Goal: Communication & Community: Answer question/provide support

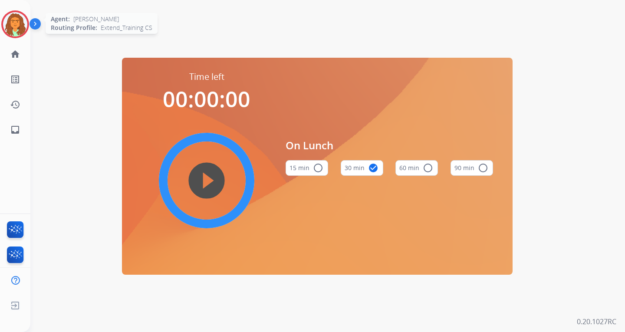
click at [16, 25] on img at bounding box center [15, 24] width 24 height 24
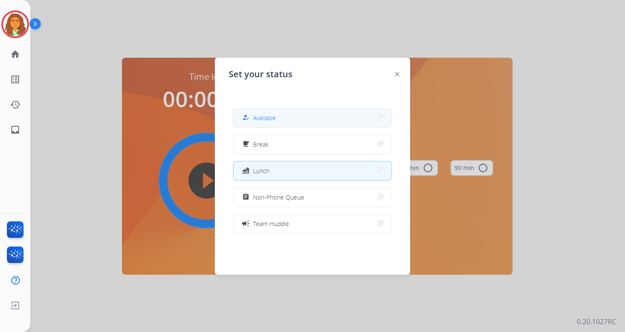
click at [268, 114] on span "Available" at bounding box center [264, 117] width 23 height 9
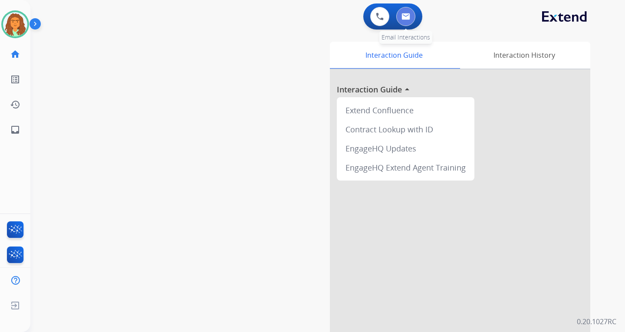
click at [409, 15] on img at bounding box center [406, 16] width 9 height 7
select select "**********"
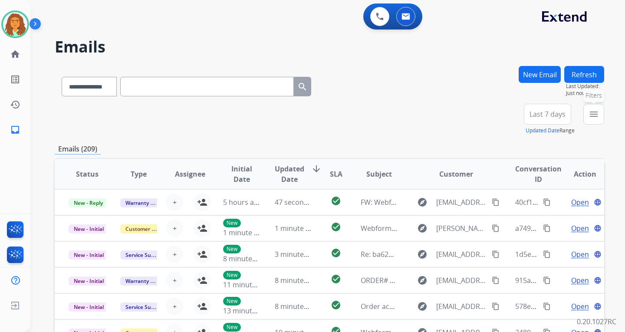
click at [594, 113] on mat-icon "menu" at bounding box center [594, 114] width 10 height 10
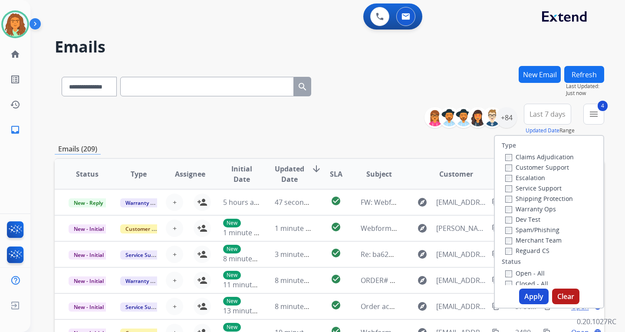
click at [534, 295] on button "Apply" at bounding box center [535, 297] width 30 height 16
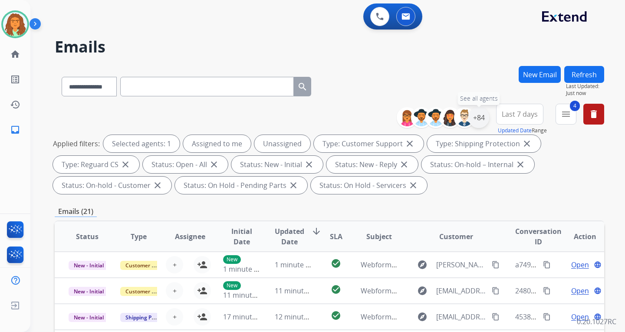
click at [477, 116] on div "+84" at bounding box center [479, 117] width 21 height 21
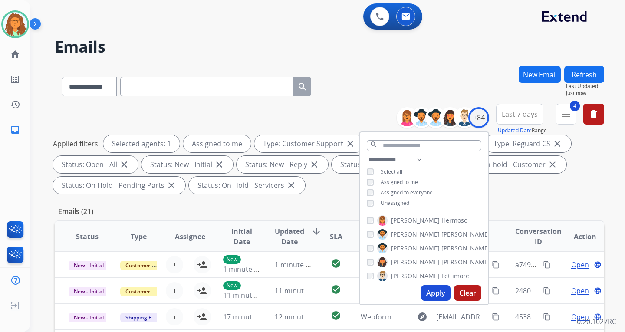
click at [437, 291] on button "Apply" at bounding box center [436, 293] width 30 height 16
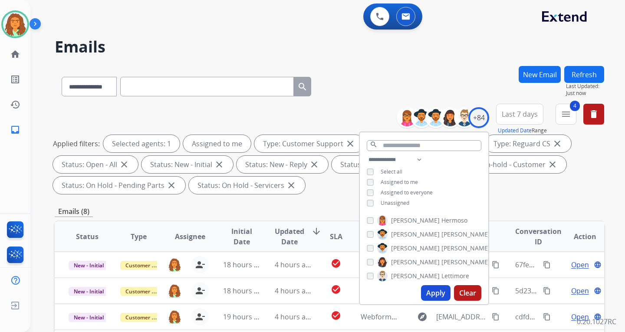
click at [514, 196] on div "**********" at bounding box center [330, 151] width 550 height 94
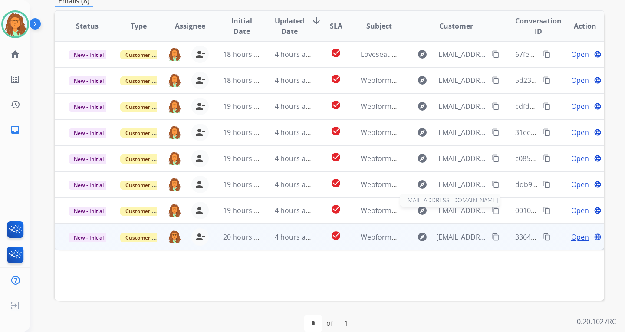
scroll to position [217, 0]
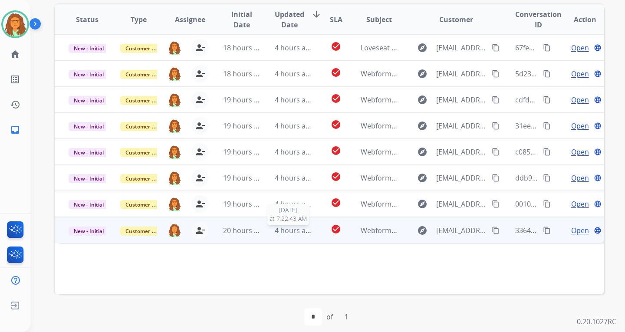
click at [306, 233] on span "4 hours ago" at bounding box center [294, 231] width 39 height 10
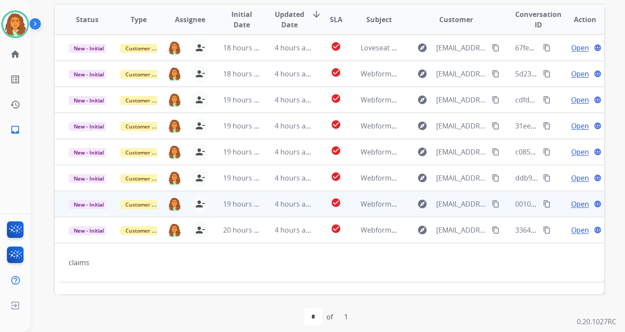
click at [306, 210] on td "4 hours ago" at bounding box center [287, 204] width 52 height 26
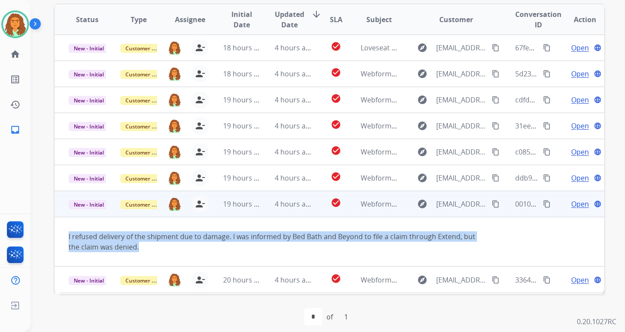
drag, startPoint x: 67, startPoint y: 237, endPoint x: 134, endPoint y: 250, distance: 68.2
click at [139, 250] on td "I refused delivery of the shipment due to damage. I was informed by Bed Bath an…" at bounding box center [278, 242] width 447 height 50
copy div "I refused delivery of the shipment due to damage. I was informed by Bed Bath an…"
click at [492, 204] on mat-icon "content_copy" at bounding box center [496, 204] width 8 height 8
click at [543, 204] on mat-icon "content_copy" at bounding box center [547, 204] width 8 height 8
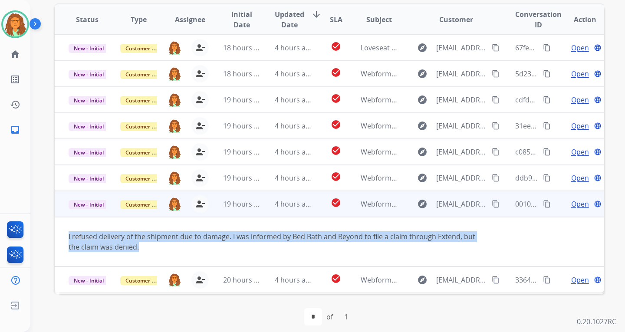
click at [492, 205] on mat-icon "content_copy" at bounding box center [496, 204] width 8 height 8
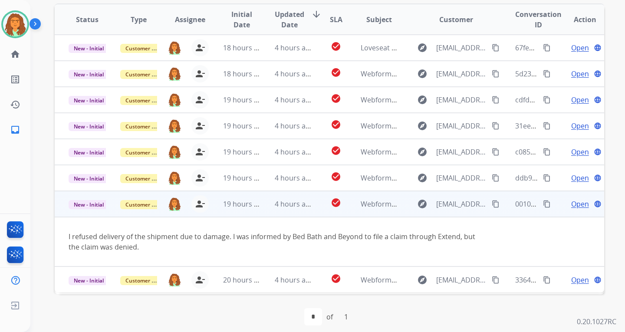
click at [572, 204] on span "Open" at bounding box center [581, 204] width 18 height 10
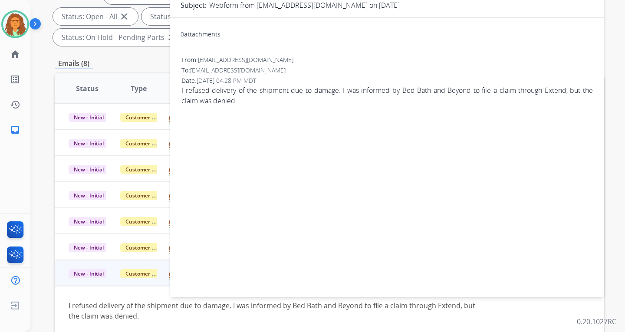
scroll to position [0, 0]
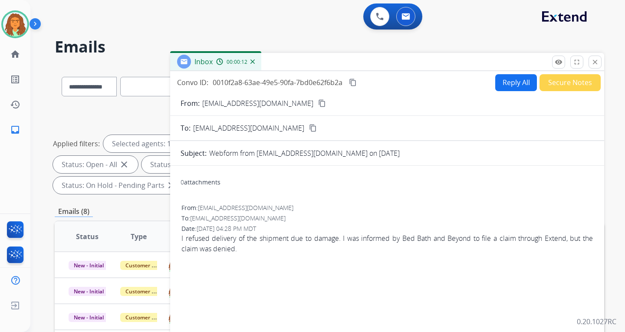
click at [499, 83] on button "Reply All" at bounding box center [517, 82] width 42 height 17
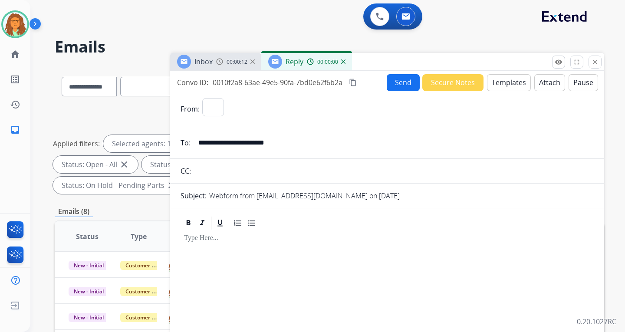
select select "**********"
click at [499, 83] on button "Templates" at bounding box center [509, 82] width 44 height 17
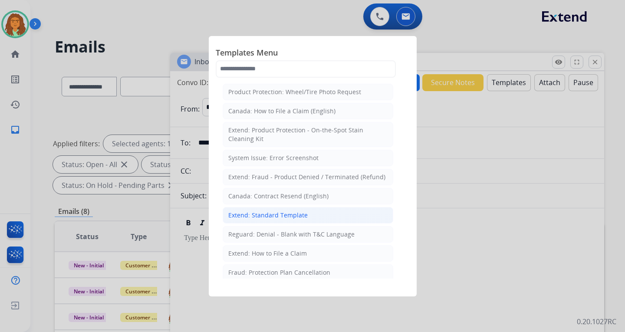
click at [269, 212] on div "Extend: Standard Template" at bounding box center [267, 215] width 79 height 9
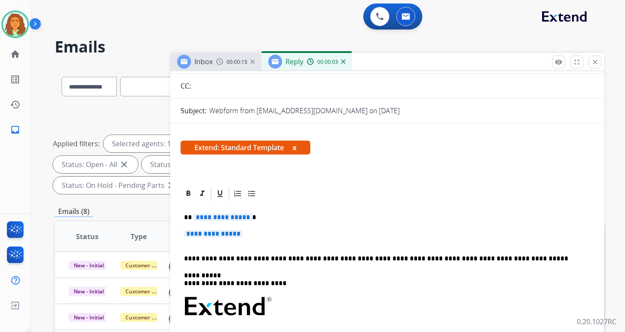
scroll to position [87, 0]
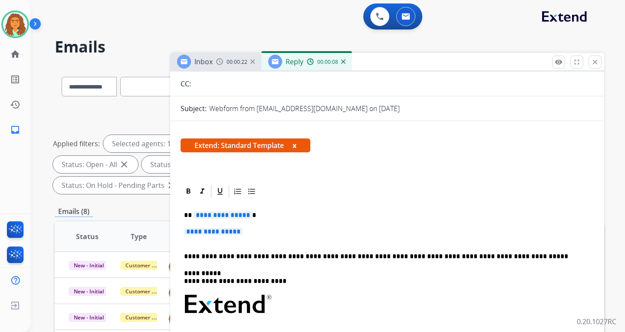
click at [203, 215] on span "**********" at bounding box center [223, 215] width 59 height 7
click at [204, 234] on span "**********" at bounding box center [213, 231] width 59 height 7
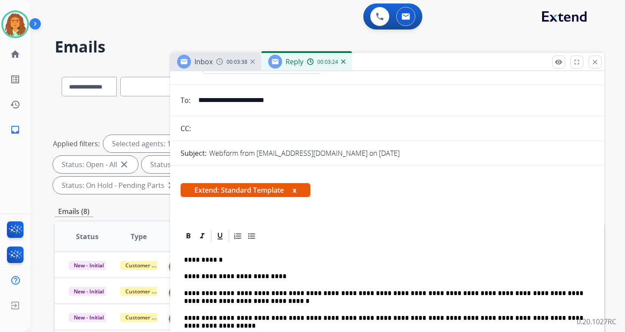
scroll to position [0, 0]
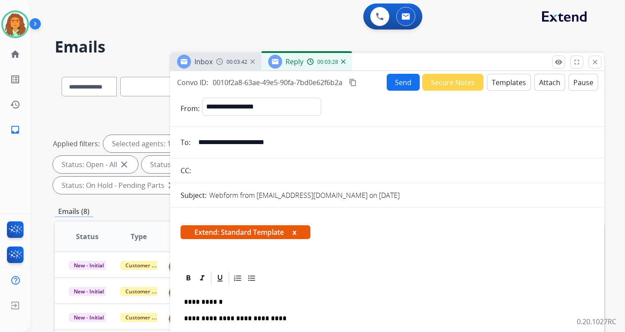
click at [395, 83] on button "Send" at bounding box center [403, 82] width 33 height 17
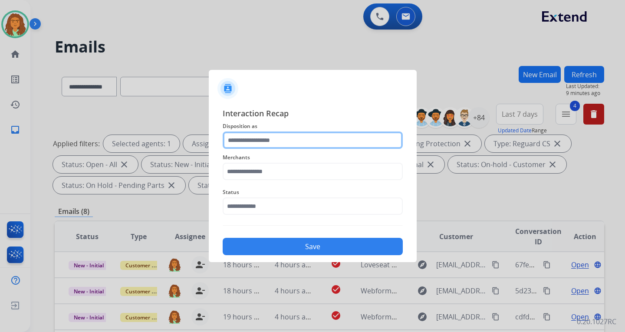
click at [257, 140] on input "text" at bounding box center [313, 140] width 180 height 17
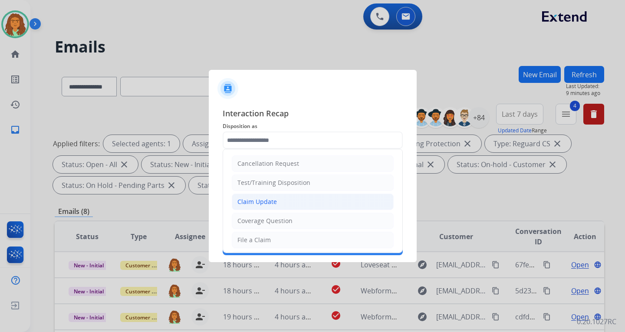
click at [255, 201] on div "Claim Update" at bounding box center [258, 202] width 40 height 9
type input "**********"
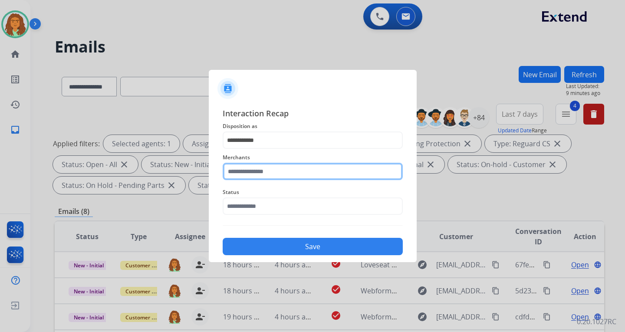
click at [258, 170] on input "text" at bounding box center [313, 171] width 180 height 17
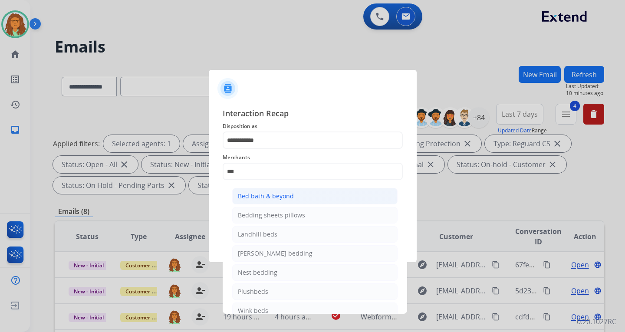
click at [256, 197] on div "Bed bath & beyond" at bounding box center [266, 196] width 56 height 9
type input "**********"
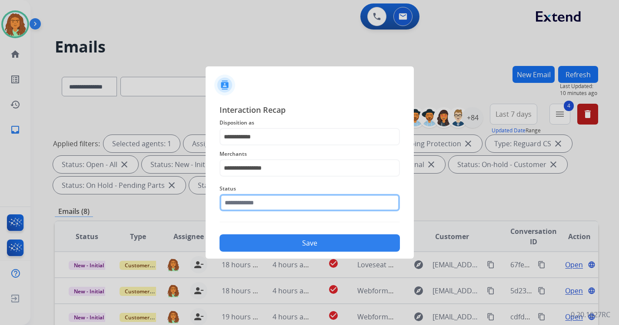
click at [255, 205] on input "text" at bounding box center [309, 202] width 180 height 17
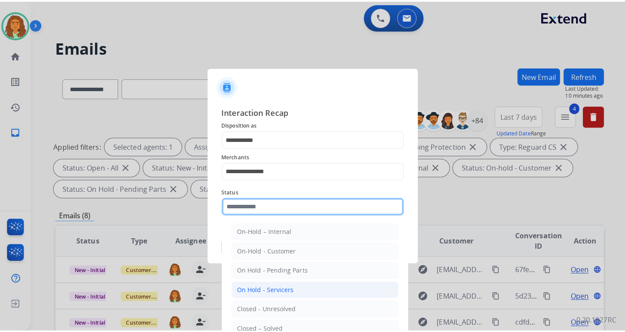
scroll to position [52, 0]
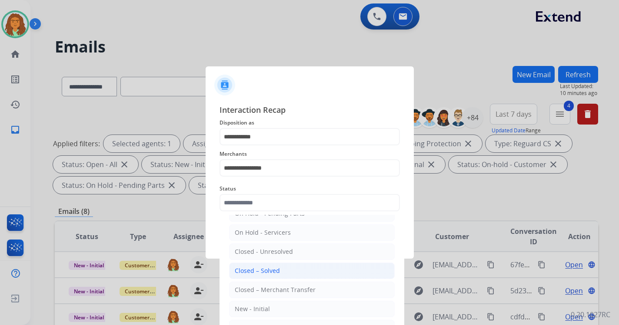
click at [255, 268] on div "Closed – Solved" at bounding box center [257, 271] width 45 height 9
type input "**********"
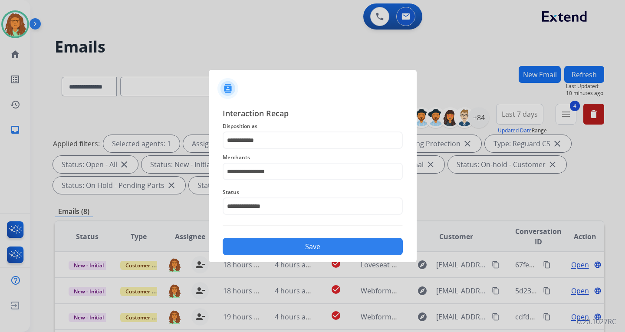
click at [299, 245] on button "Save" at bounding box center [313, 246] width 180 height 17
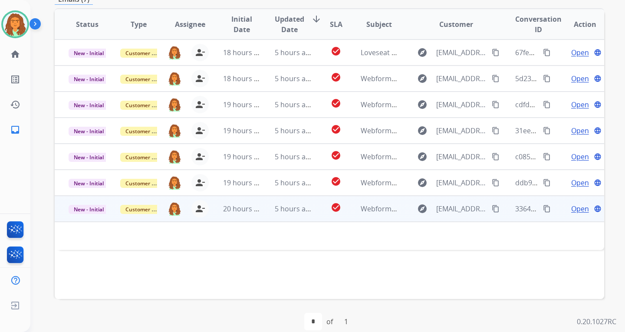
scroll to position [217, 0]
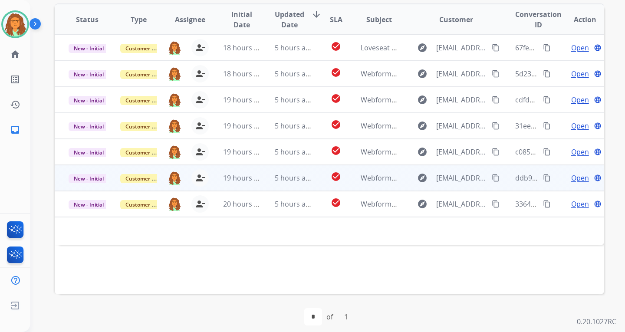
click at [374, 183] on td "Webform from Lopezm@esuhsd.org on 10/09/2025" at bounding box center [373, 178] width 52 height 26
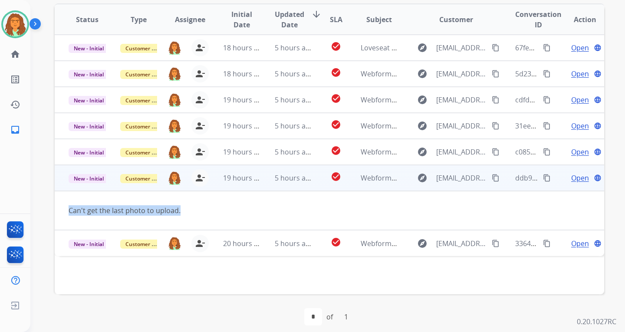
drag, startPoint x: 179, startPoint y: 213, endPoint x: 68, endPoint y: 213, distance: 110.8
click at [68, 213] on td "Can't get the last photo to upload." at bounding box center [278, 210] width 447 height 39
copy div "Can't get the last photo to upload."
click at [280, 185] on td "5 hours ago" at bounding box center [287, 178] width 52 height 26
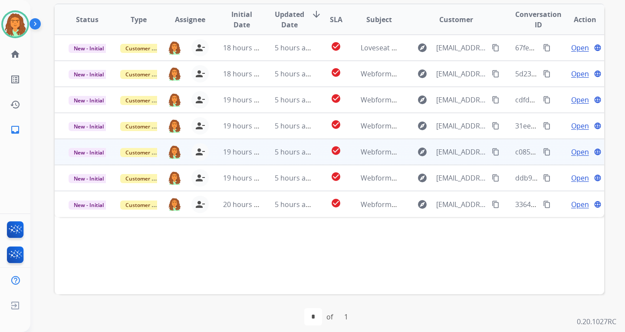
click at [312, 158] on td "check_circle" at bounding box center [329, 152] width 34 height 26
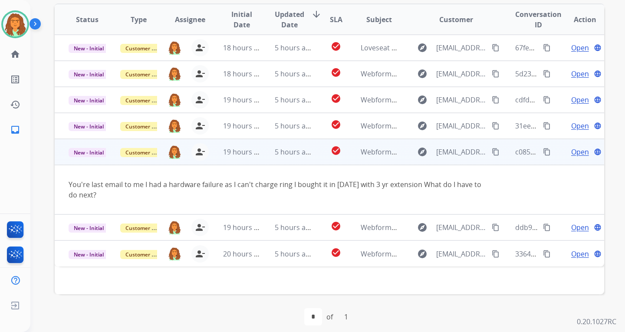
click at [543, 149] on mat-icon "content_copy" at bounding box center [547, 152] width 8 height 8
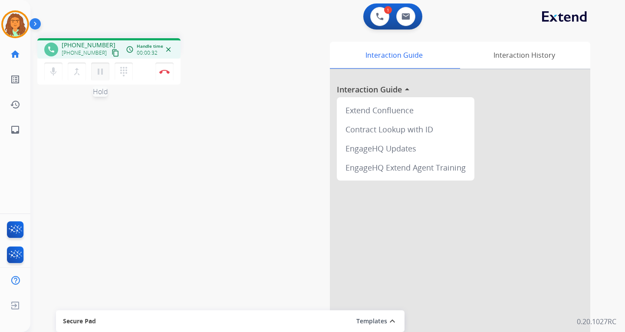
click at [99, 69] on mat-icon "pause" at bounding box center [100, 71] width 10 height 10
click at [121, 70] on mat-icon "dialpad" at bounding box center [124, 71] width 10 height 10
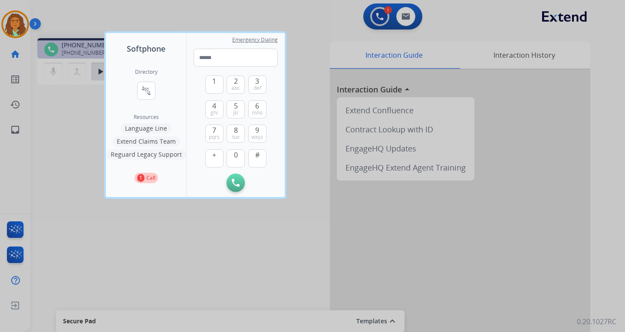
click at [152, 128] on button "Language Line" at bounding box center [146, 128] width 51 height 10
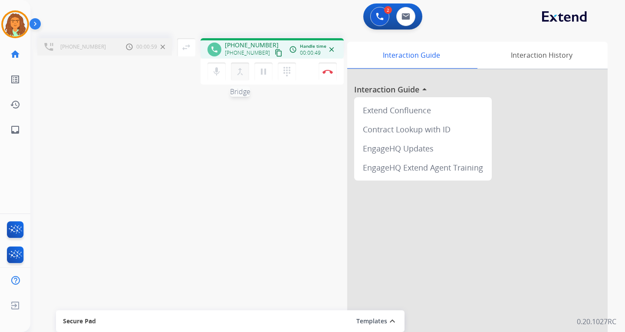
click at [241, 70] on mat-icon "merge_type" at bounding box center [240, 71] width 10 height 10
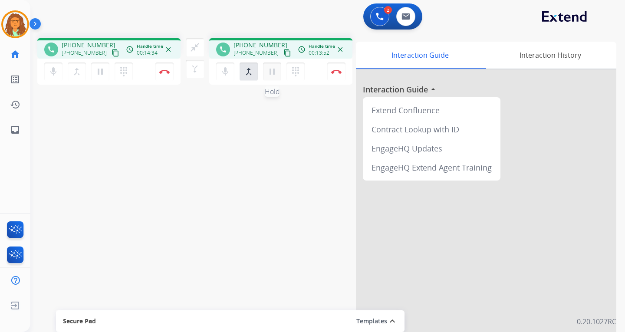
click at [272, 71] on mat-icon "pause" at bounding box center [272, 71] width 10 height 10
click at [98, 67] on mat-icon "pause" at bounding box center [100, 71] width 10 height 10
click at [275, 72] on mat-icon "pause" at bounding box center [272, 71] width 10 height 10
click at [336, 72] on img at bounding box center [336, 71] width 10 height 4
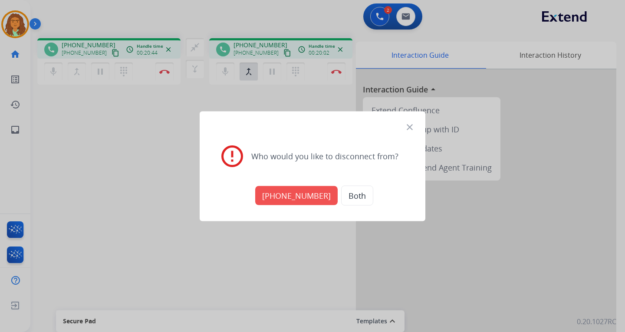
click at [349, 191] on button "Both" at bounding box center [357, 195] width 32 height 20
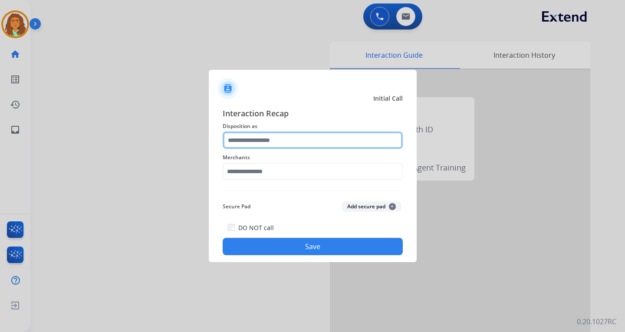
click at [255, 142] on input "text" at bounding box center [313, 140] width 180 height 17
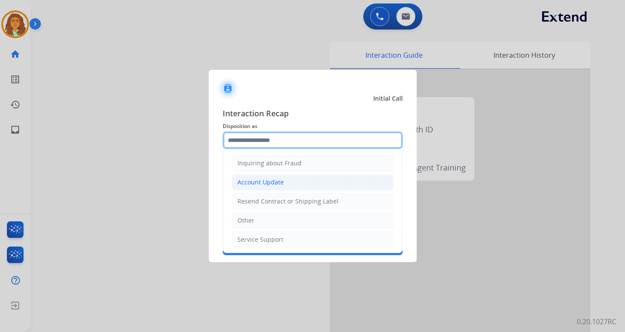
scroll to position [136, 0]
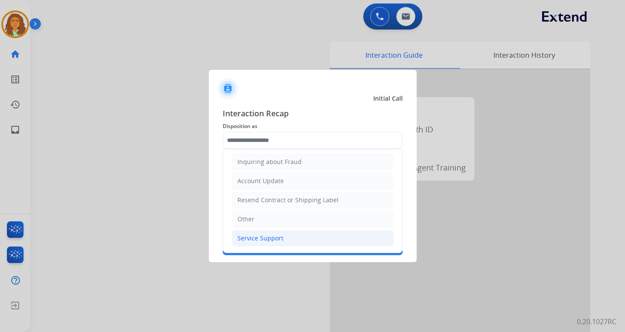
click at [256, 237] on div "Service Support" at bounding box center [261, 238] width 46 height 9
type input "**********"
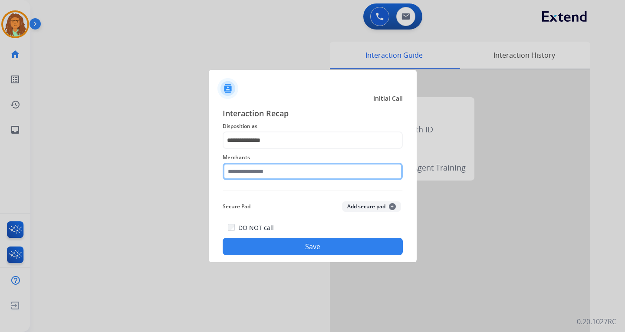
click at [238, 169] on input "text" at bounding box center [313, 171] width 180 height 17
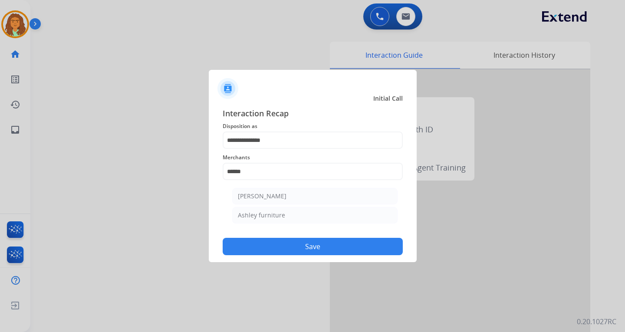
click at [268, 214] on div "Ashley furniture" at bounding box center [261, 215] width 47 height 9
type input "**********"
click at [319, 246] on button "Save" at bounding box center [313, 246] width 180 height 17
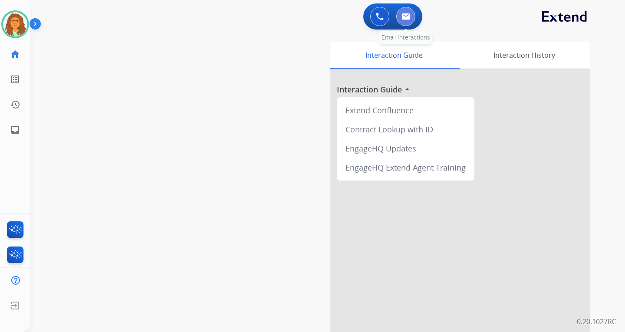
click at [407, 15] on img at bounding box center [406, 16] width 9 height 7
select select "**********"
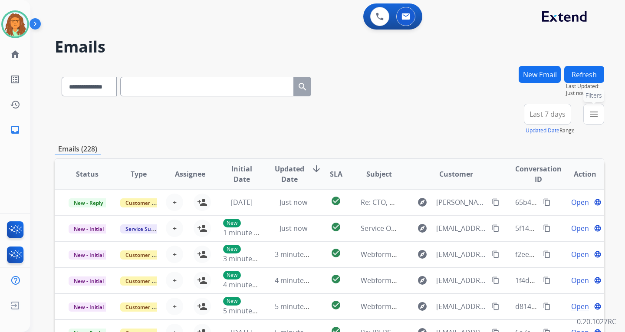
click at [598, 113] on mat-icon "menu" at bounding box center [594, 114] width 10 height 10
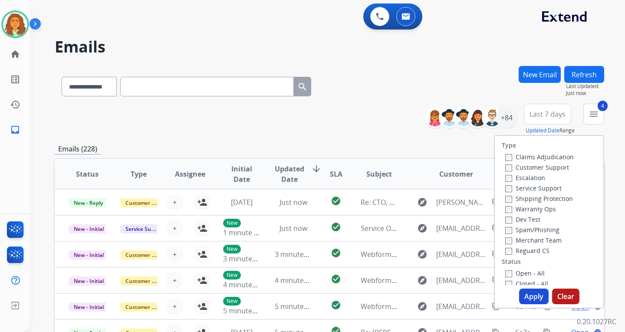
click at [527, 296] on button "Apply" at bounding box center [535, 297] width 30 height 16
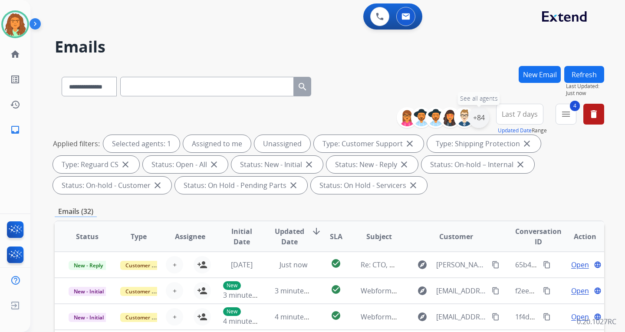
click at [476, 117] on div "+84" at bounding box center [479, 117] width 21 height 21
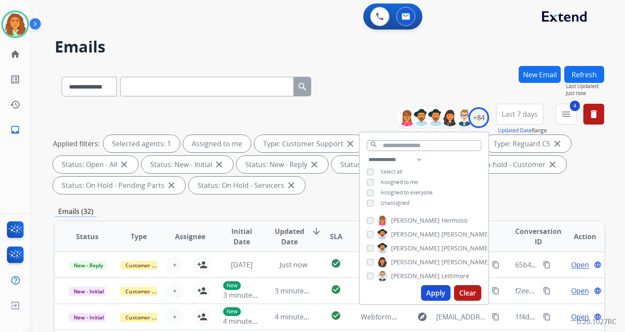
click at [434, 289] on button "Apply" at bounding box center [436, 293] width 30 height 16
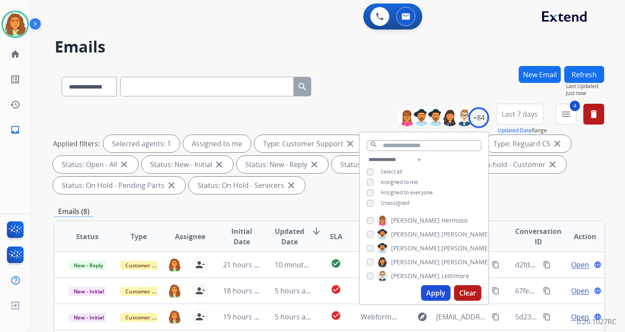
click at [509, 200] on div "**********" at bounding box center [330, 311] width 550 height 491
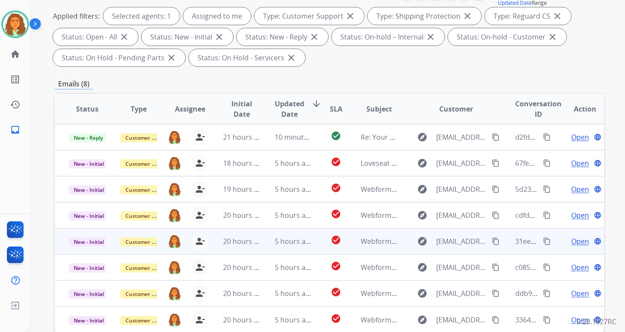
scroll to position [181, 0]
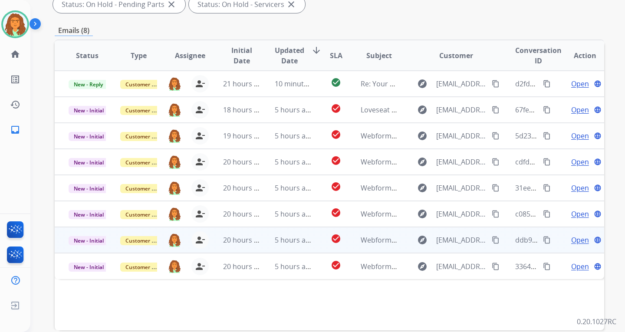
click at [315, 245] on td "check_circle" at bounding box center [329, 240] width 34 height 26
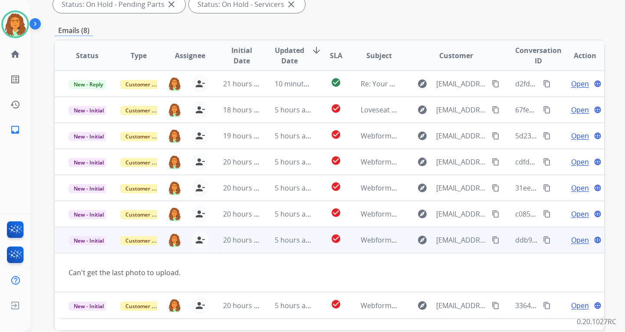
click at [315, 245] on td "check_circle" at bounding box center [329, 240] width 34 height 26
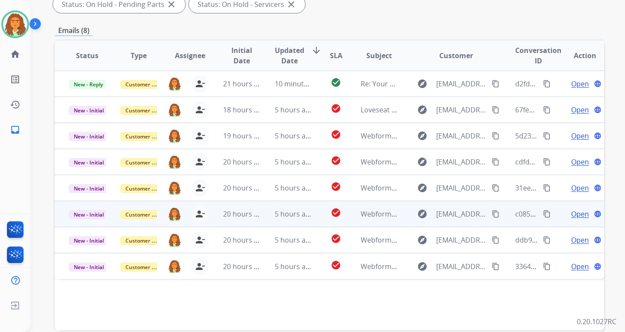
click at [312, 223] on td "check_circle" at bounding box center [329, 214] width 34 height 26
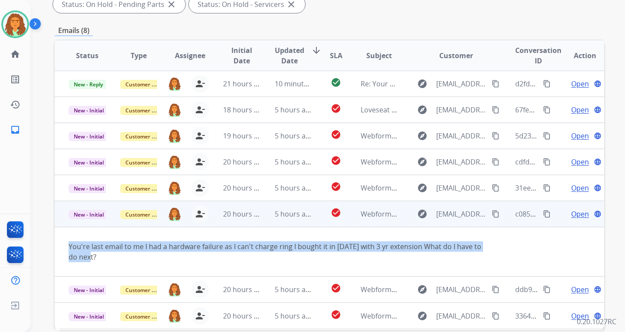
drag, startPoint x: 69, startPoint y: 247, endPoint x: 98, endPoint y: 256, distance: 30.5
click at [98, 256] on td "You're last email to me I had a hardware failure as I can't charge ring I bough…" at bounding box center [278, 252] width 447 height 50
copy div "You're last email to me I had a hardware failure as I can't charge ring I bough…"
click at [492, 213] on mat-icon "content_copy" at bounding box center [496, 214] width 8 height 8
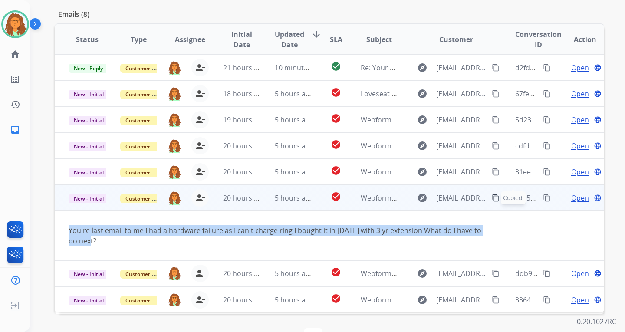
scroll to position [225, 0]
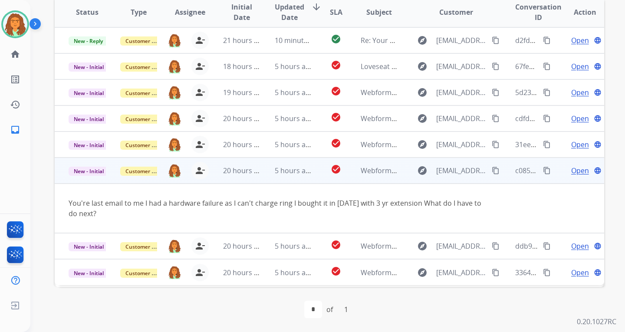
click at [572, 172] on span "Open" at bounding box center [581, 170] width 18 height 10
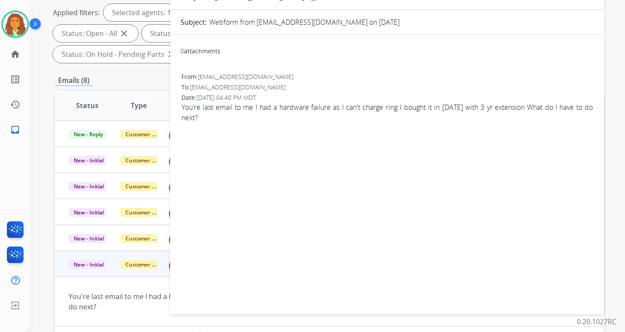
scroll to position [0, 0]
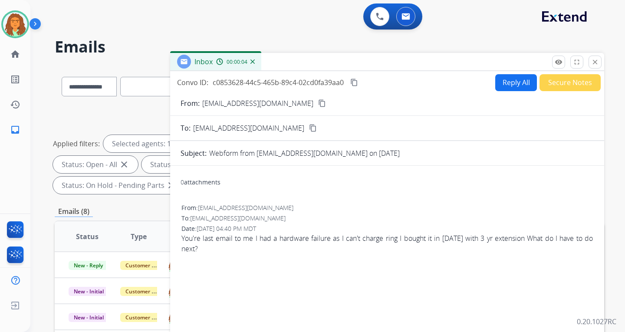
click at [501, 83] on button "Reply All" at bounding box center [517, 82] width 42 height 17
select select "**********"
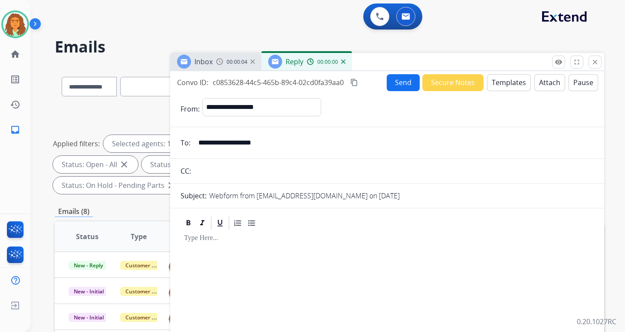
click at [501, 83] on button "Templates" at bounding box center [509, 82] width 44 height 17
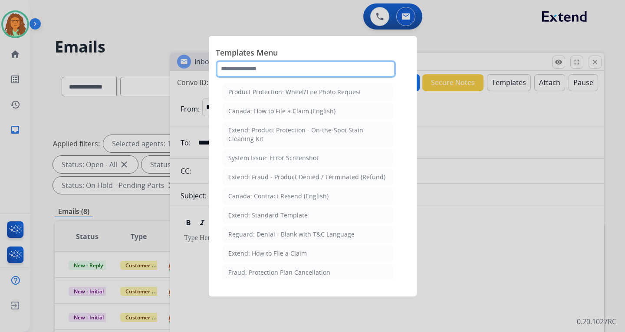
click at [230, 69] on input "text" at bounding box center [306, 68] width 180 height 17
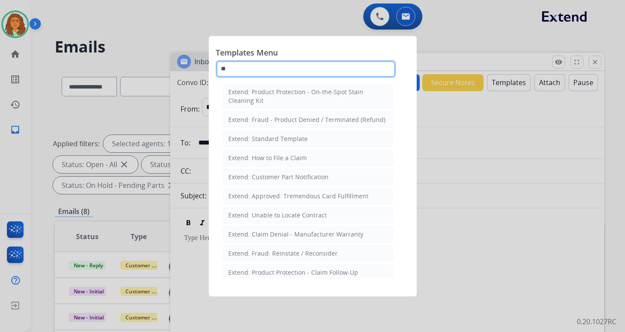
type input "*"
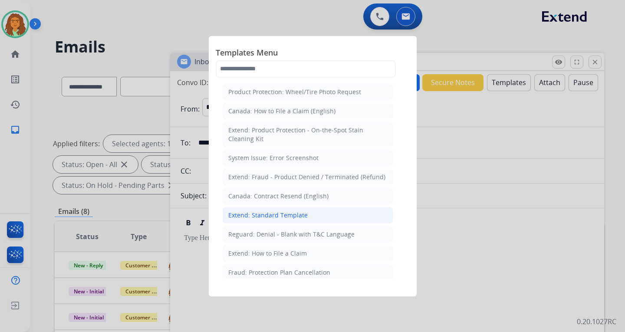
click at [258, 213] on div "Extend: Standard Template" at bounding box center [267, 215] width 79 height 9
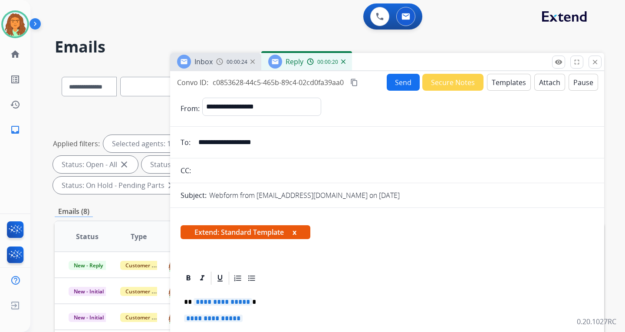
scroll to position [87, 0]
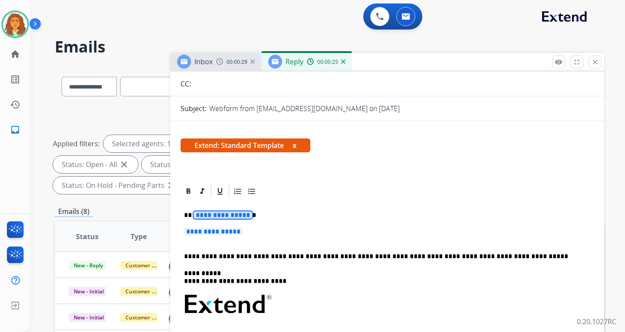
click at [211, 212] on span "**********" at bounding box center [223, 215] width 59 height 7
click at [203, 230] on span "**********" at bounding box center [213, 231] width 59 height 7
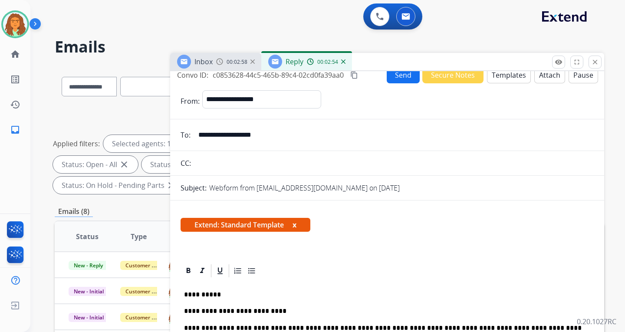
scroll to position [0, 0]
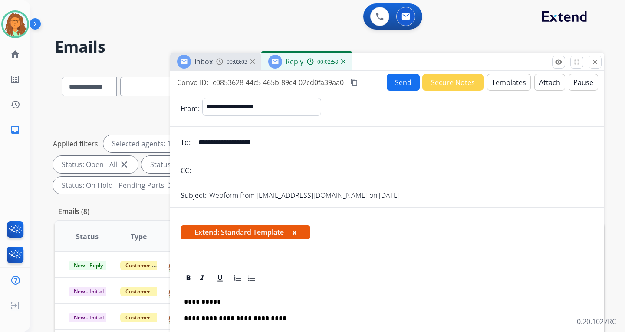
click at [395, 83] on button "Send" at bounding box center [403, 82] width 33 height 17
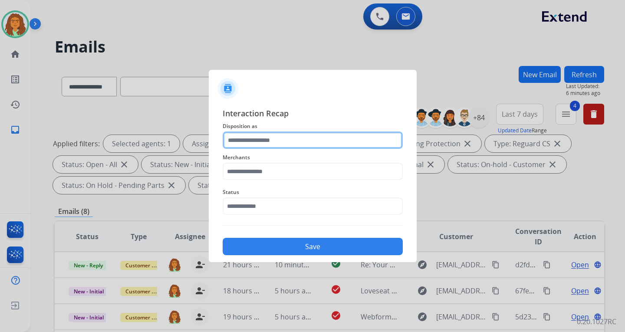
click at [261, 143] on input "text" at bounding box center [313, 140] width 180 height 17
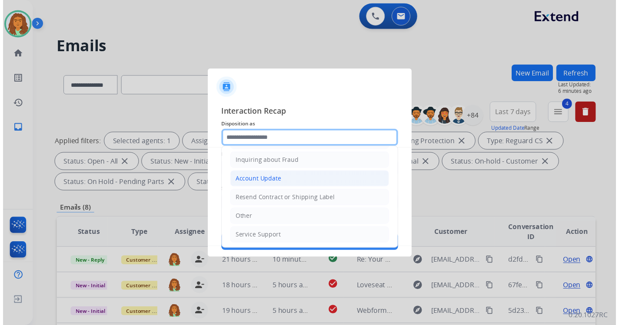
scroll to position [136, 0]
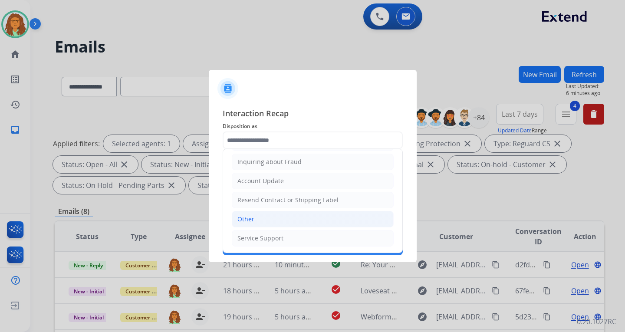
click at [249, 220] on div "Other" at bounding box center [246, 219] width 17 height 9
type input "*****"
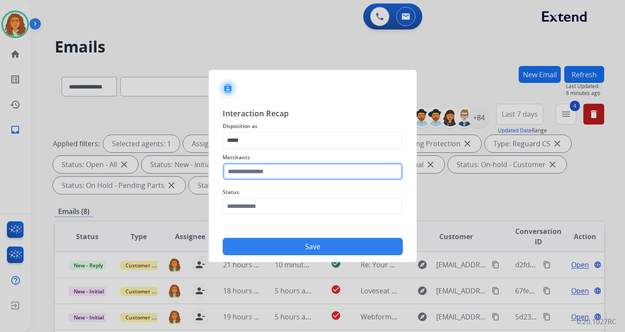
click at [252, 172] on input "text" at bounding box center [313, 171] width 180 height 17
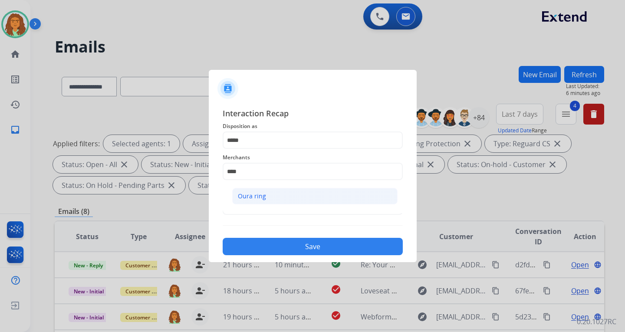
click at [268, 195] on li "Oura ring" at bounding box center [314, 196] width 165 height 17
type input "*********"
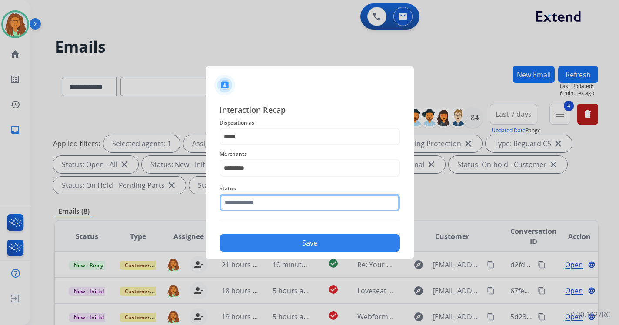
click at [255, 202] on input "text" at bounding box center [309, 202] width 180 height 17
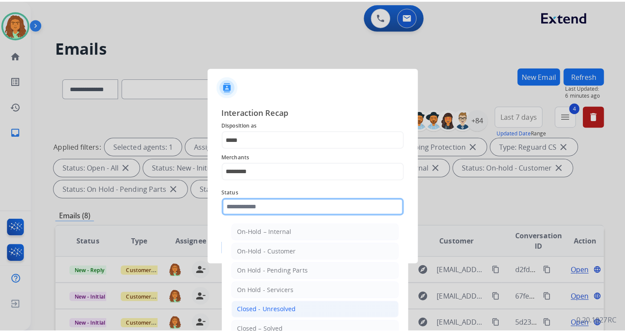
scroll to position [43, 0]
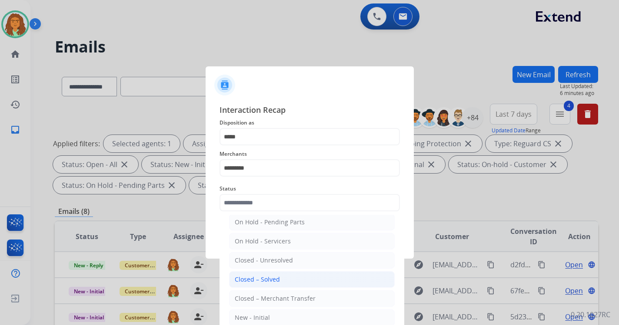
click at [264, 280] on div "Closed – Solved" at bounding box center [257, 279] width 45 height 9
type input "**********"
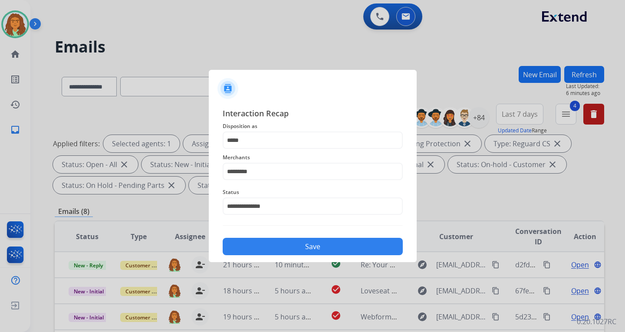
click at [314, 245] on button "Save" at bounding box center [313, 246] width 180 height 17
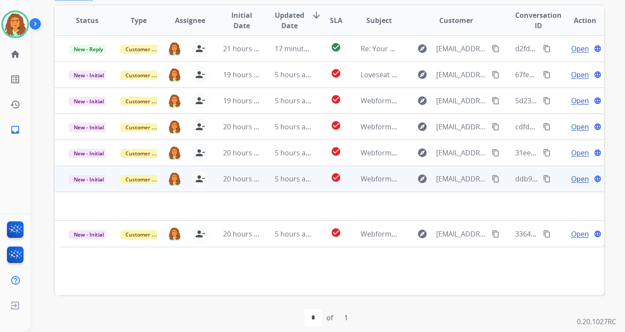
scroll to position [225, 0]
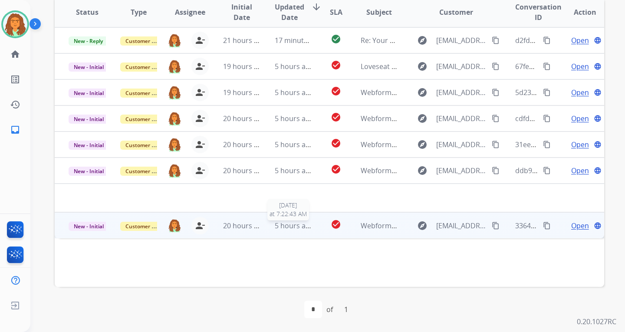
click at [308, 229] on span "5 hours ago" at bounding box center [294, 226] width 39 height 10
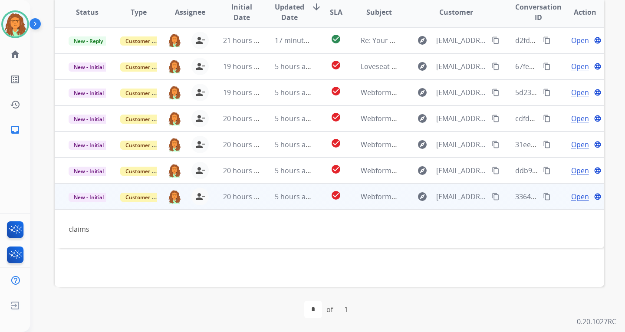
click at [312, 205] on td "check_circle" at bounding box center [329, 197] width 34 height 26
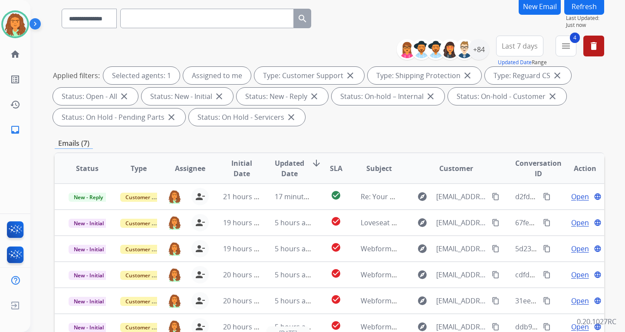
scroll to position [51, 0]
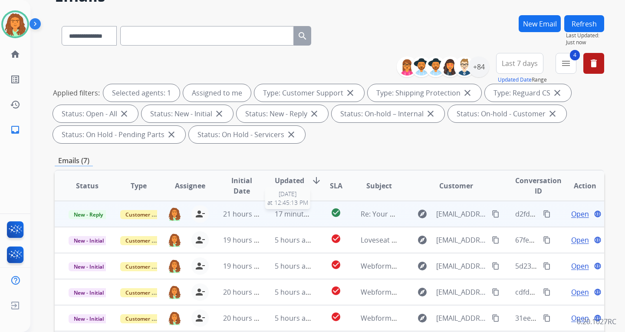
click at [308, 213] on span "17 minutes ago" at bounding box center [300, 214] width 50 height 10
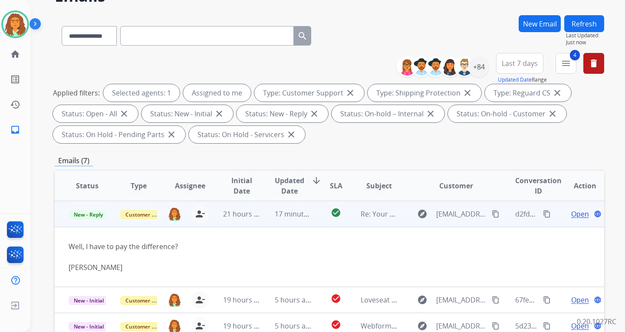
click at [492, 212] on mat-icon "content_copy" at bounding box center [496, 214] width 8 height 8
drag, startPoint x: 179, startPoint y: 245, endPoint x: 67, endPoint y: 245, distance: 112.1
click at [67, 245] on td "Well, I have to pay the difference? Ta’Fanesamekeya Davis" at bounding box center [278, 257] width 447 height 60
copy div "Well, I have to pay the difference?"
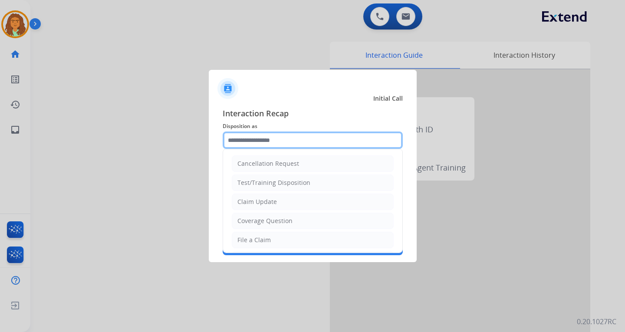
click at [243, 141] on input "text" at bounding box center [313, 140] width 180 height 17
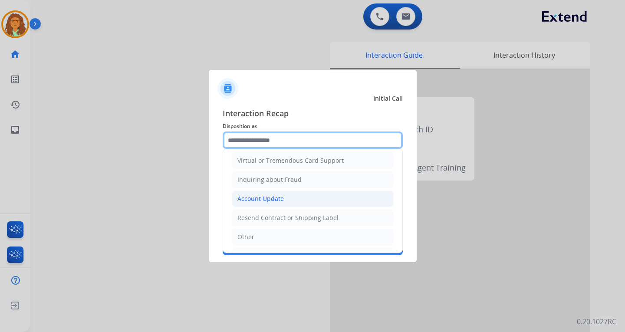
scroll to position [136, 0]
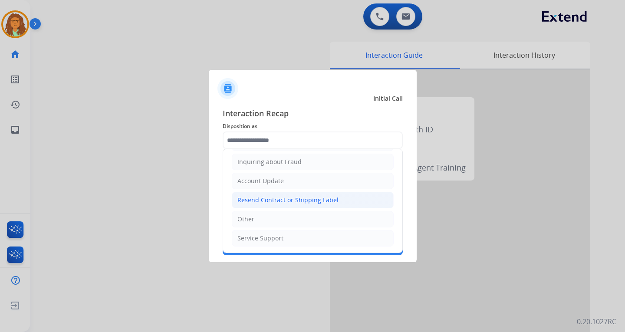
click at [254, 200] on div "Resend Contract or Shipping Label" at bounding box center [288, 200] width 101 height 9
type input "**********"
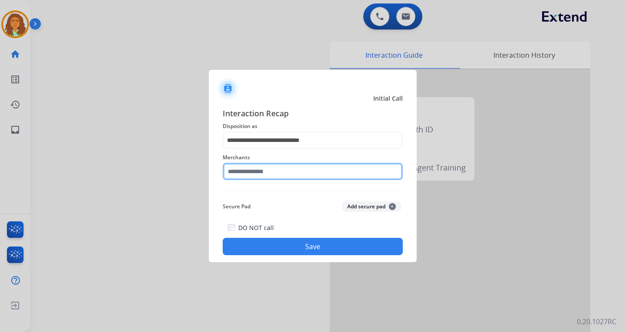
click at [259, 178] on input "text" at bounding box center [313, 171] width 180 height 17
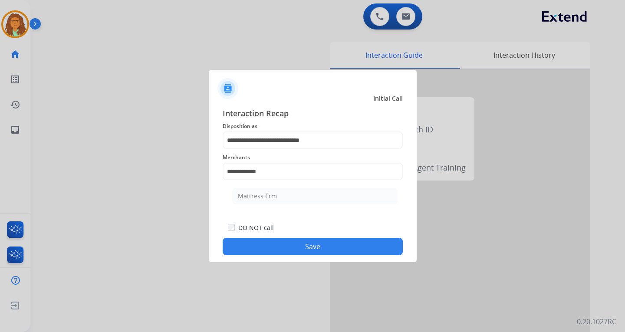
click at [313, 247] on button "Save" at bounding box center [313, 246] width 180 height 17
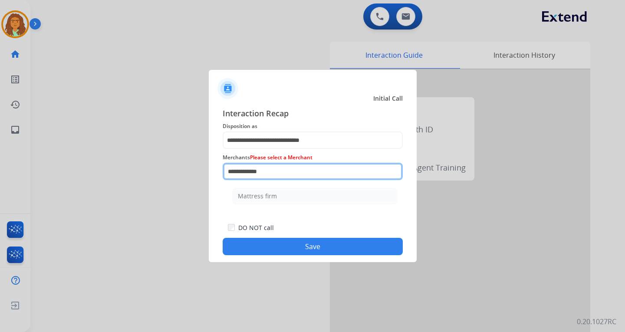
click at [272, 175] on input "**********" at bounding box center [313, 171] width 180 height 17
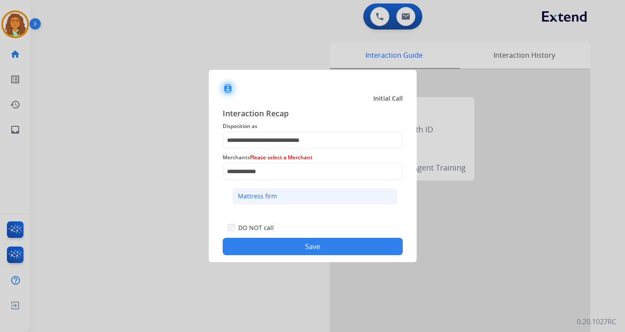
click at [264, 198] on div "Mattress firm" at bounding box center [257, 196] width 39 height 9
type input "**********"
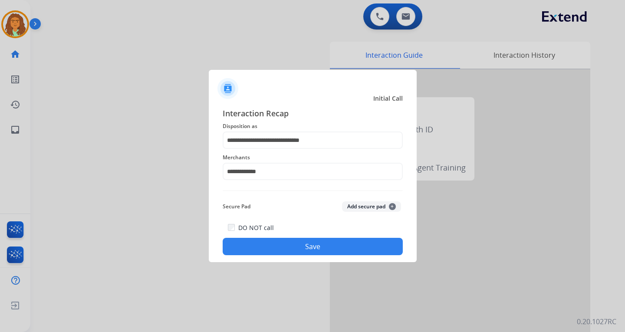
click at [313, 246] on button "Save" at bounding box center [313, 246] width 180 height 17
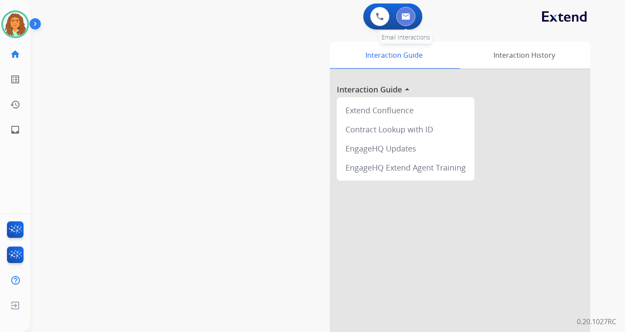
click at [408, 13] on img at bounding box center [406, 16] width 9 height 7
select select "**********"
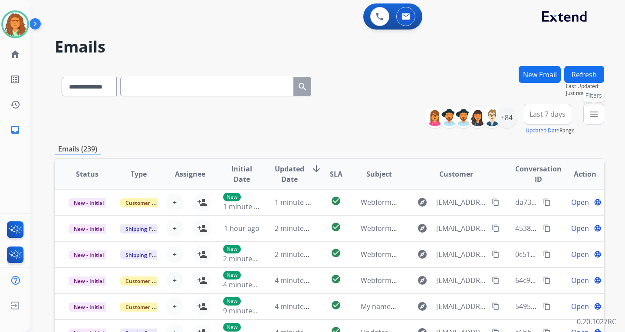
click at [597, 111] on mat-icon "menu" at bounding box center [594, 114] width 10 height 10
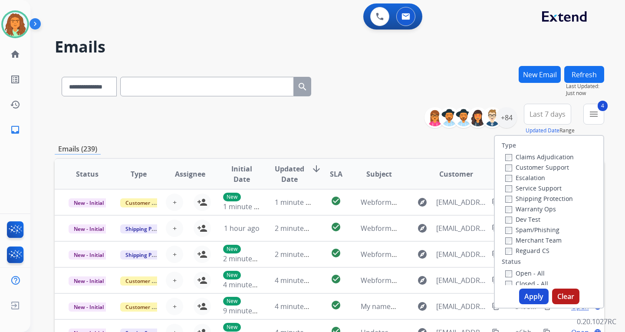
click at [534, 296] on button "Apply" at bounding box center [535, 297] width 30 height 16
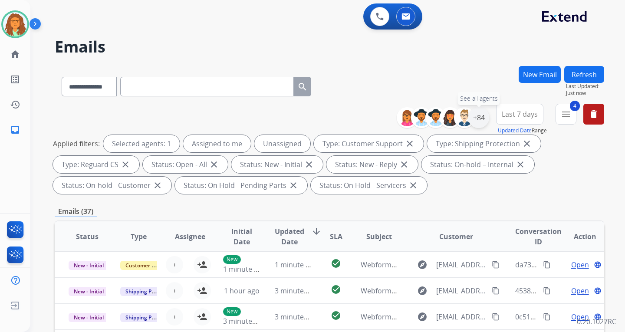
click at [479, 119] on div "+84" at bounding box center [479, 117] width 21 height 21
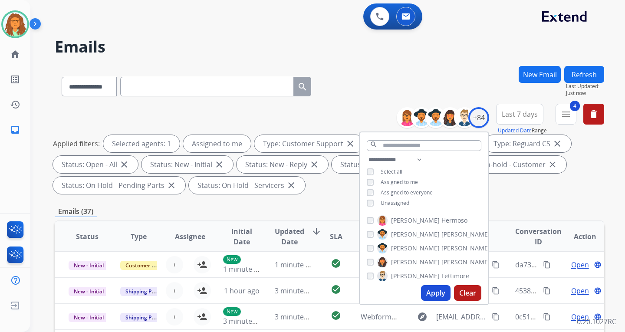
click at [438, 291] on button "Apply" at bounding box center [436, 293] width 30 height 16
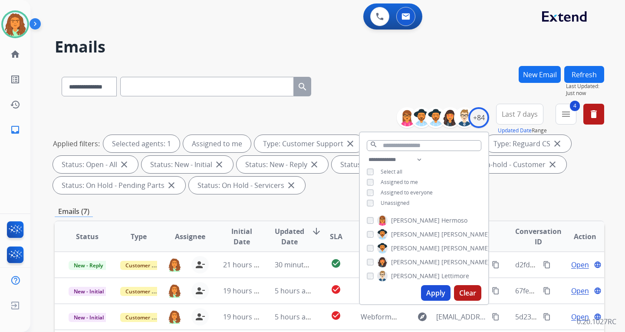
click at [547, 189] on div "Applied filters: Selected agents: 1 Assigned to me Type: Customer Support close…" at bounding box center [328, 164] width 550 height 59
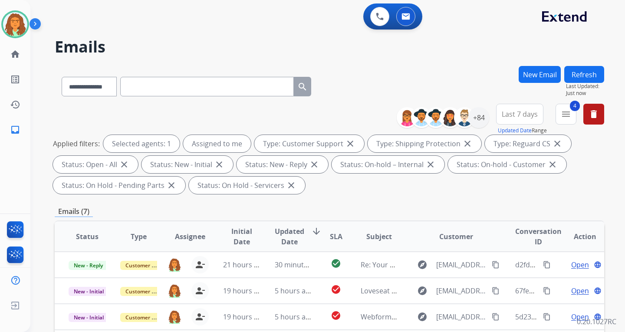
click at [524, 116] on span "Last 7 days" at bounding box center [520, 114] width 36 height 3
click at [516, 223] on div "Last 90 days" at bounding box center [517, 219] width 48 height 13
click at [575, 183] on div "Applied filters: Selected agents: 1 Assigned to me Type: Customer Support close…" at bounding box center [328, 164] width 550 height 59
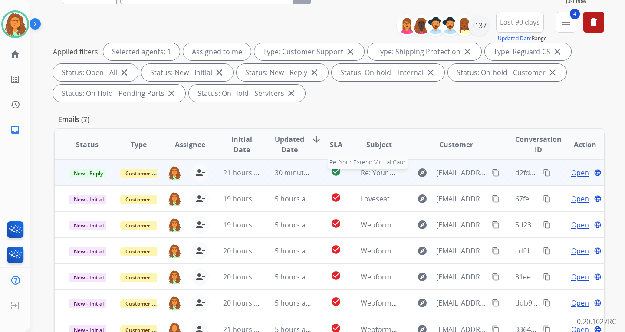
scroll to position [87, 0]
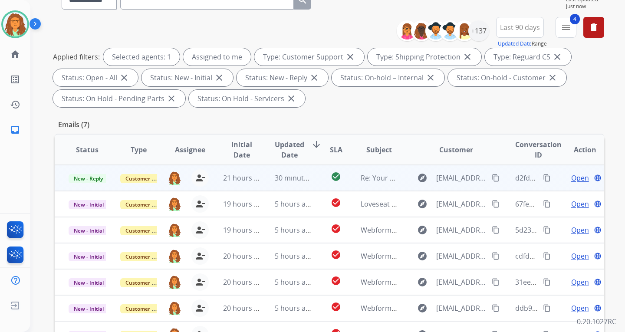
click at [573, 179] on span "Open" at bounding box center [581, 178] width 18 height 10
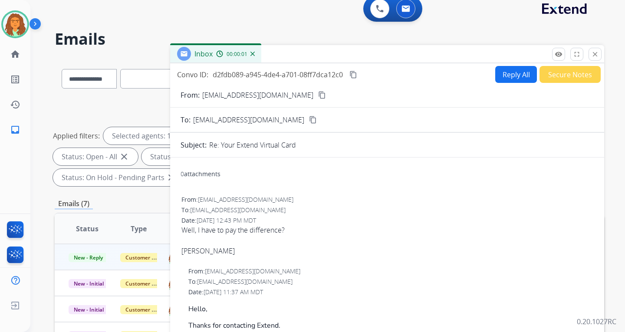
scroll to position [0, 0]
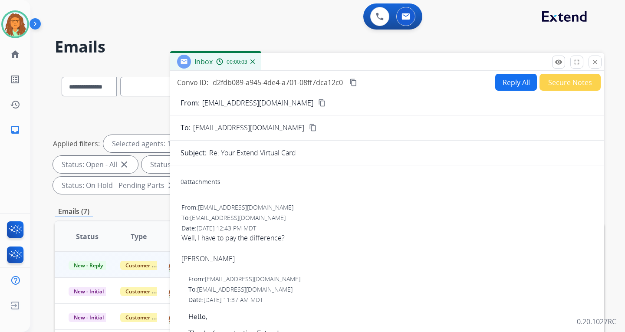
click at [507, 83] on button "Reply All" at bounding box center [517, 82] width 42 height 17
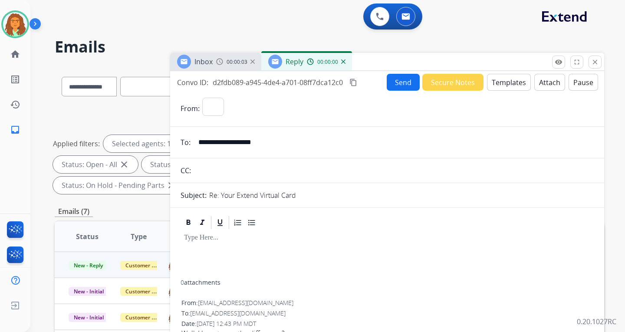
select select "**********"
click at [508, 83] on button "Templates" at bounding box center [509, 82] width 44 height 17
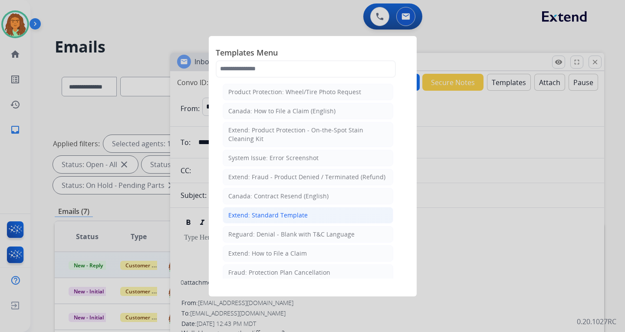
click at [269, 212] on div "Extend: Standard Template" at bounding box center [267, 215] width 79 height 9
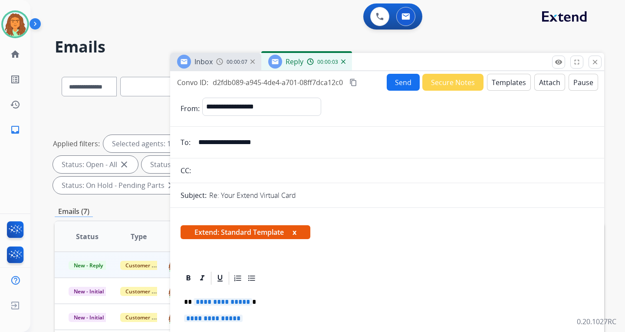
scroll to position [130, 0]
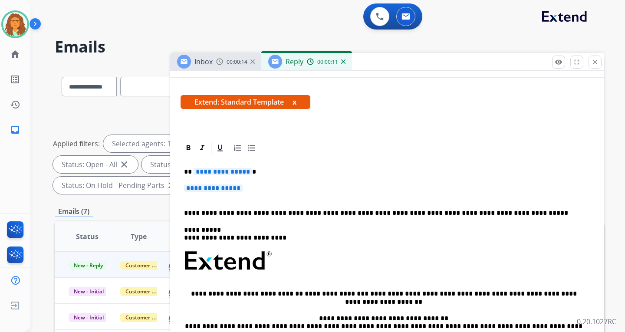
click at [251, 173] on span "**********" at bounding box center [223, 171] width 59 height 7
click at [205, 189] on span "**********" at bounding box center [213, 188] width 59 height 7
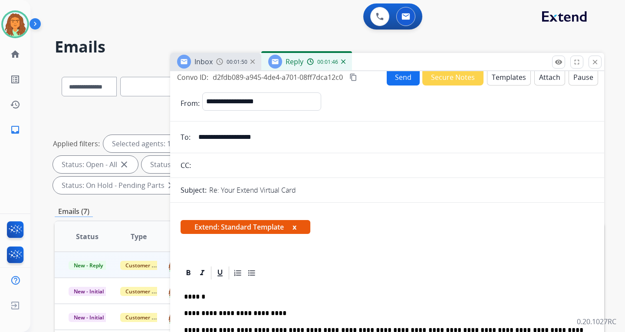
scroll to position [0, 0]
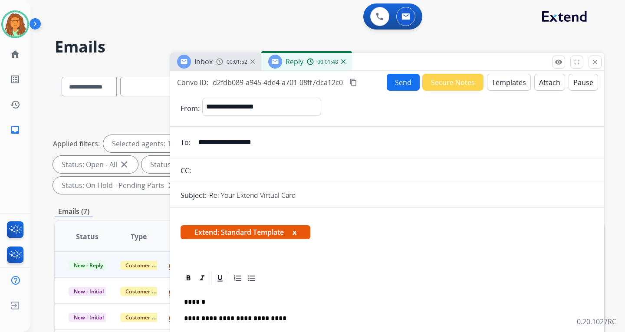
click at [352, 79] on mat-icon "content_copy" at bounding box center [354, 83] width 8 height 8
click at [402, 82] on button "Send" at bounding box center [403, 82] width 33 height 17
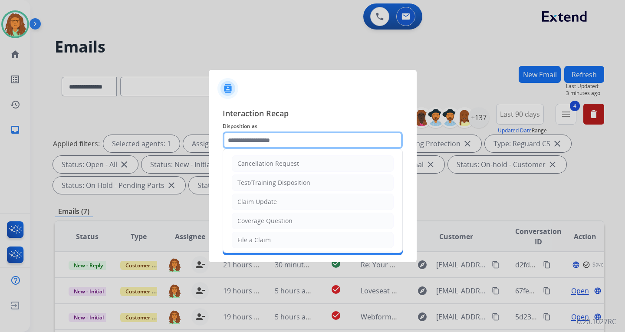
click at [267, 138] on input "text" at bounding box center [313, 140] width 180 height 17
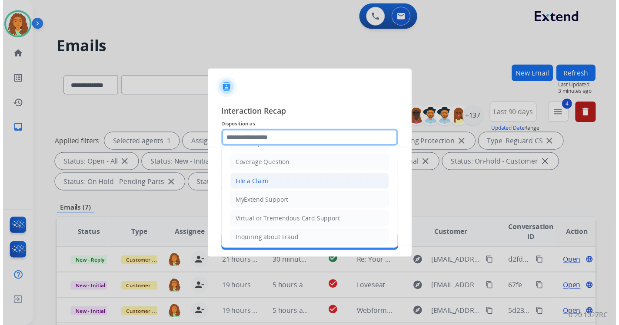
scroll to position [49, 0]
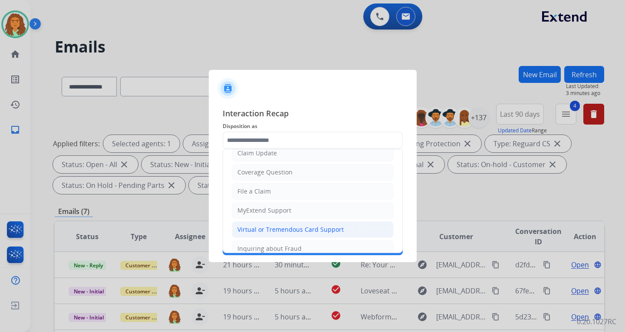
click at [295, 228] on div "Virtual or Tremendous Card Support" at bounding box center [291, 229] width 106 height 9
type input "**********"
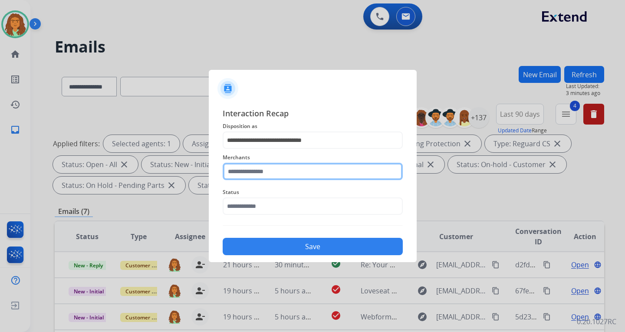
click at [257, 172] on input "text" at bounding box center [313, 171] width 180 height 17
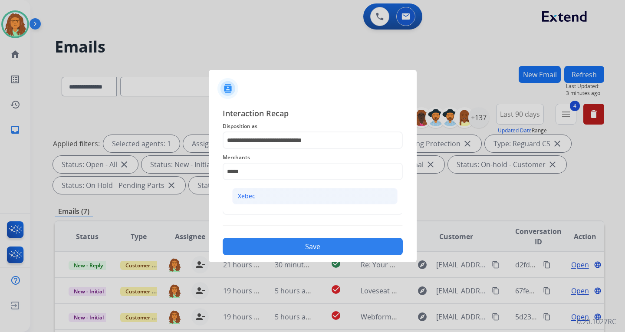
click at [252, 192] on div "Xebec" at bounding box center [246, 196] width 17 height 9
type input "*****"
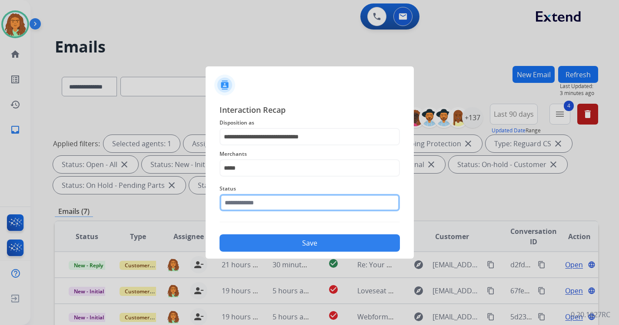
click at [258, 204] on input "text" at bounding box center [309, 202] width 180 height 17
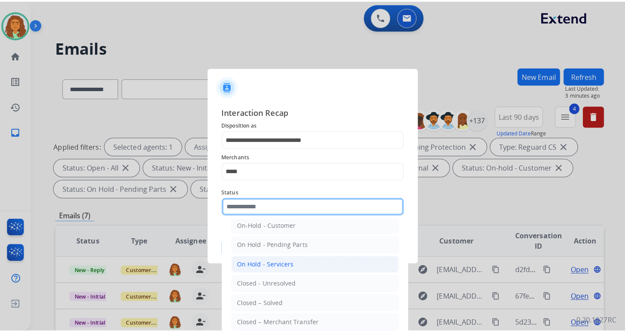
scroll to position [52, 0]
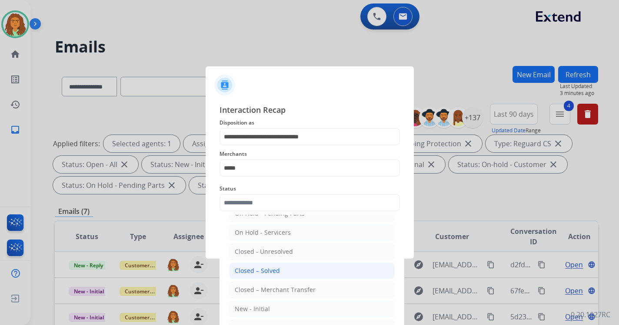
click at [275, 271] on div "Closed – Solved" at bounding box center [257, 271] width 45 height 9
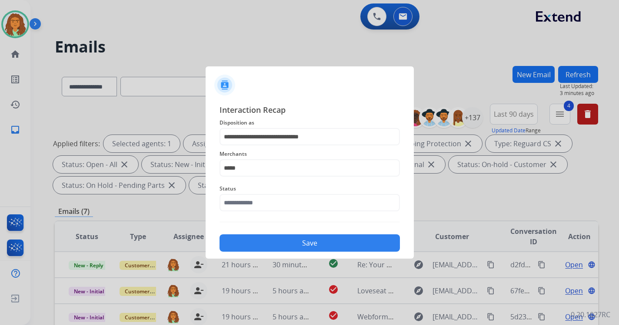
type input "**********"
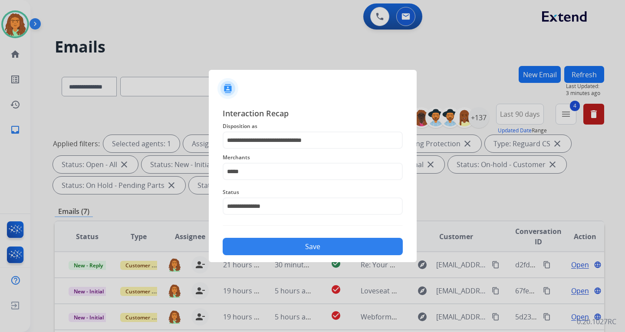
click at [312, 245] on button "Save" at bounding box center [313, 246] width 180 height 17
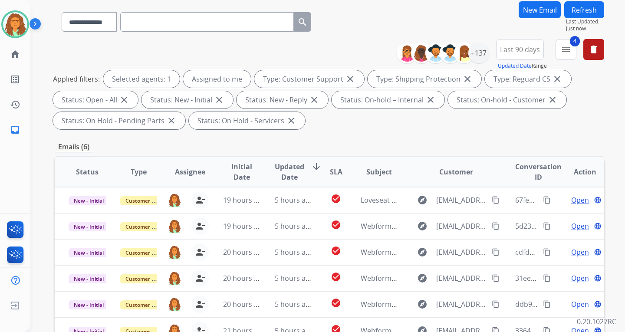
scroll to position [130, 0]
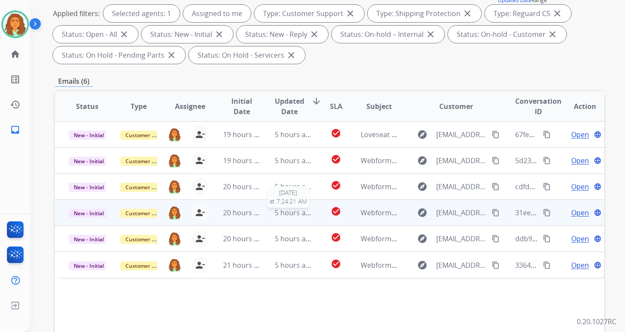
click at [302, 214] on span "5 hours ago" at bounding box center [294, 213] width 39 height 10
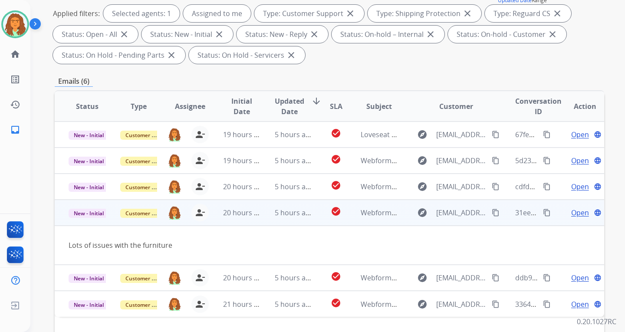
click at [492, 212] on mat-icon "content_copy" at bounding box center [496, 213] width 8 height 8
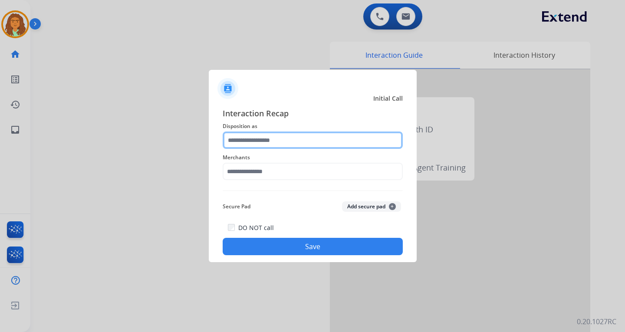
click at [255, 139] on input "text" at bounding box center [313, 140] width 180 height 17
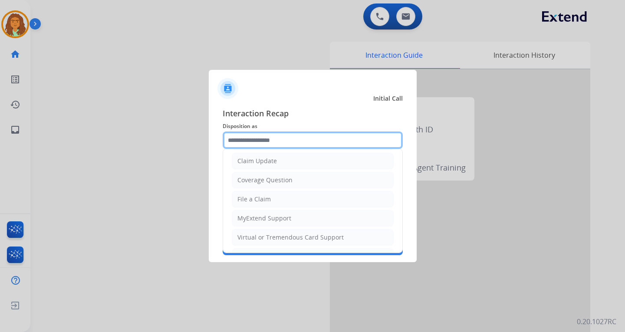
scroll to position [136, 0]
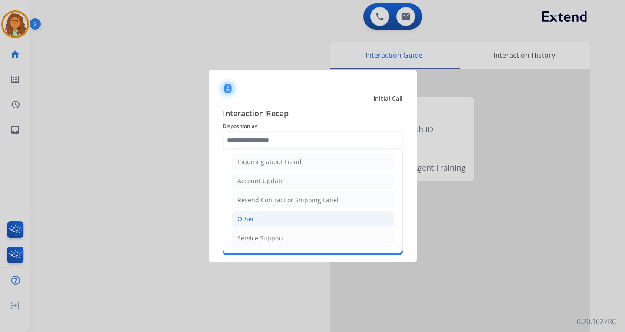
click at [248, 219] on div "Other" at bounding box center [246, 219] width 17 height 9
type input "*****"
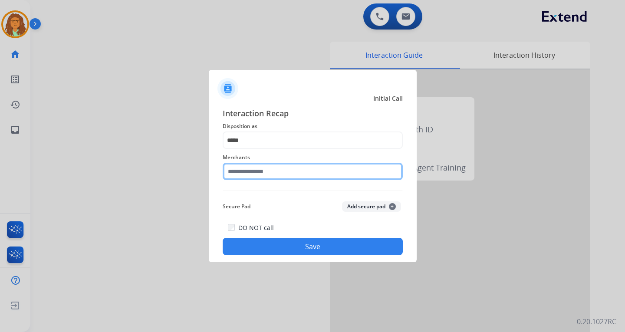
click at [242, 175] on input "text" at bounding box center [313, 171] width 180 height 17
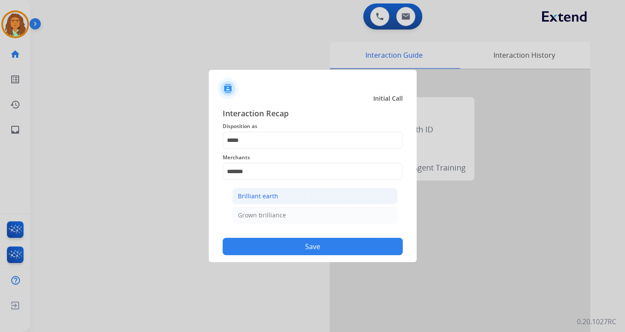
click at [265, 193] on div "Brilliant earth" at bounding box center [258, 196] width 40 height 9
type input "**********"
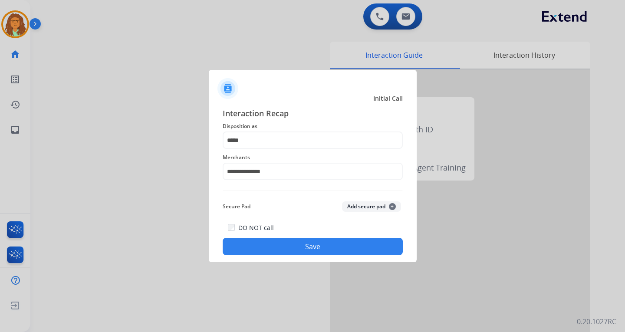
click at [294, 245] on button "Save" at bounding box center [313, 246] width 180 height 17
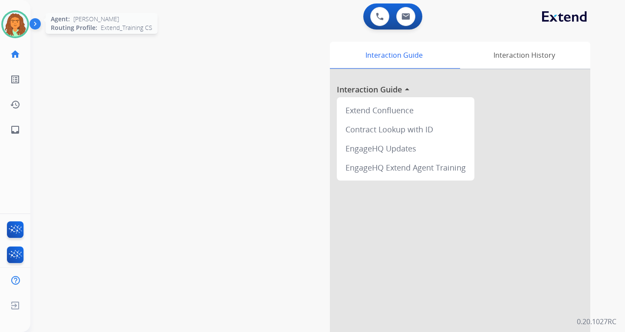
click at [19, 22] on img at bounding box center [15, 24] width 24 height 24
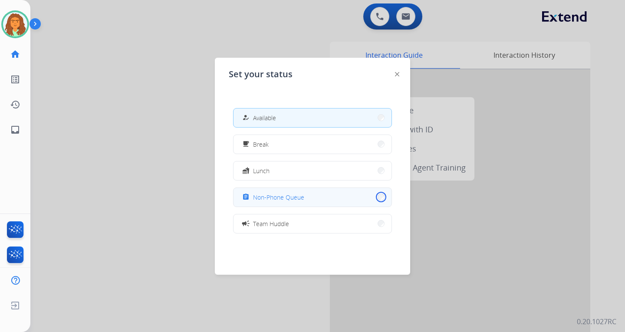
click at [377, 198] on button "assignment Non-Phone Queue" at bounding box center [313, 197] width 158 height 19
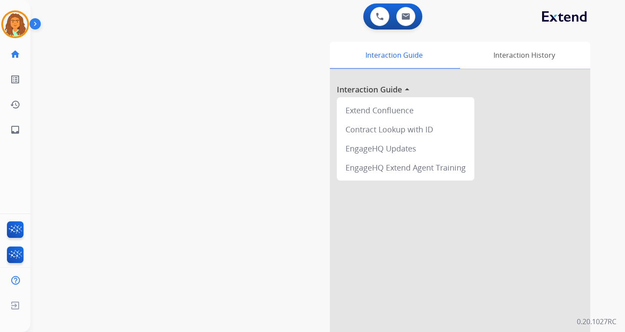
click at [268, 169] on div "Interaction Guide Interaction History Interaction Guide arrow_drop_up Extend Co…" at bounding box center [426, 218] width 330 height 352
click at [15, 24] on img at bounding box center [15, 24] width 24 height 24
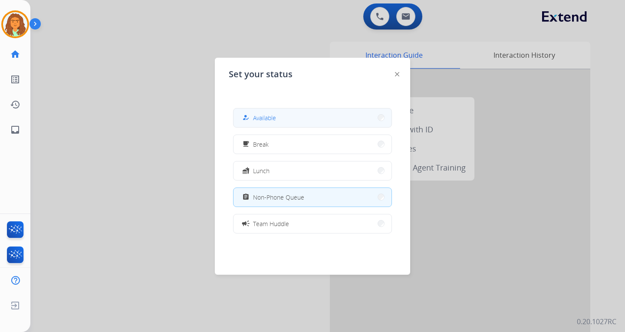
click at [279, 119] on button "how_to_reg Available" at bounding box center [313, 118] width 158 height 19
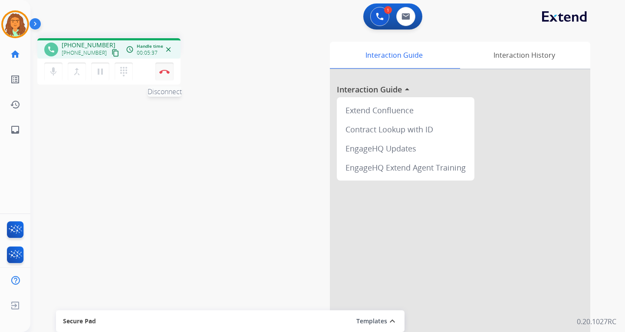
click at [162, 74] on button "Disconnect" at bounding box center [165, 72] width 18 height 18
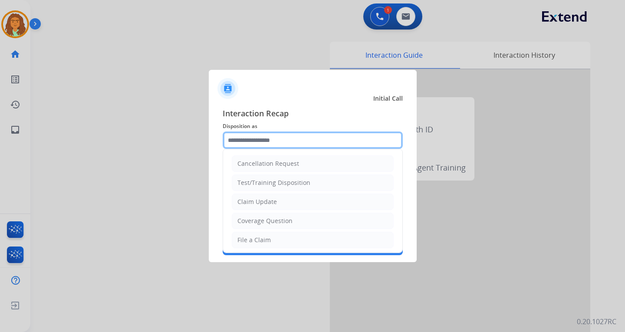
click at [250, 138] on input "text" at bounding box center [313, 140] width 180 height 17
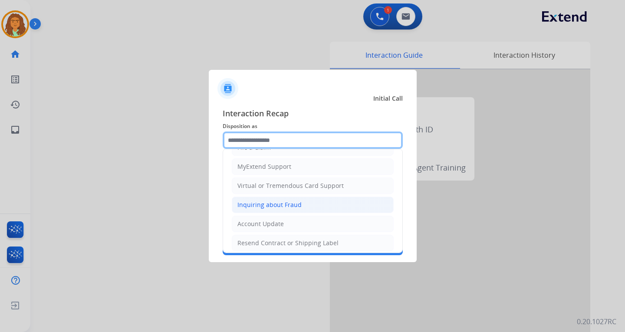
scroll to position [43, 0]
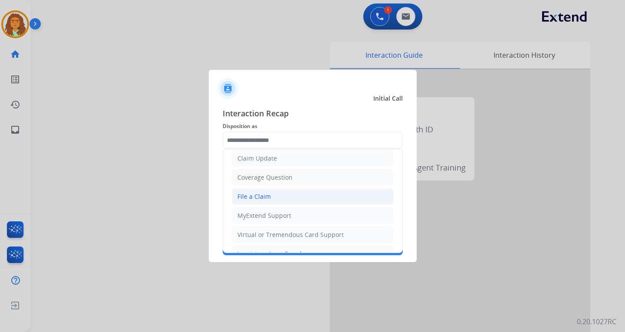
click at [254, 196] on div "File a Claim" at bounding box center [254, 196] width 33 height 9
type input "**********"
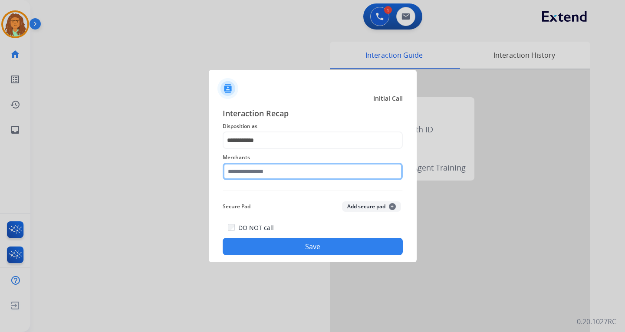
click at [259, 169] on input "text" at bounding box center [313, 171] width 180 height 17
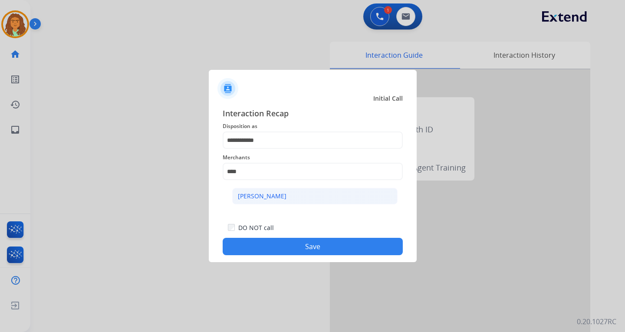
click at [278, 188] on li "[PERSON_NAME]" at bounding box center [314, 196] width 165 height 17
type input "**********"
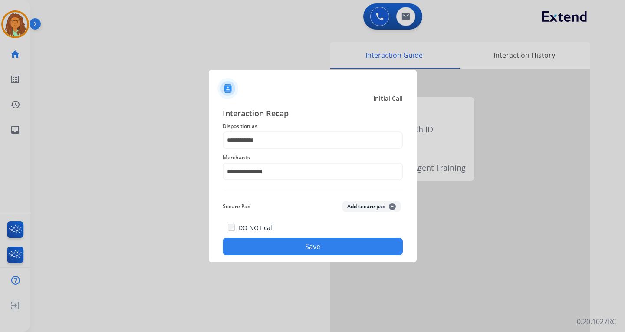
click at [303, 247] on button "Save" at bounding box center [313, 246] width 180 height 17
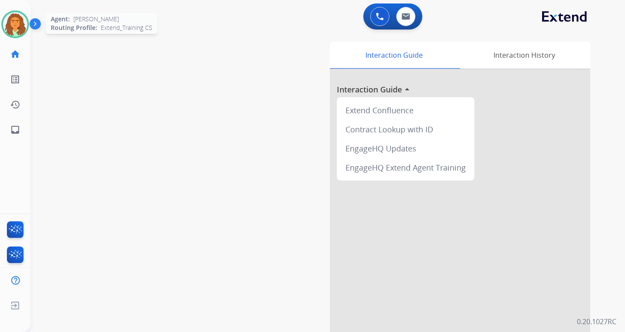
click at [23, 25] on img at bounding box center [15, 24] width 24 height 24
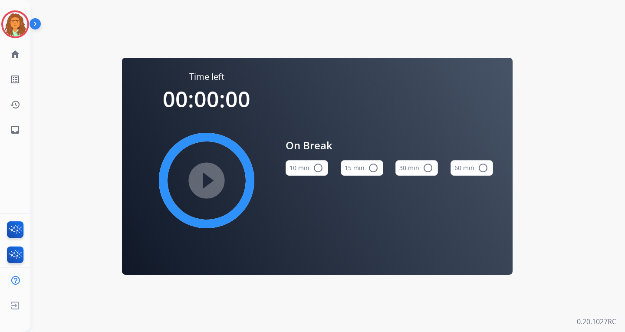
click at [319, 167] on mat-icon "radio_button_unchecked" at bounding box center [318, 168] width 10 height 10
click at [206, 181] on mat-icon "play_circle_filled" at bounding box center [207, 180] width 10 height 10
click at [22, 24] on img at bounding box center [15, 24] width 24 height 24
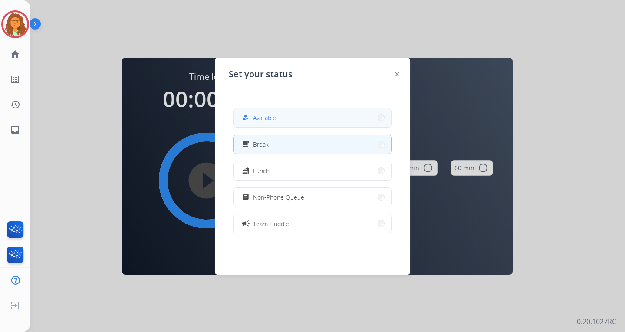
click at [288, 119] on button "how_to_reg Available" at bounding box center [313, 118] width 158 height 19
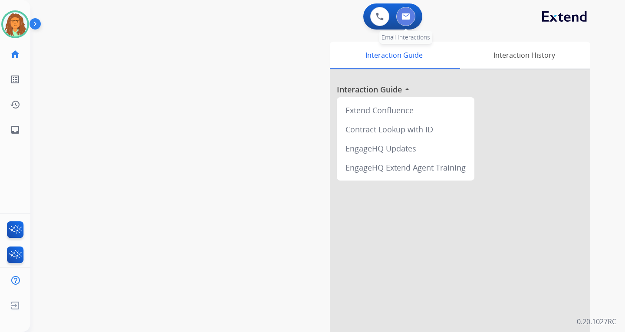
click at [408, 16] on img at bounding box center [406, 16] width 9 height 7
select select "**********"
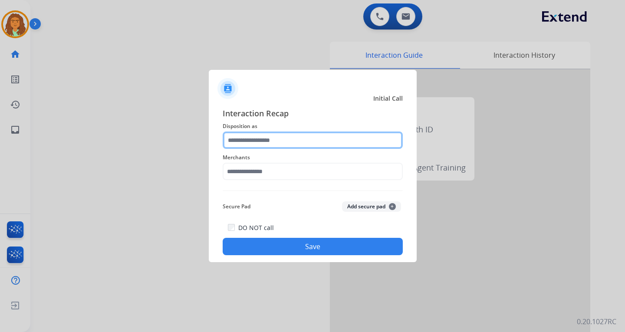
click at [254, 137] on input "text" at bounding box center [313, 140] width 180 height 17
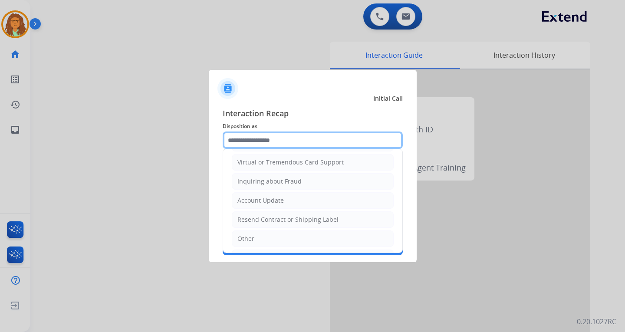
scroll to position [136, 0]
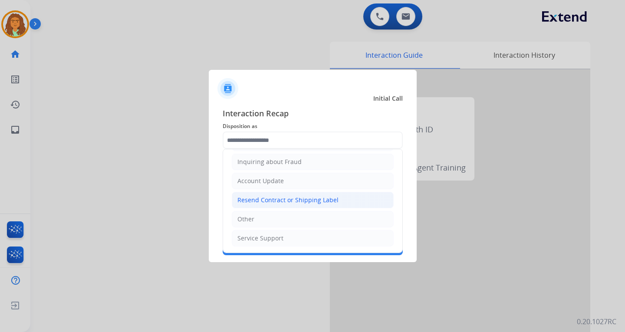
click at [260, 199] on div "Resend Contract or Shipping Label" at bounding box center [288, 200] width 101 height 9
type input "**********"
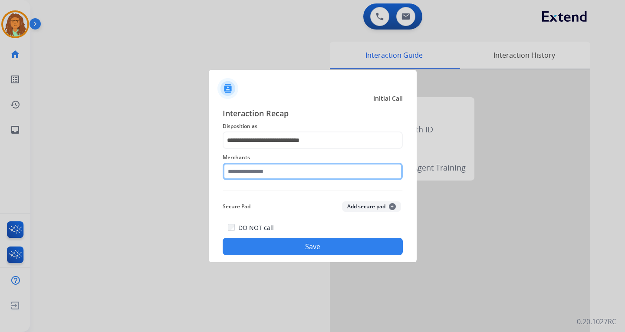
click at [255, 171] on input "text" at bounding box center [313, 171] width 180 height 17
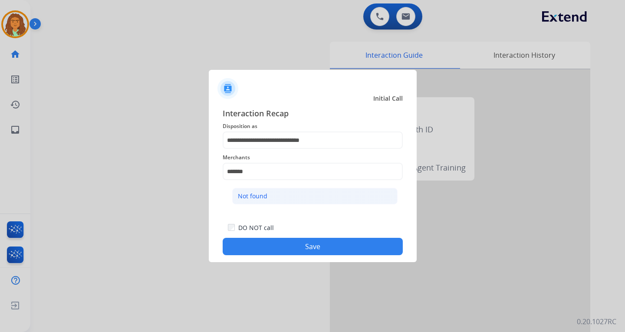
click at [248, 194] on div "Not found" at bounding box center [253, 196] width 30 height 9
type input "*********"
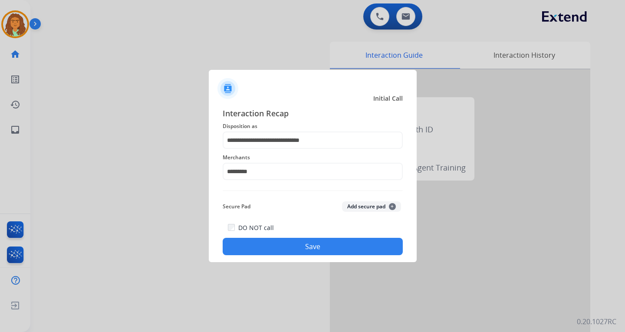
click at [306, 243] on button "Save" at bounding box center [313, 246] width 180 height 17
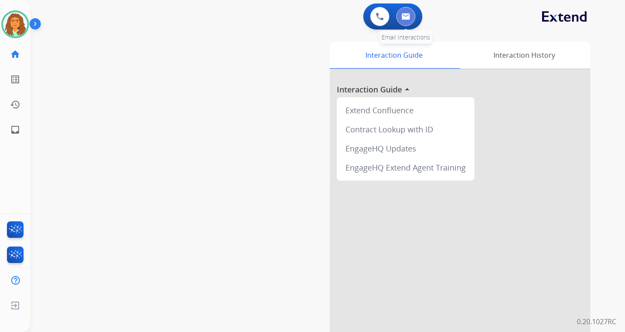
click at [403, 17] on img at bounding box center [406, 16] width 9 height 7
select select "**********"
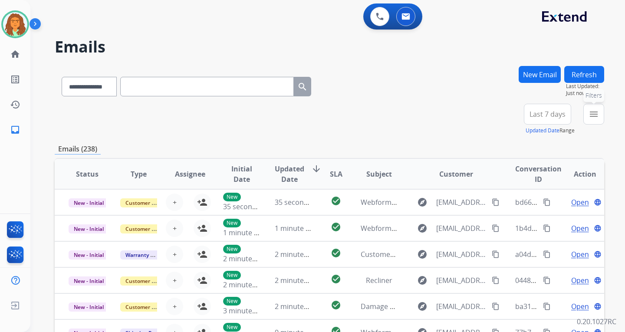
click at [594, 116] on mat-icon "menu" at bounding box center [594, 114] width 10 height 10
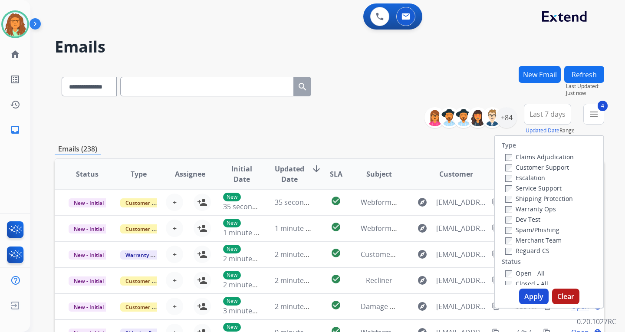
click at [534, 295] on button "Apply" at bounding box center [535, 297] width 30 height 16
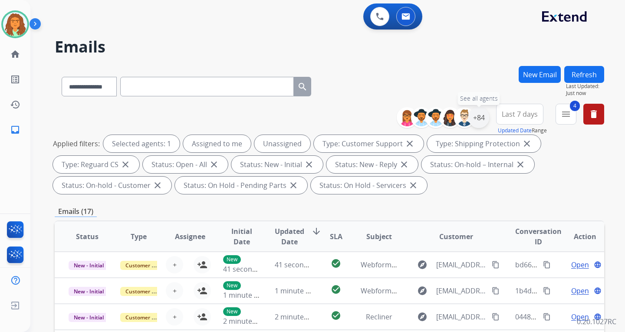
click at [480, 118] on div "+84" at bounding box center [479, 117] width 21 height 21
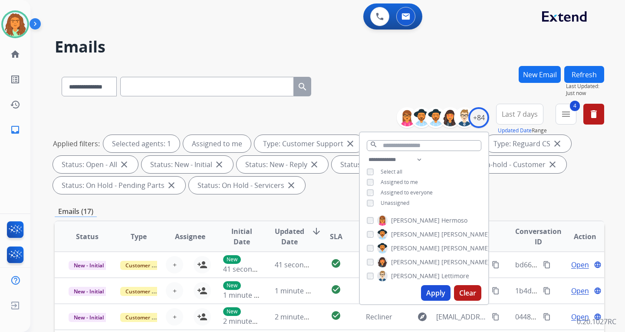
click at [436, 289] on button "Apply" at bounding box center [436, 293] width 30 height 16
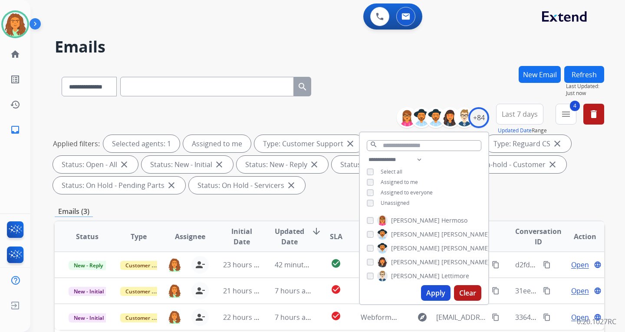
click at [523, 188] on div "Applied filters: Selected agents: 1 Assigned to me Type: Customer Support close…" at bounding box center [328, 164] width 550 height 59
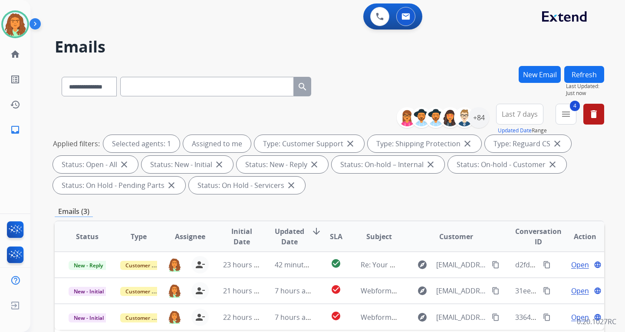
click at [520, 115] on span "Last 7 days" at bounding box center [520, 114] width 36 height 3
click at [511, 223] on div "Last 90 days" at bounding box center [517, 219] width 48 height 13
click at [454, 184] on div "Applied filters: Selected agents: 1 Assigned to me Type: Customer Support close…" at bounding box center [328, 164] width 550 height 59
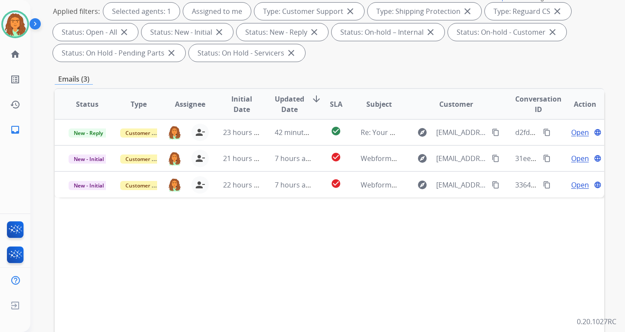
scroll to position [130, 0]
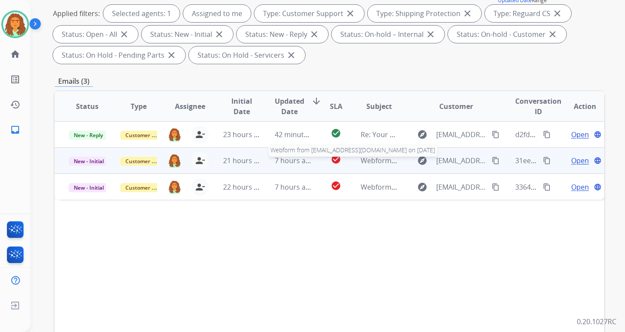
click at [391, 165] on span "Webform from corrinajanedingman@icloud.com on 10/09/2025" at bounding box center [459, 161] width 197 height 10
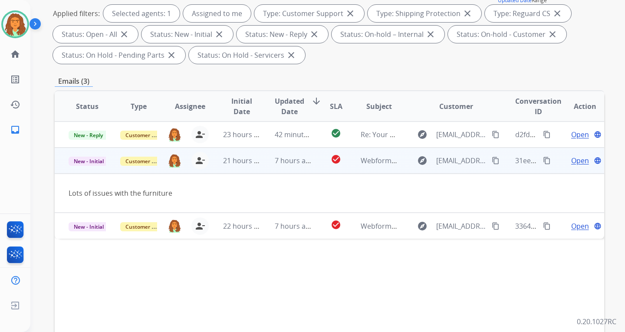
click at [579, 160] on span "Open" at bounding box center [581, 161] width 18 height 10
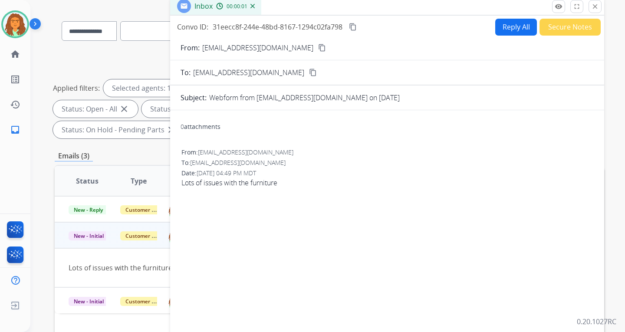
scroll to position [0, 0]
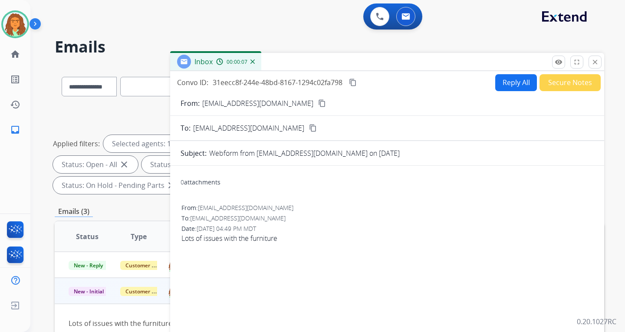
click at [505, 85] on button "Reply All" at bounding box center [517, 82] width 42 height 17
select select "**********"
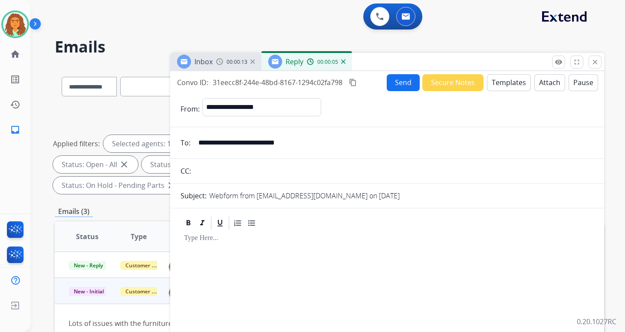
click at [510, 81] on button "Templates" at bounding box center [509, 82] width 44 height 17
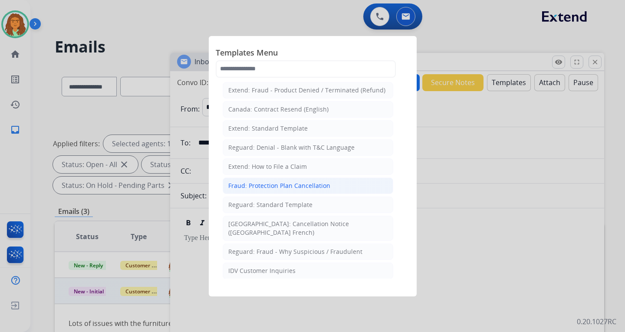
scroll to position [130, 0]
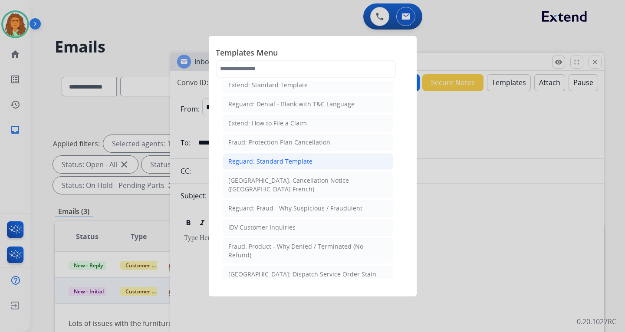
click at [267, 159] on div "Reguard: Standard Template" at bounding box center [270, 161] width 84 height 9
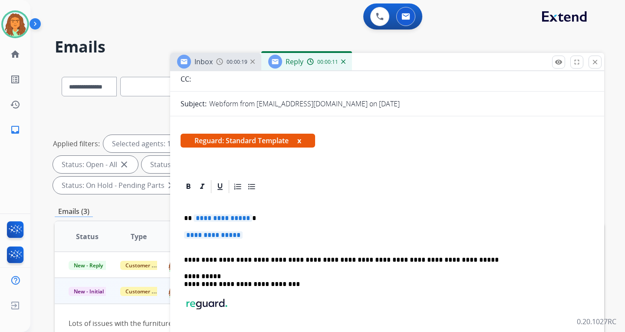
scroll to position [103, 0]
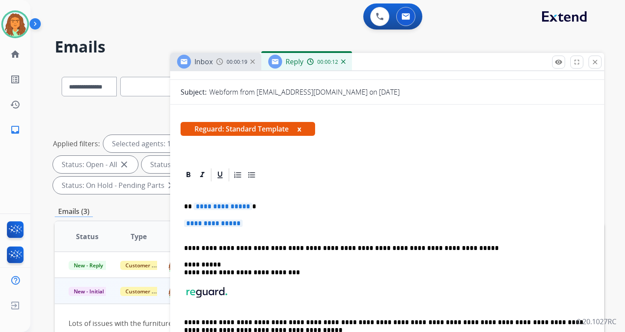
click at [245, 207] on span "**********" at bounding box center [223, 206] width 59 height 7
click at [202, 222] on span "**********" at bounding box center [213, 223] width 59 height 7
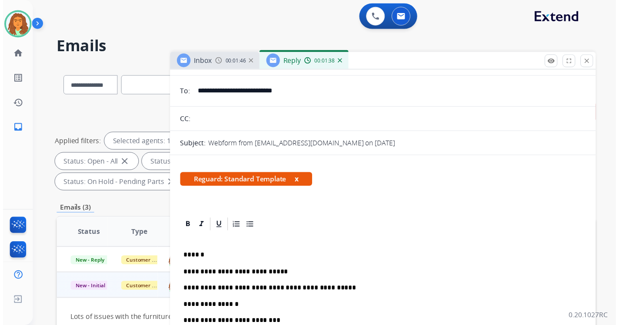
scroll to position [0, 0]
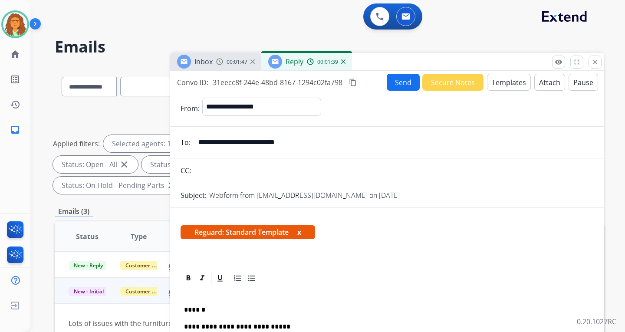
click at [354, 84] on mat-icon "content_copy" at bounding box center [353, 83] width 8 height 8
click at [398, 81] on button "Send" at bounding box center [403, 82] width 33 height 17
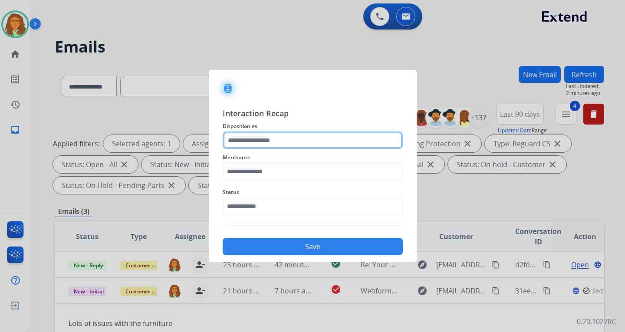
click at [247, 140] on input "text" at bounding box center [313, 140] width 180 height 17
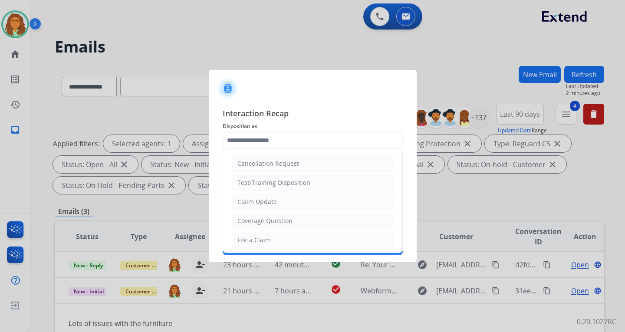
click at [268, 203] on div "Claim Update" at bounding box center [258, 202] width 40 height 9
type input "**********"
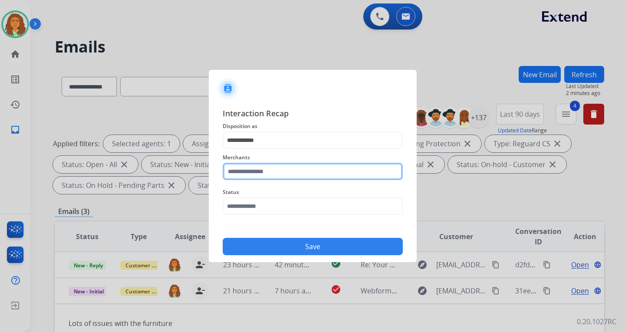
click at [255, 173] on input "text" at bounding box center [313, 171] width 180 height 17
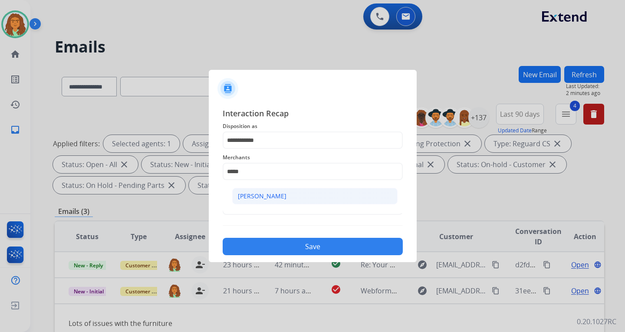
click at [268, 194] on div "[PERSON_NAME]" at bounding box center [262, 196] width 49 height 9
type input "**********"
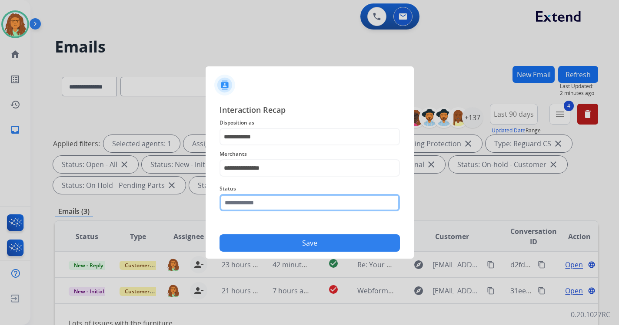
click at [259, 210] on input "text" at bounding box center [309, 202] width 180 height 17
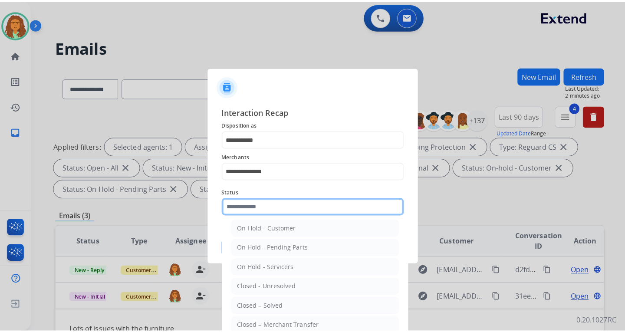
scroll to position [52, 0]
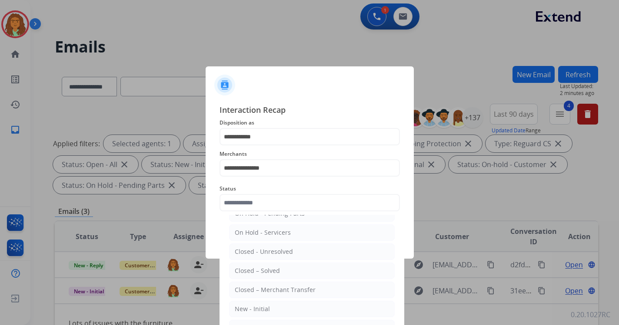
click at [263, 269] on div "Closed – Solved" at bounding box center [257, 271] width 45 height 9
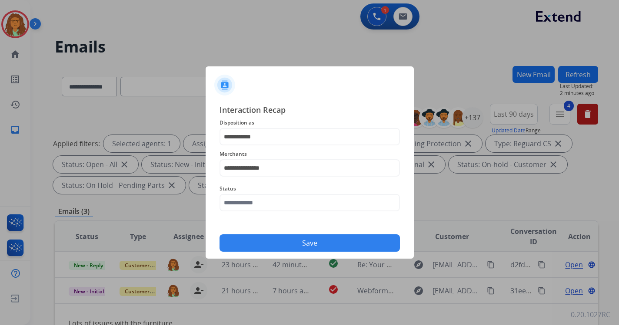
type input "**********"
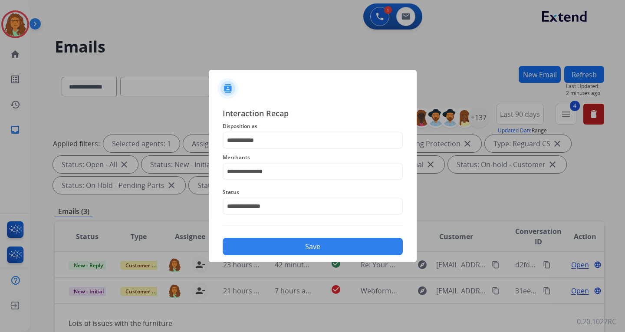
click at [303, 245] on button "Save" at bounding box center [313, 246] width 180 height 17
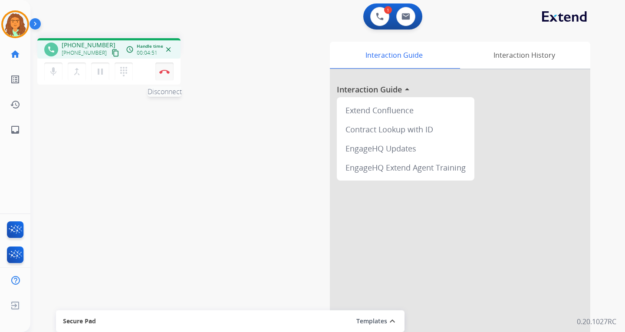
click at [166, 70] on img at bounding box center [164, 71] width 10 height 4
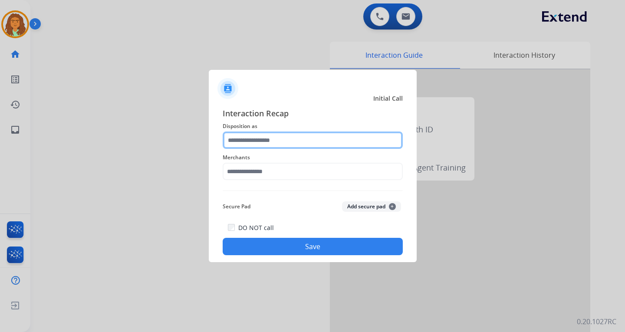
click at [260, 141] on input "text" at bounding box center [313, 140] width 180 height 17
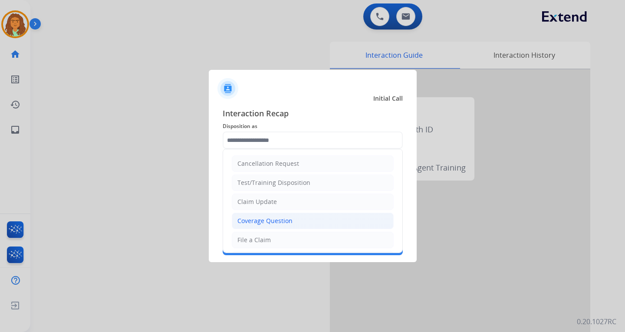
click at [271, 221] on div "Coverage Question" at bounding box center [265, 221] width 55 height 9
type input "**********"
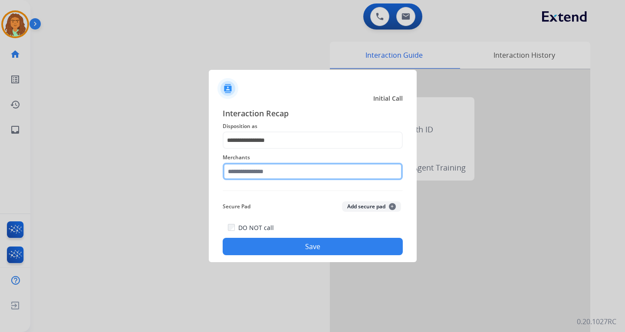
click at [254, 170] on input "text" at bounding box center [313, 171] width 180 height 17
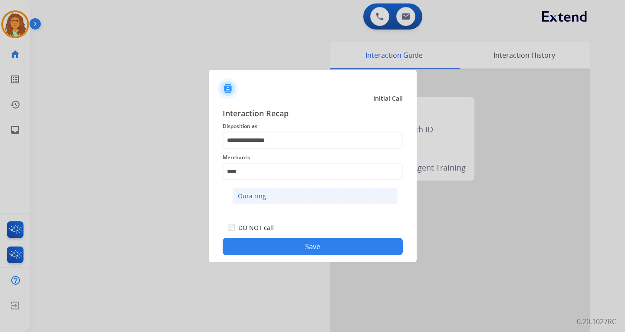
click at [247, 192] on div "Oura ring" at bounding box center [252, 196] width 28 height 9
type input "*********"
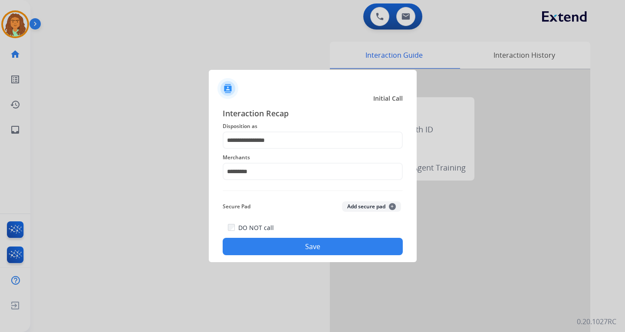
click at [312, 244] on button "Save" at bounding box center [313, 246] width 180 height 17
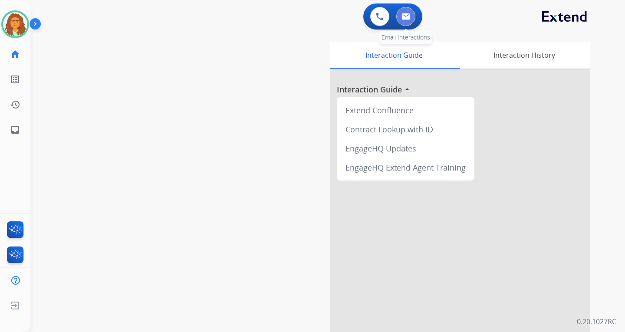
click at [411, 11] on button at bounding box center [406, 16] width 19 height 19
select select "**********"
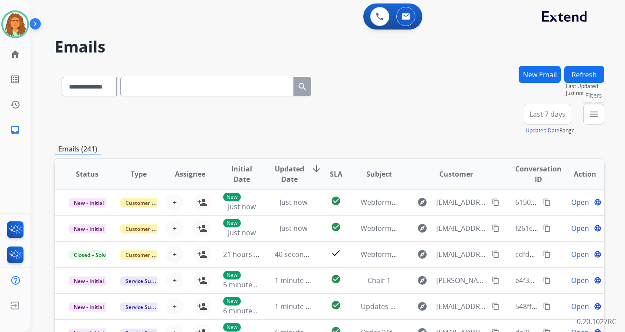
click at [597, 116] on mat-icon "menu" at bounding box center [594, 114] width 10 height 10
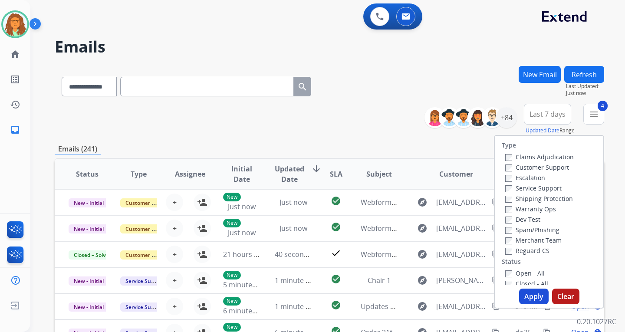
click at [526, 296] on button "Apply" at bounding box center [535, 297] width 30 height 16
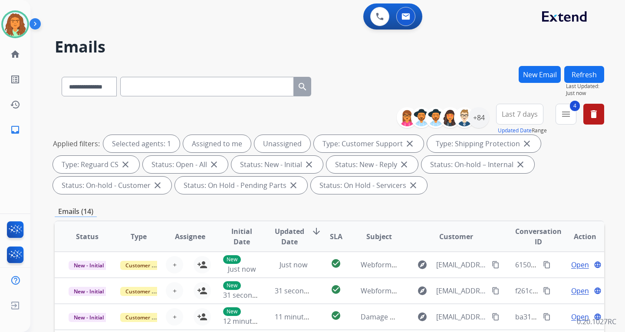
click at [539, 188] on div "Applied filters: Selected agents: 1 Assigned to me Unassigned Type: Customer Su…" at bounding box center [328, 164] width 550 height 59
click at [476, 116] on div "+84" at bounding box center [479, 117] width 21 height 21
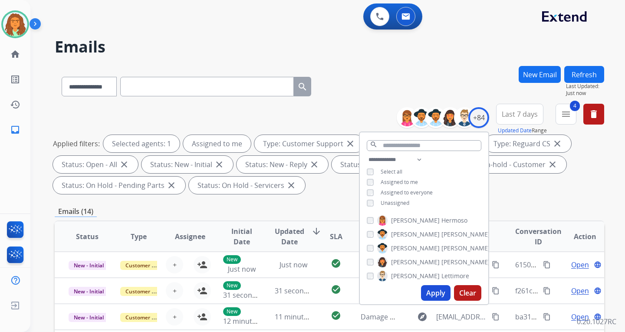
click at [436, 292] on button "Apply" at bounding box center [436, 293] width 30 height 16
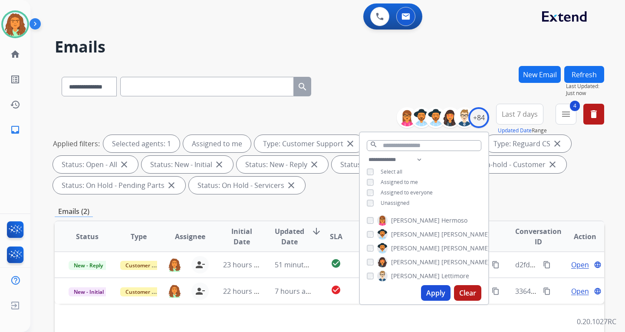
click at [519, 193] on div "Applied filters: Selected agents: 1 Assigned to me Type: Customer Support close…" at bounding box center [328, 164] width 550 height 59
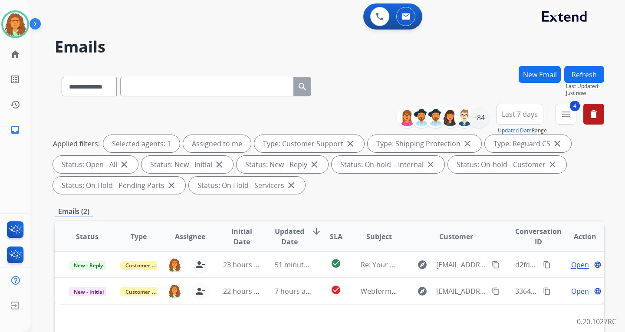
click at [517, 116] on span "Last 7 days" at bounding box center [520, 114] width 36 height 3
click at [506, 219] on div "Last 90 days" at bounding box center [517, 219] width 48 height 13
click at [440, 188] on div "Applied filters: Selected agents: 1 Assigned to me Type: Customer Support close…" at bounding box center [328, 164] width 550 height 59
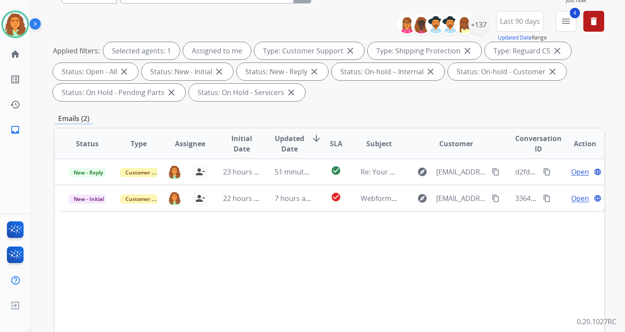
scroll to position [87, 0]
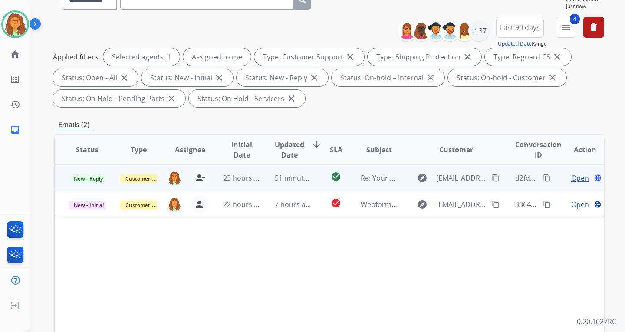
click at [312, 184] on td "check_circle" at bounding box center [329, 178] width 34 height 26
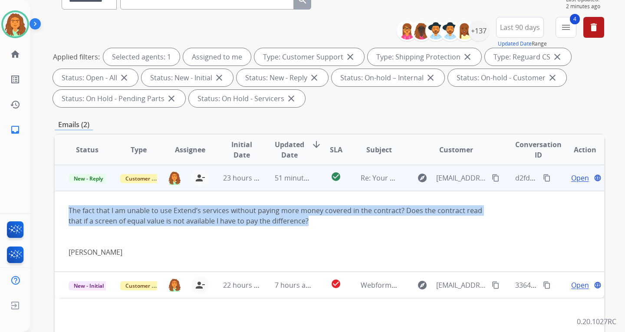
drag, startPoint x: 66, startPoint y: 208, endPoint x: 314, endPoint y: 224, distance: 248.5
click at [314, 224] on td "The fact that I am unable to use Extend’s services without paying more money co…" at bounding box center [278, 231] width 447 height 81
copy div "The fact that I am unable to use Extend’s services without paying more money co…"
click at [492, 177] on mat-icon "content_copy" at bounding box center [496, 178] width 8 height 8
click at [543, 178] on mat-icon "content_copy" at bounding box center [547, 178] width 8 height 8
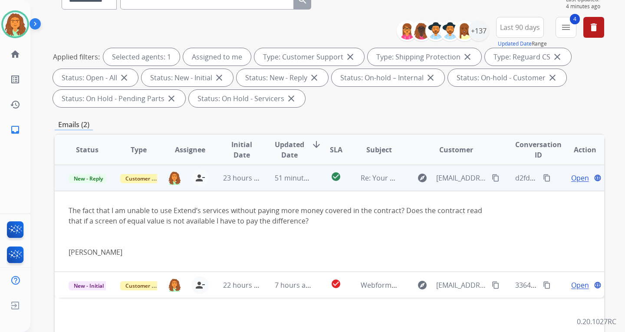
click at [572, 177] on span "Open" at bounding box center [581, 178] width 18 height 10
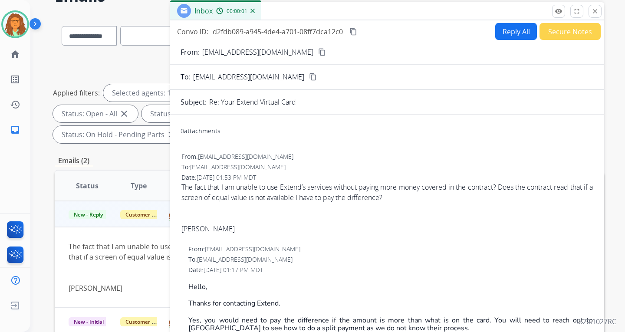
scroll to position [0, 0]
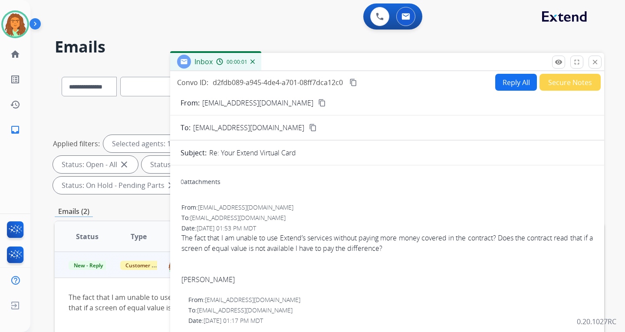
click at [500, 81] on button "Reply All" at bounding box center [517, 82] width 42 height 17
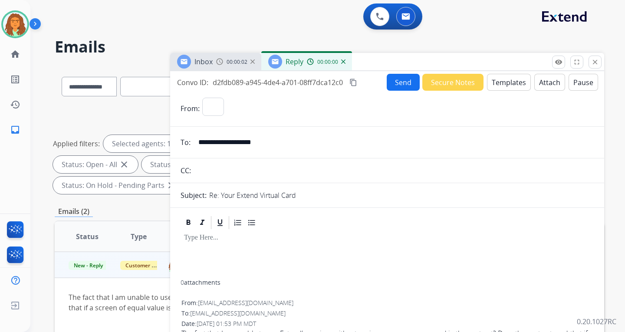
select select "**********"
click at [500, 82] on button "Templates" at bounding box center [509, 82] width 44 height 17
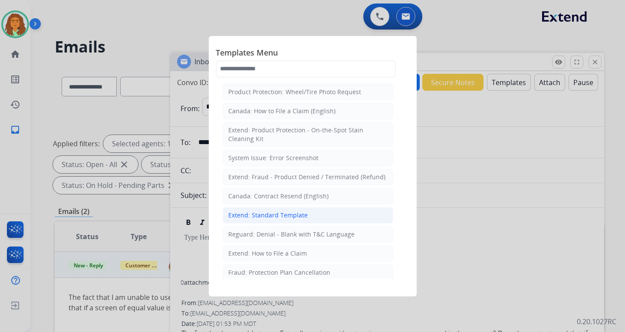
click at [276, 212] on div "Extend: Standard Template" at bounding box center [267, 215] width 79 height 9
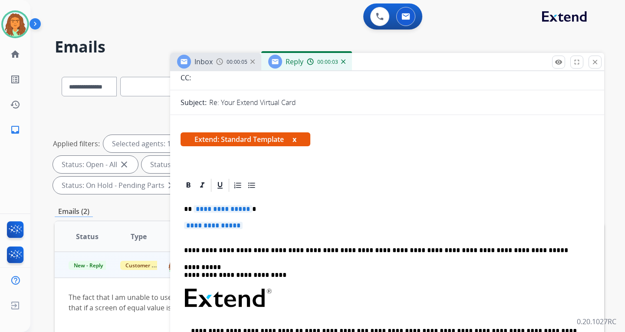
scroll to position [87, 0]
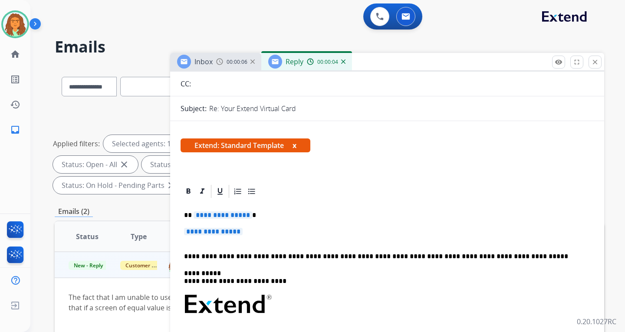
click at [250, 217] on span "**********" at bounding box center [223, 215] width 59 height 7
click at [215, 231] on span "**********" at bounding box center [213, 231] width 59 height 7
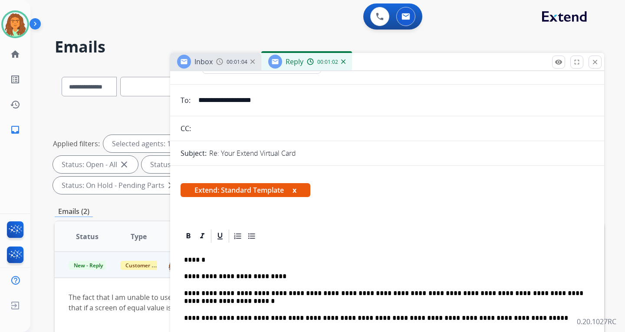
scroll to position [0, 0]
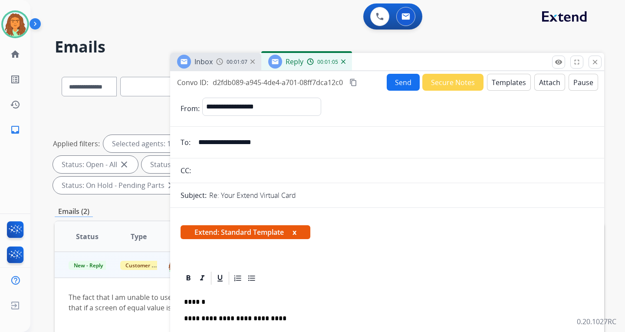
click at [398, 80] on button "Send" at bounding box center [403, 82] width 33 height 17
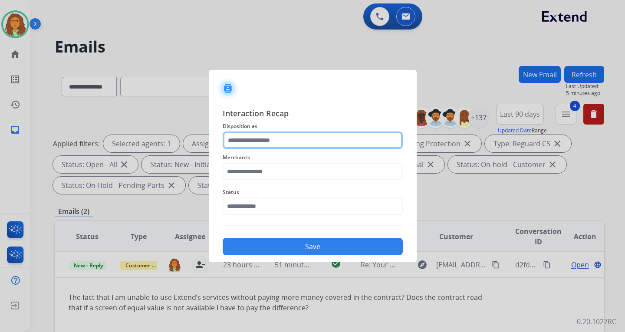
click at [238, 142] on input "text" at bounding box center [313, 140] width 180 height 17
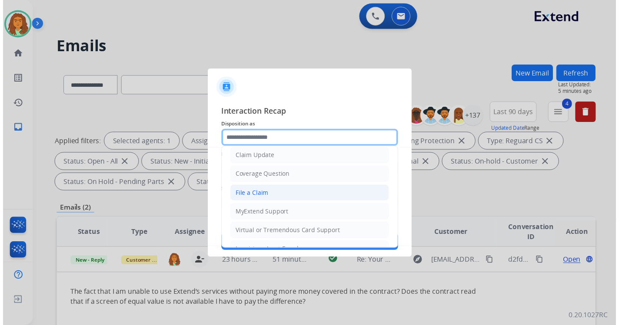
scroll to position [87, 0]
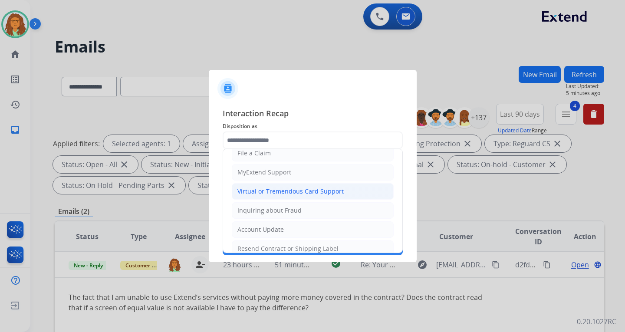
click at [271, 191] on div "Virtual or Tremendous Card Support" at bounding box center [291, 191] width 106 height 9
type input "**********"
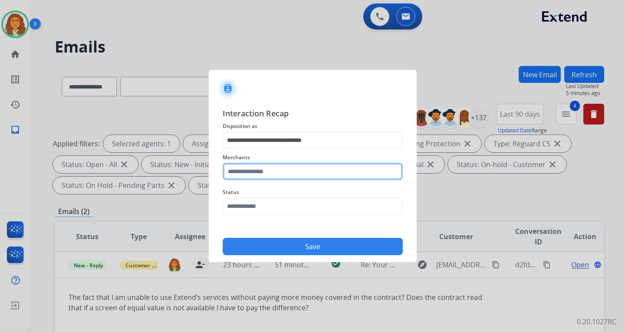
click at [273, 174] on input "text" at bounding box center [313, 171] width 180 height 17
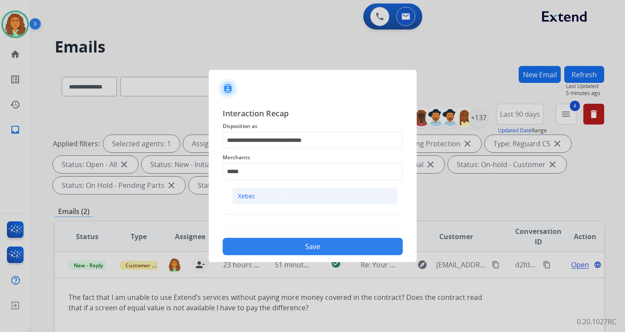
click at [264, 195] on li "Xebec" at bounding box center [314, 196] width 165 height 17
type input "*****"
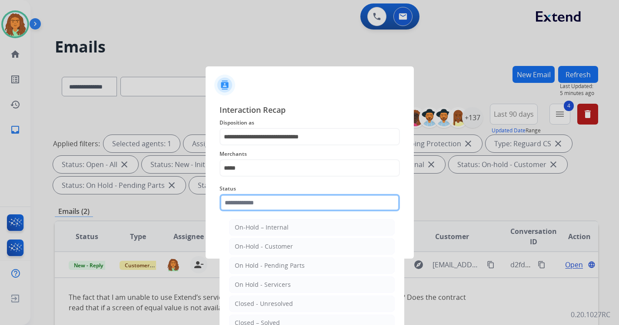
click at [269, 208] on input "text" at bounding box center [309, 202] width 180 height 17
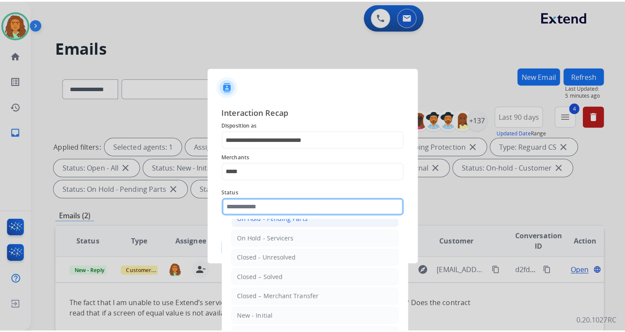
scroll to position [52, 0]
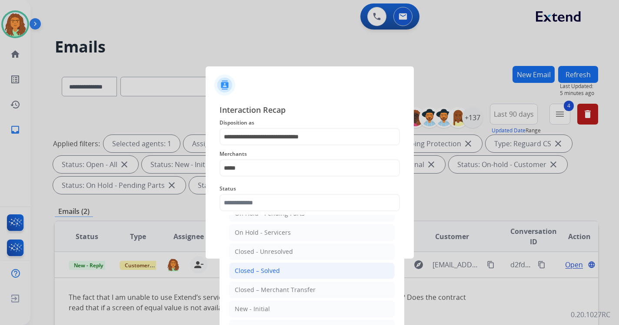
click at [267, 269] on div "Closed – Solved" at bounding box center [257, 271] width 45 height 9
type input "**********"
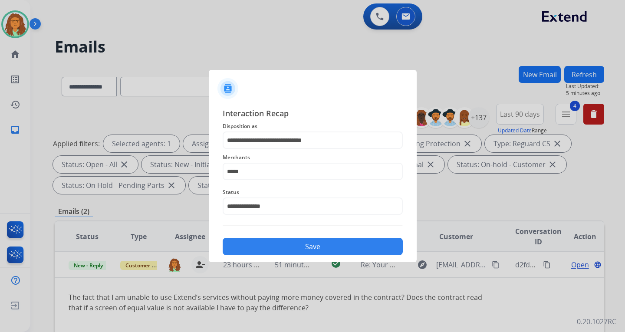
click at [304, 248] on button "Save" at bounding box center [313, 246] width 180 height 17
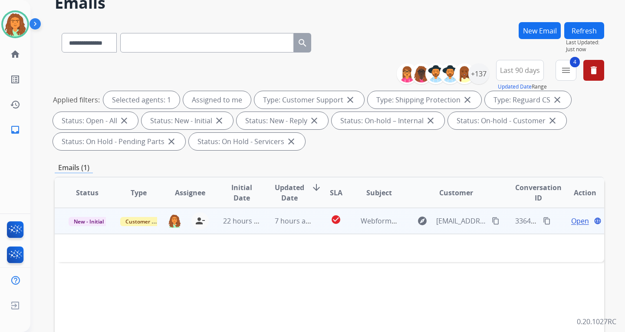
scroll to position [43, 0]
click at [314, 221] on td "check_circle" at bounding box center [329, 221] width 34 height 26
click at [312, 225] on td "check_circle" at bounding box center [329, 221] width 34 height 26
click at [492, 221] on mat-icon "content_copy" at bounding box center [496, 222] width 8 height 8
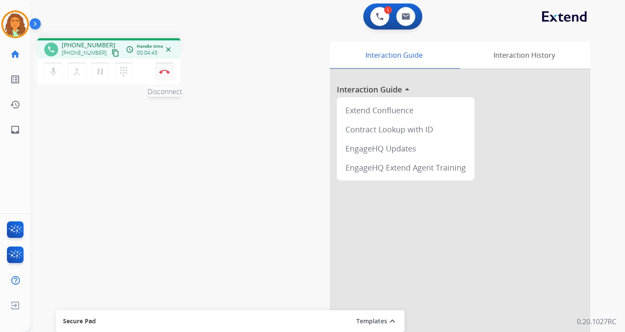
click at [162, 68] on button "Disconnect" at bounding box center [165, 72] width 18 height 18
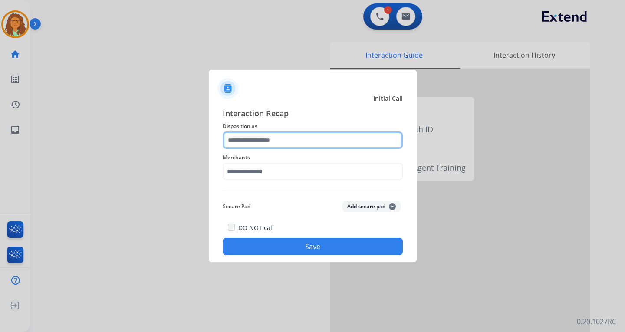
click at [264, 140] on input "text" at bounding box center [313, 140] width 180 height 17
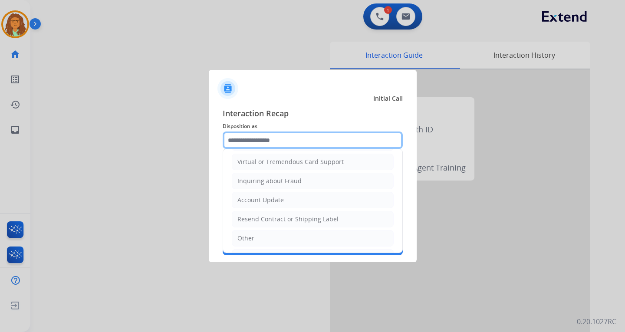
scroll to position [130, 0]
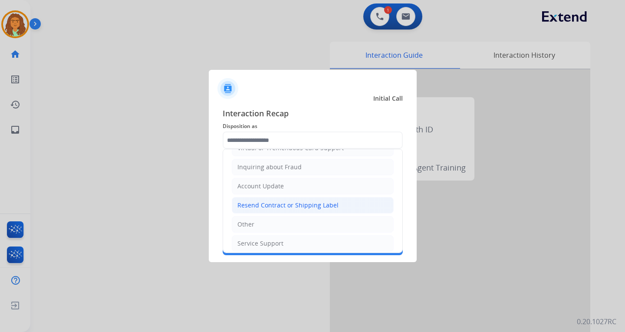
click at [252, 205] on div "Resend Contract or Shipping Label" at bounding box center [288, 205] width 101 height 9
type input "**********"
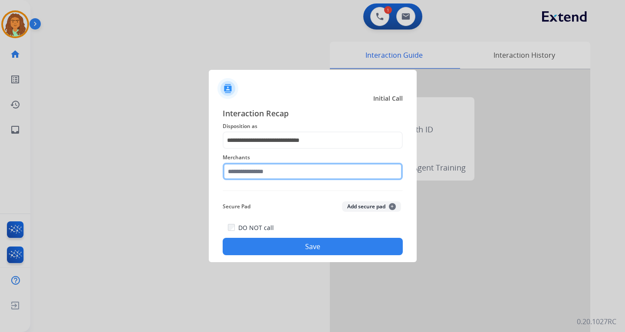
click at [255, 174] on input "text" at bounding box center [313, 171] width 180 height 17
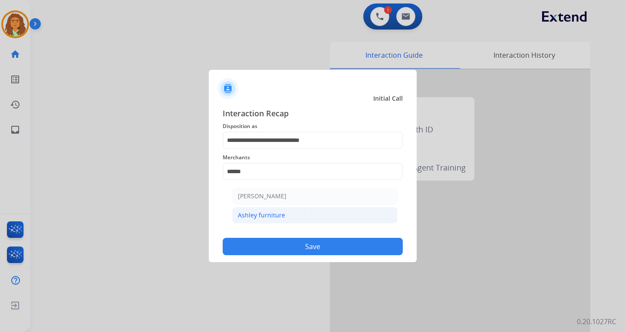
click at [252, 213] on div "Ashley furniture" at bounding box center [261, 215] width 47 height 9
type input "**********"
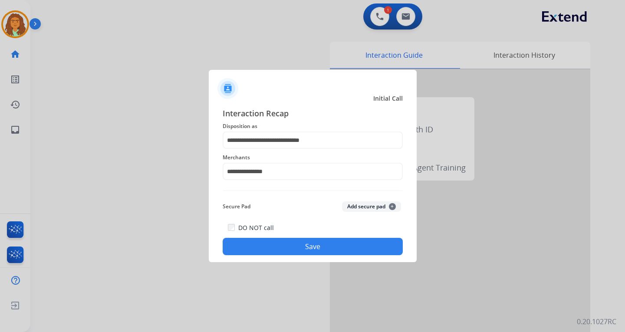
click at [284, 243] on button "Save" at bounding box center [313, 246] width 180 height 17
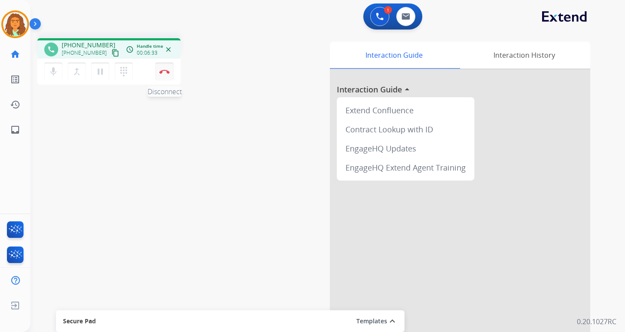
click at [162, 69] on button "Disconnect" at bounding box center [165, 72] width 18 height 18
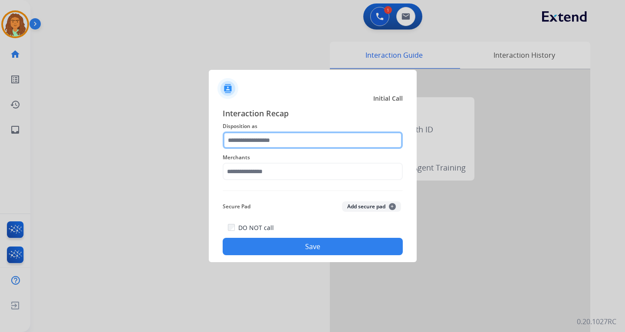
click at [275, 138] on input "text" at bounding box center [313, 140] width 180 height 17
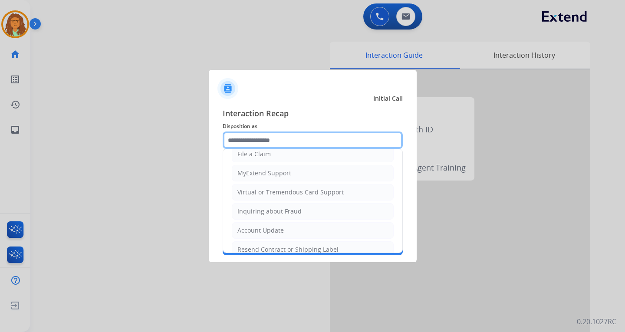
scroll to position [87, 0]
click at [255, 155] on div "File a Claim" at bounding box center [254, 153] width 33 height 9
type input "**********"
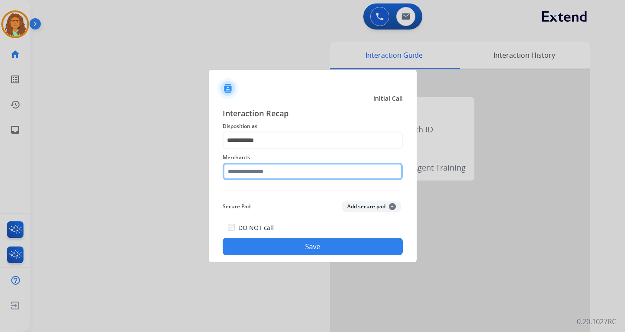
click at [276, 172] on input "text" at bounding box center [313, 171] width 180 height 17
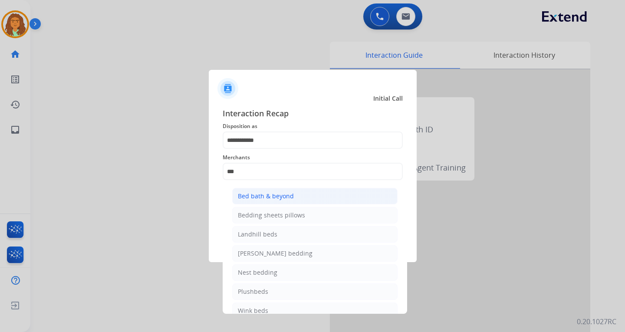
click at [278, 190] on li "Bed bath & beyond" at bounding box center [314, 196] width 165 height 17
type input "**********"
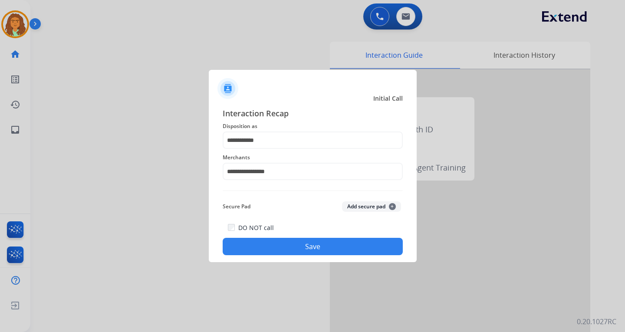
click at [304, 243] on button "Save" at bounding box center [313, 246] width 180 height 17
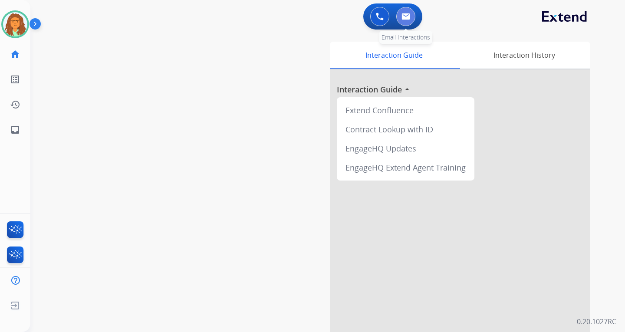
click at [407, 17] on img at bounding box center [406, 16] width 9 height 7
select select "**********"
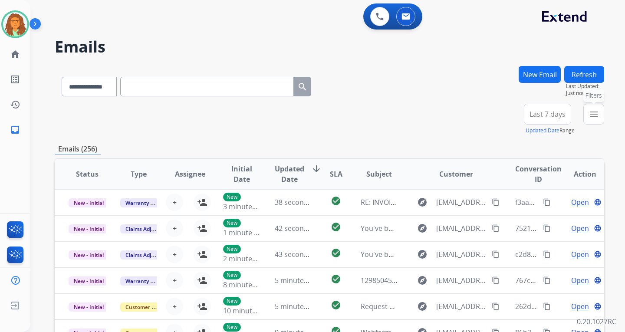
click at [596, 113] on mat-icon "menu" at bounding box center [594, 114] width 10 height 10
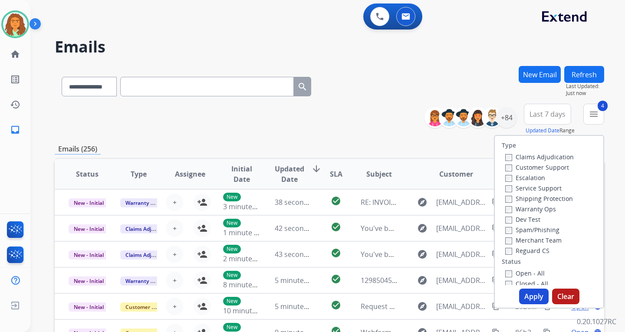
click at [534, 296] on button "Apply" at bounding box center [535, 297] width 30 height 16
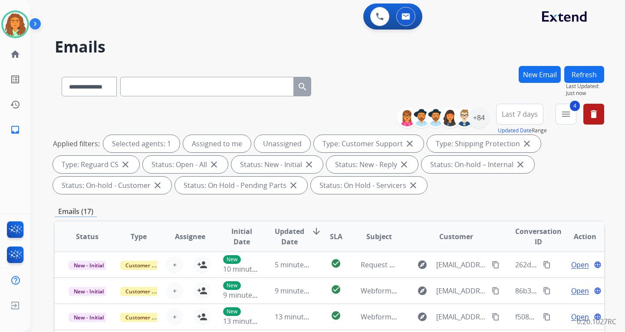
click at [501, 192] on div "Applied filters: Selected agents: 1 Assigned to me Unassigned Type: Customer Su…" at bounding box center [328, 164] width 550 height 59
click at [474, 118] on div "+84" at bounding box center [479, 117] width 21 height 21
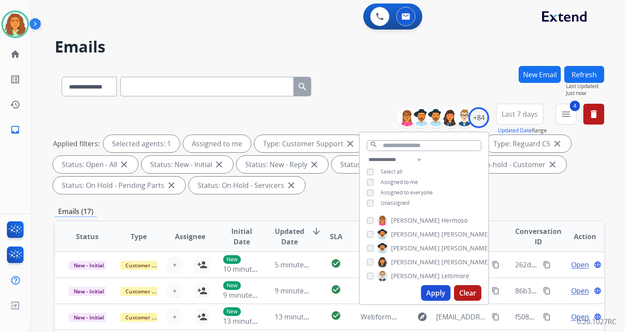
click at [436, 289] on button "Apply" at bounding box center [436, 293] width 30 height 16
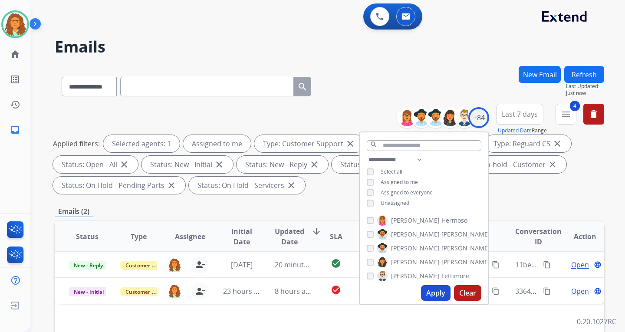
click at [524, 199] on div "**********" at bounding box center [330, 311] width 550 height 491
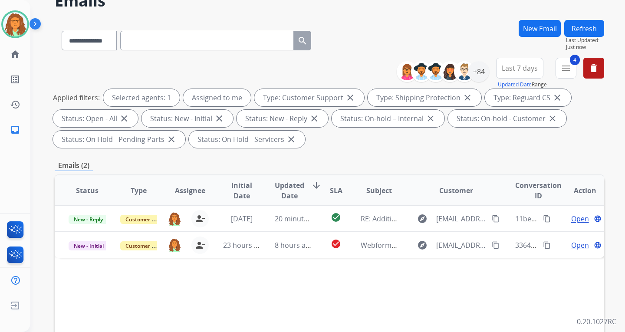
scroll to position [87, 0]
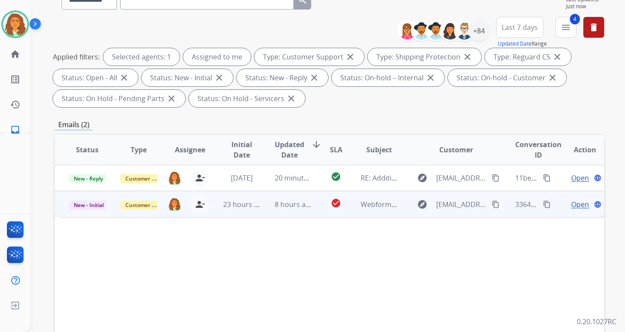
click at [315, 215] on td "check_circle" at bounding box center [329, 204] width 34 height 26
click at [573, 205] on span "Open" at bounding box center [581, 204] width 18 height 10
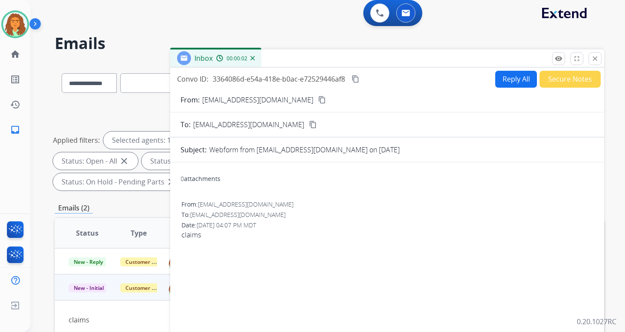
scroll to position [0, 0]
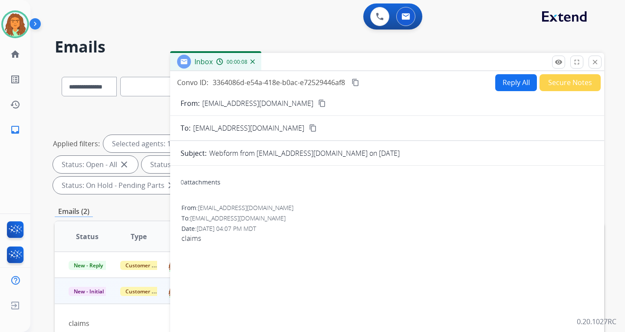
click at [502, 83] on button "Reply All" at bounding box center [517, 82] width 42 height 17
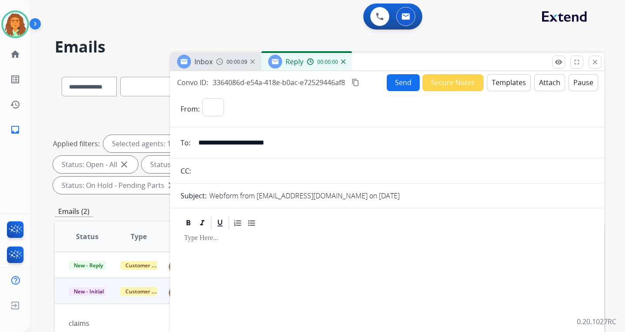
select select "**********"
click at [510, 83] on button "Templates" at bounding box center [509, 82] width 44 height 17
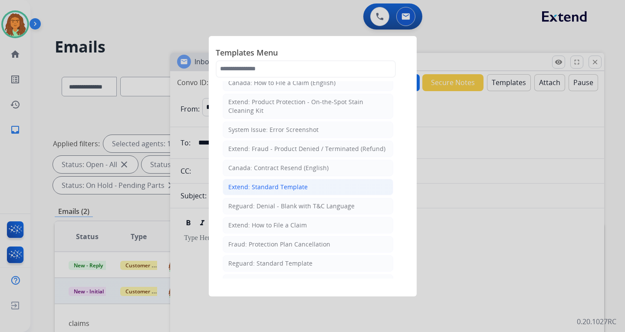
scroll to position [43, 0]
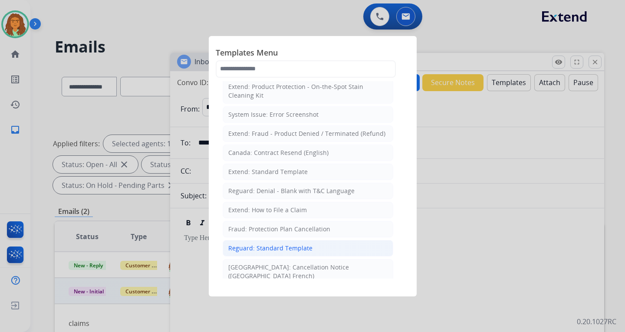
click at [254, 249] on div "Reguard: Standard Template" at bounding box center [270, 248] width 84 height 9
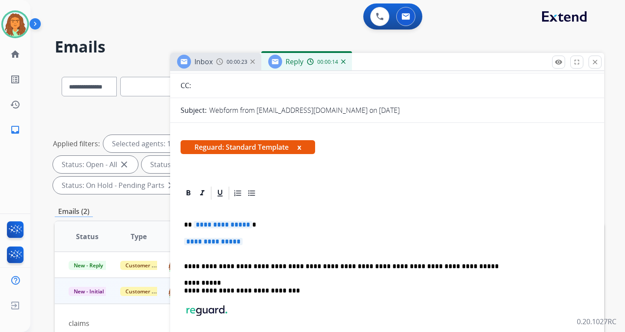
scroll to position [87, 0]
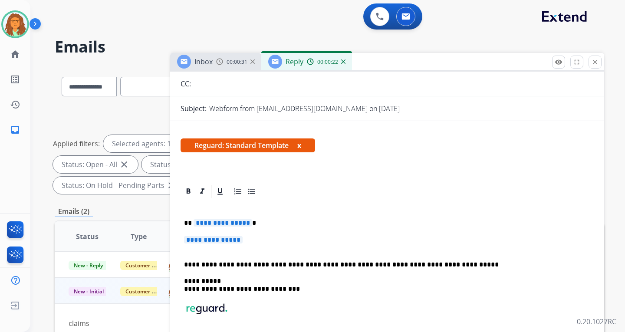
click at [246, 224] on span "**********" at bounding box center [223, 222] width 59 height 7
click at [208, 240] on span "**********" at bounding box center [213, 239] width 59 height 7
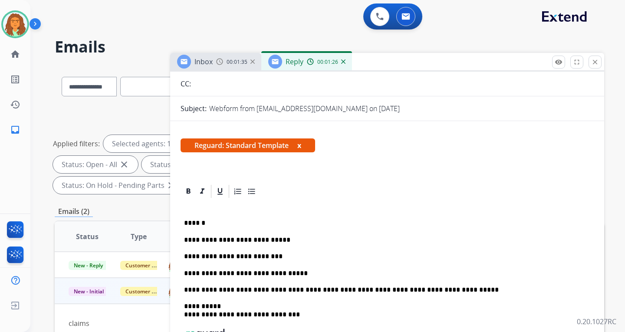
click at [285, 274] on p "**********" at bounding box center [384, 274] width 400 height 8
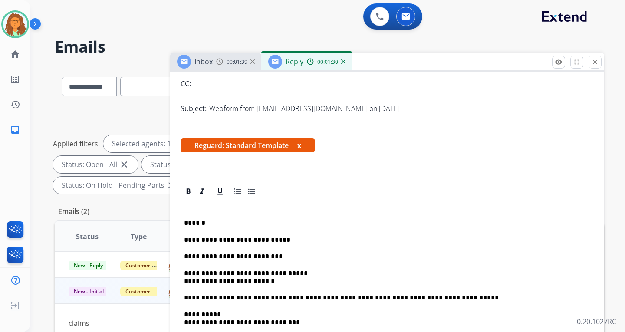
click at [184, 281] on p "**********" at bounding box center [384, 278] width 400 height 16
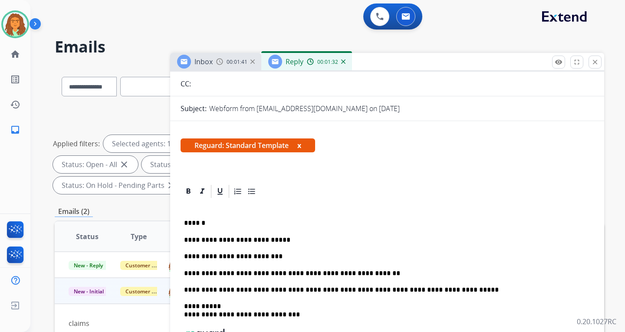
click at [271, 259] on p "**********" at bounding box center [384, 257] width 400 height 8
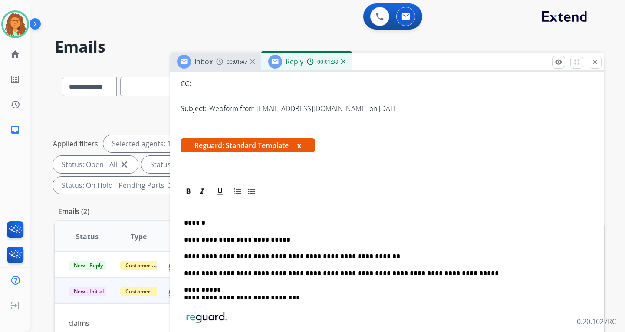
click at [369, 257] on p "**********" at bounding box center [384, 257] width 400 height 8
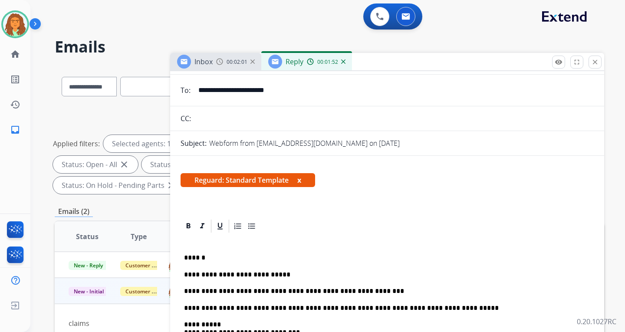
scroll to position [0, 0]
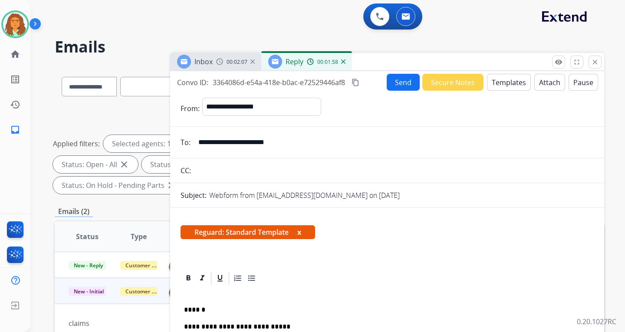
click at [359, 82] on mat-icon "content_copy" at bounding box center [356, 83] width 8 height 8
click at [396, 83] on button "Send" at bounding box center [403, 82] width 33 height 17
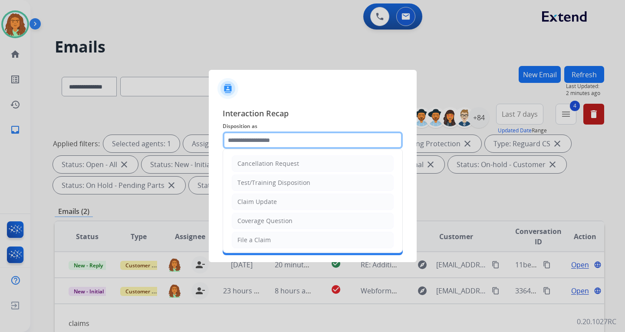
click at [259, 144] on input "text" at bounding box center [313, 140] width 180 height 17
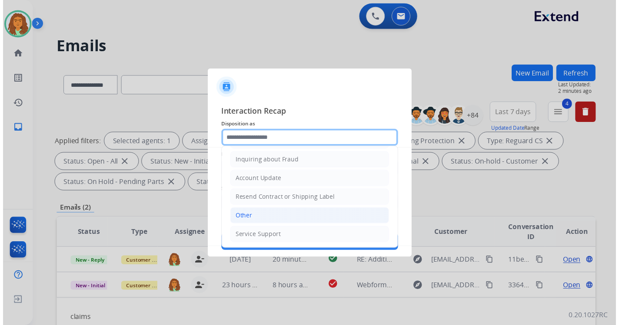
scroll to position [136, 0]
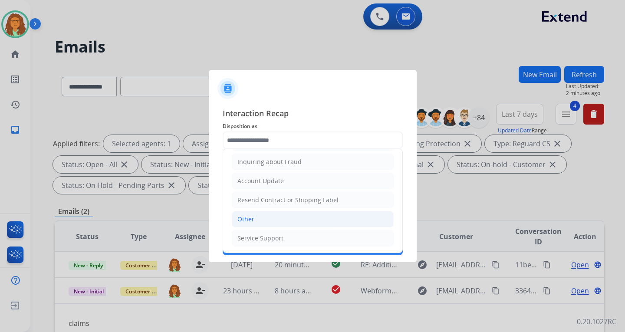
click at [254, 220] on div "Other" at bounding box center [246, 219] width 17 height 9
type input "*****"
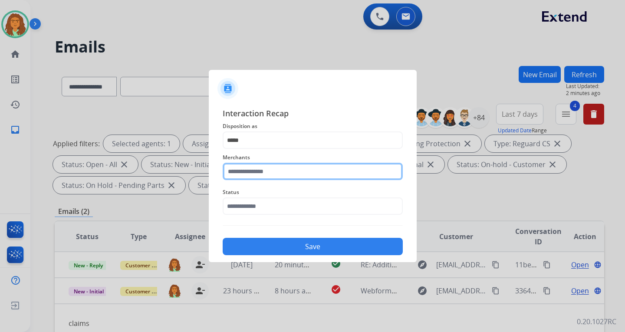
click at [253, 172] on input "text" at bounding box center [313, 171] width 180 height 17
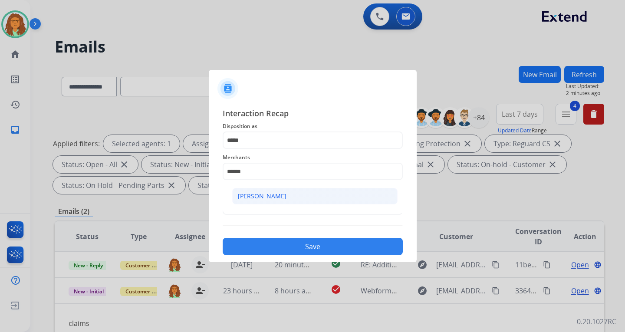
click at [259, 196] on div "[PERSON_NAME]" at bounding box center [262, 196] width 49 height 9
type input "**********"
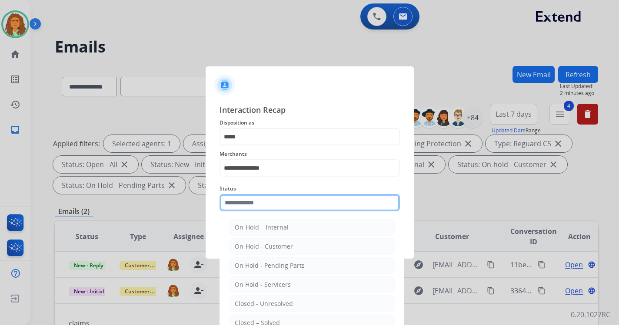
click at [260, 205] on input "text" at bounding box center [309, 202] width 180 height 17
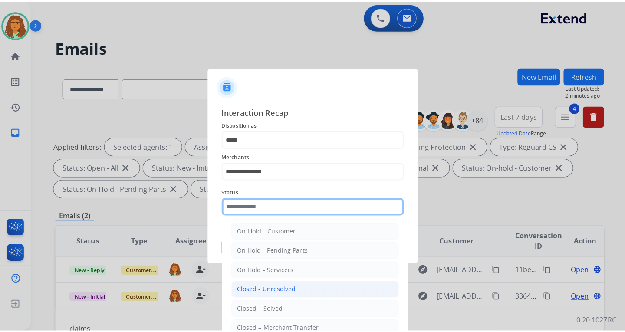
scroll to position [52, 0]
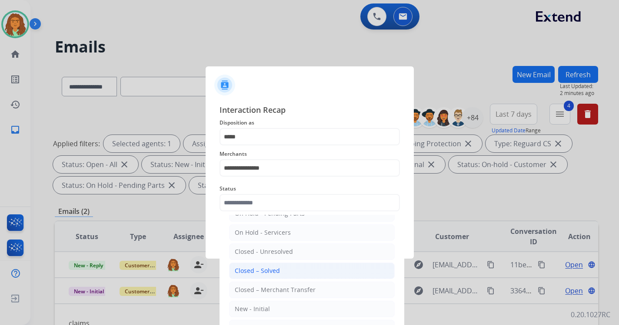
click at [271, 269] on div "Closed – Solved" at bounding box center [257, 271] width 45 height 9
type input "**********"
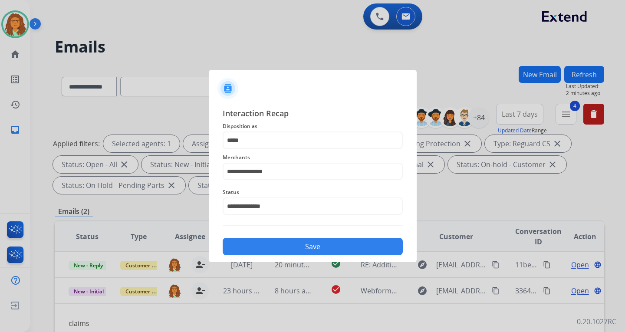
click at [329, 249] on button "Save" at bounding box center [313, 246] width 180 height 17
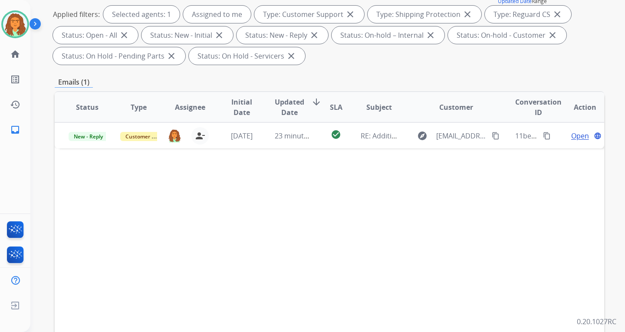
scroll to position [130, 0]
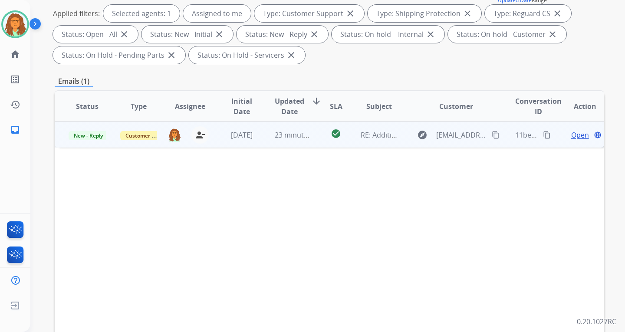
click at [299, 142] on td "23 minutes ago" at bounding box center [287, 135] width 52 height 26
click at [543, 134] on mat-icon "content_copy" at bounding box center [547, 135] width 8 height 8
click at [492, 134] on mat-icon "content_copy" at bounding box center [496, 135] width 8 height 8
click at [573, 134] on span "Open" at bounding box center [581, 134] width 18 height 10
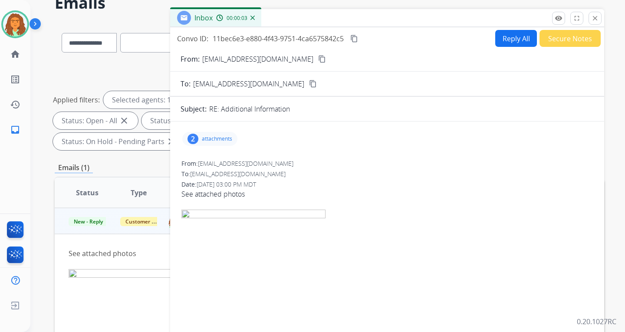
scroll to position [43, 0]
click at [203, 137] on p "attachments" at bounding box center [217, 139] width 30 height 7
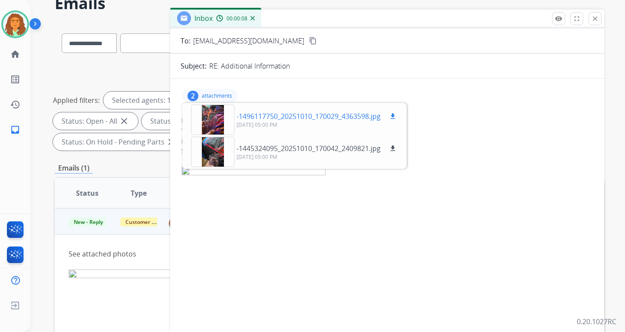
click at [212, 122] on div at bounding box center [212, 120] width 43 height 30
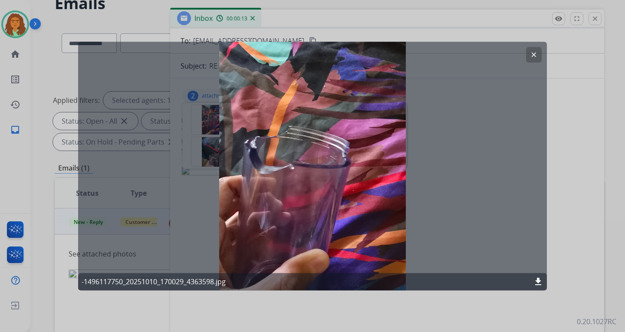
click at [532, 53] on mat-icon "clear" at bounding box center [534, 55] width 8 height 8
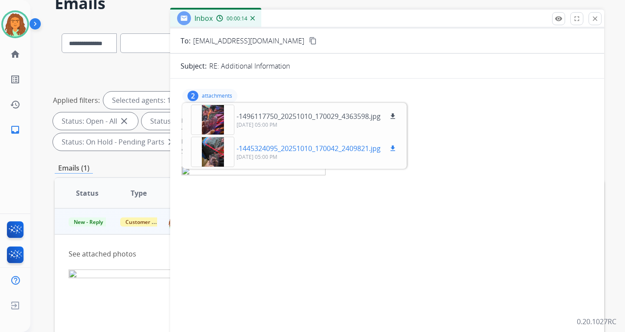
click at [217, 143] on div at bounding box center [212, 152] width 43 height 30
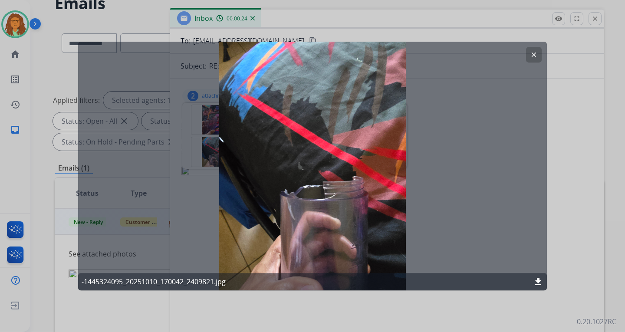
click at [533, 58] on mat-icon "clear" at bounding box center [534, 55] width 8 height 8
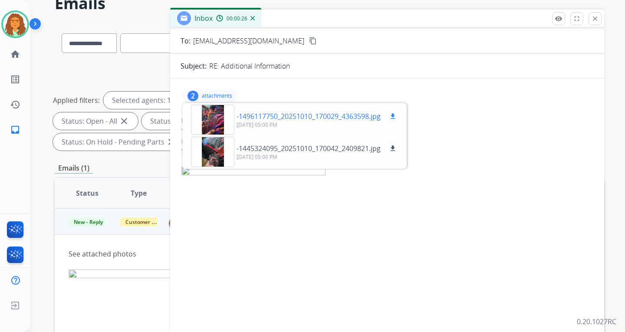
click at [215, 112] on div at bounding box center [212, 120] width 43 height 30
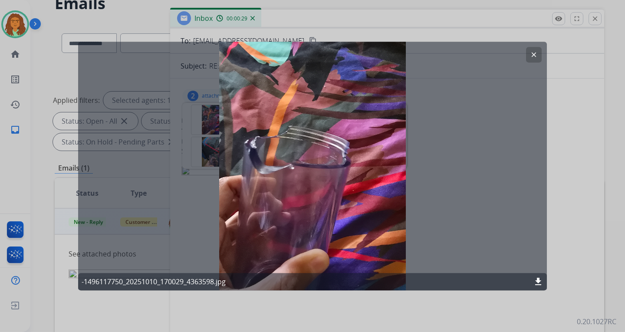
click at [533, 54] on mat-icon "clear" at bounding box center [534, 55] width 8 height 8
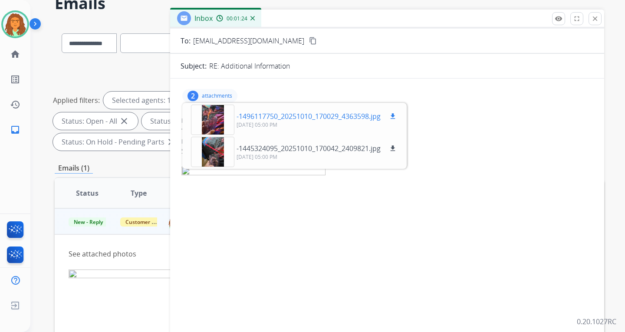
click at [219, 118] on div at bounding box center [212, 120] width 43 height 30
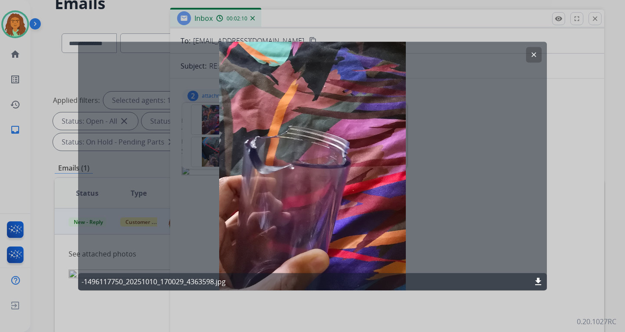
click at [533, 55] on mat-icon "clear" at bounding box center [534, 55] width 8 height 8
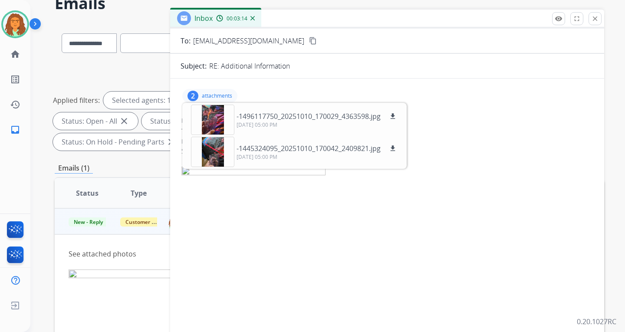
click at [206, 93] on p "attachments" at bounding box center [217, 96] width 30 height 7
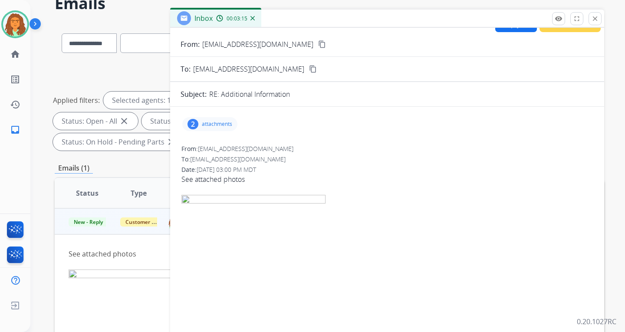
scroll to position [0, 0]
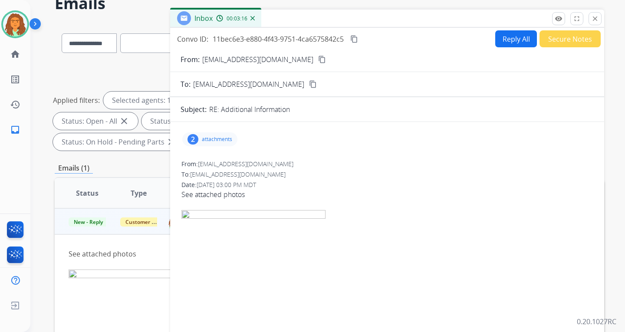
click at [506, 39] on button "Reply All" at bounding box center [517, 38] width 42 height 17
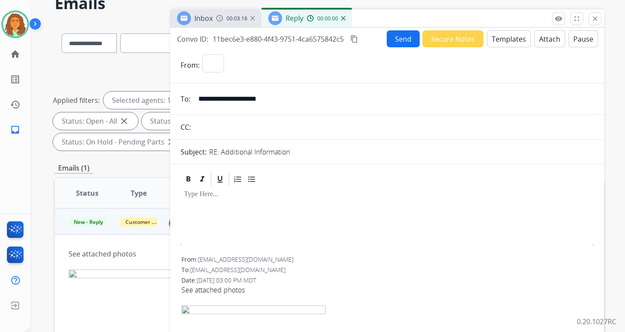
select select "**********"
click at [512, 39] on button "Templates" at bounding box center [509, 38] width 44 height 17
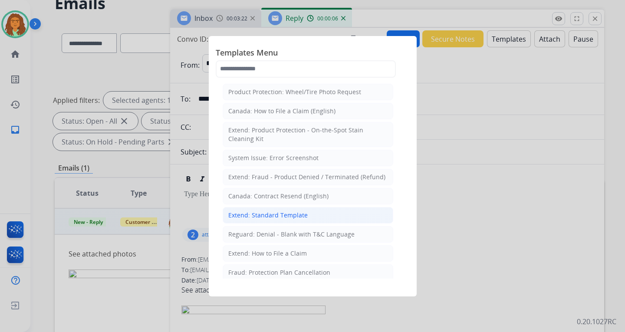
click at [267, 215] on div "Extend: Standard Template" at bounding box center [267, 215] width 79 height 9
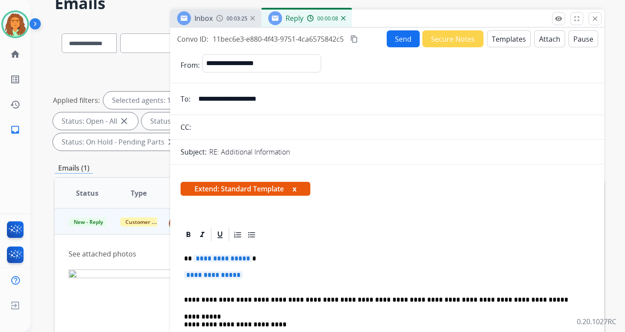
click at [227, 259] on span "**********" at bounding box center [223, 258] width 59 height 7
click at [201, 276] on span "**********" at bounding box center [213, 274] width 59 height 7
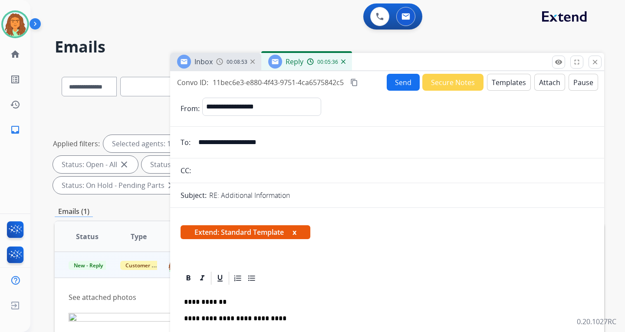
click at [397, 86] on button "Send" at bounding box center [403, 82] width 33 height 17
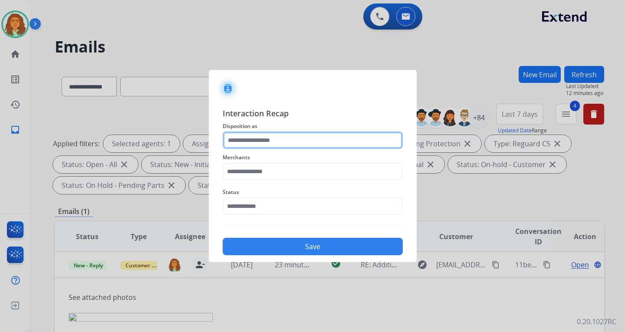
click at [261, 139] on input "text" at bounding box center [313, 140] width 180 height 17
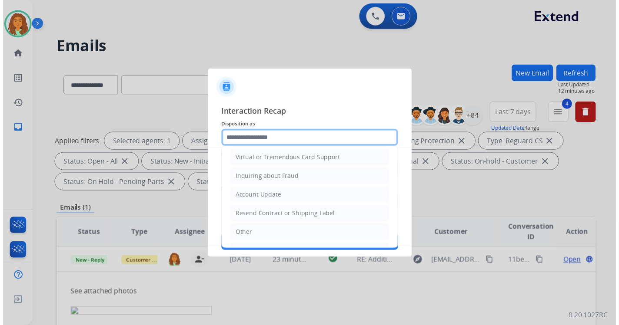
scroll to position [136, 0]
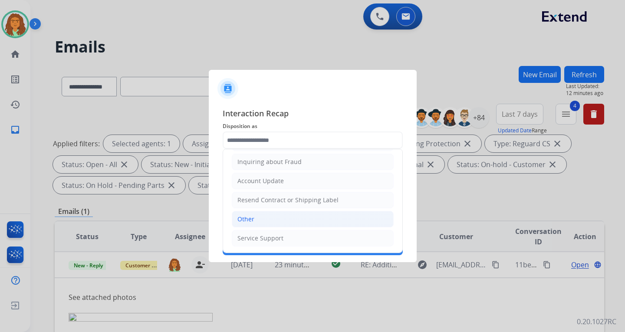
click at [245, 217] on div "Other" at bounding box center [246, 219] width 17 height 9
type input "*****"
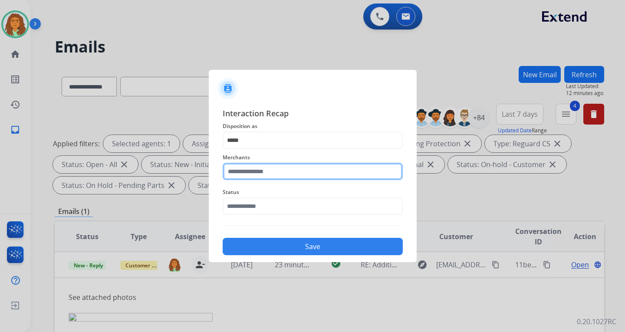
click at [257, 171] on input "text" at bounding box center [313, 171] width 180 height 17
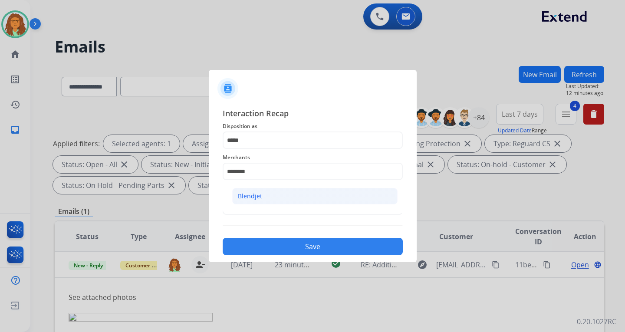
click at [255, 196] on div "Blendjet" at bounding box center [250, 196] width 24 height 9
type input "********"
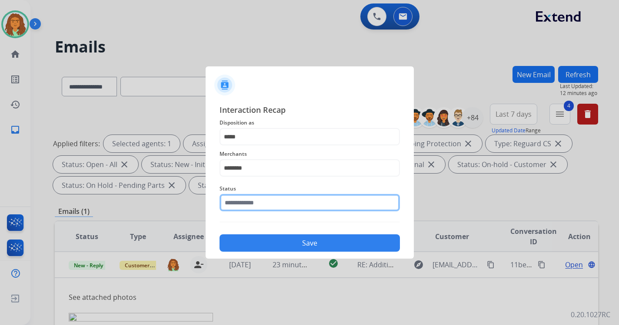
click at [251, 206] on input "text" at bounding box center [309, 202] width 180 height 17
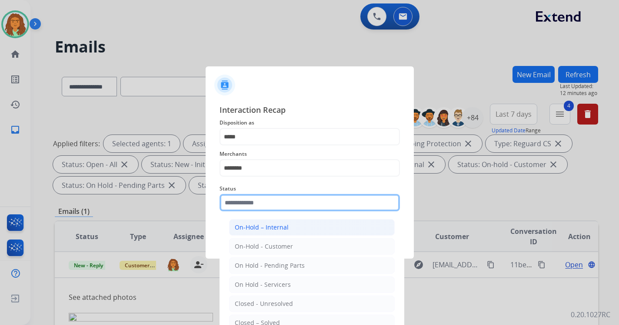
scroll to position [20, 0]
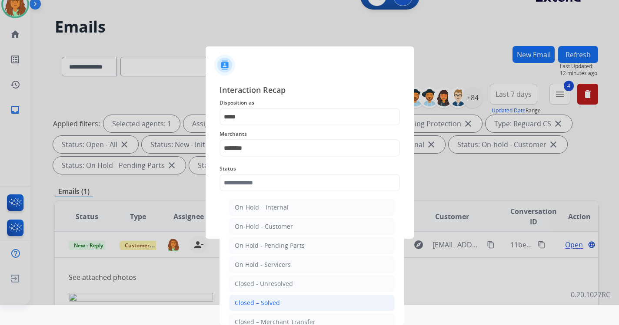
click at [265, 302] on div "Closed – Solved" at bounding box center [257, 303] width 45 height 9
type input "**********"
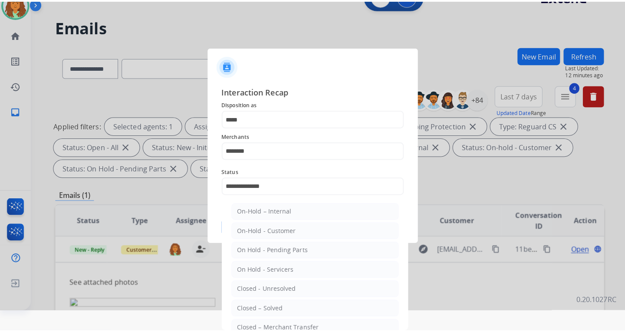
scroll to position [0, 0]
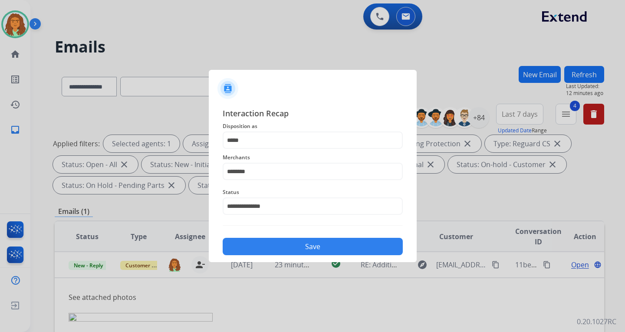
click at [308, 243] on button "Save" at bounding box center [313, 246] width 180 height 17
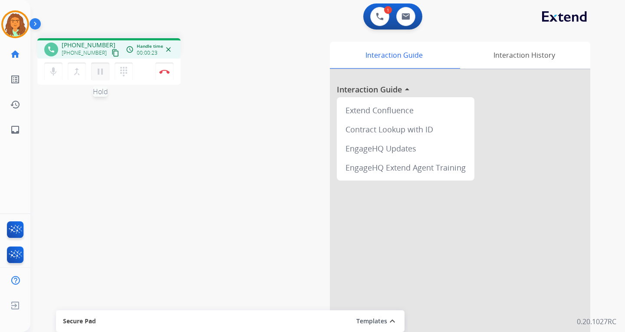
click at [101, 69] on mat-icon "pause" at bounding box center [100, 71] width 10 height 10
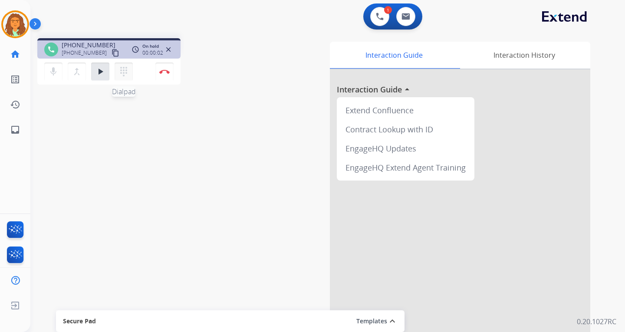
click at [125, 70] on mat-icon "dialpad" at bounding box center [124, 71] width 10 height 10
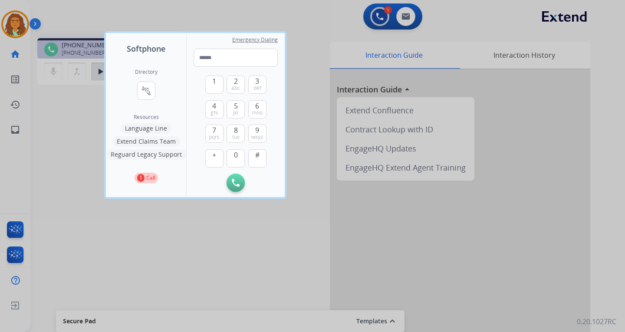
click at [156, 129] on button "Language Line" at bounding box center [146, 128] width 51 height 10
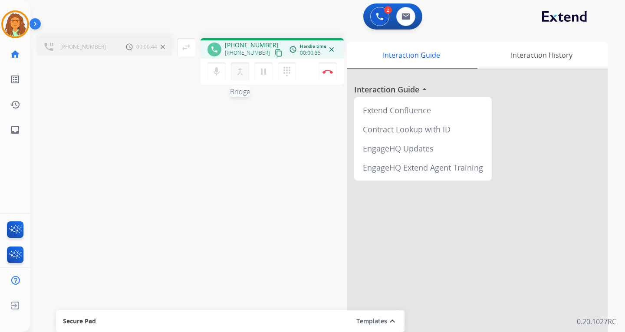
click at [240, 70] on mat-icon "merge_type" at bounding box center [240, 71] width 10 height 10
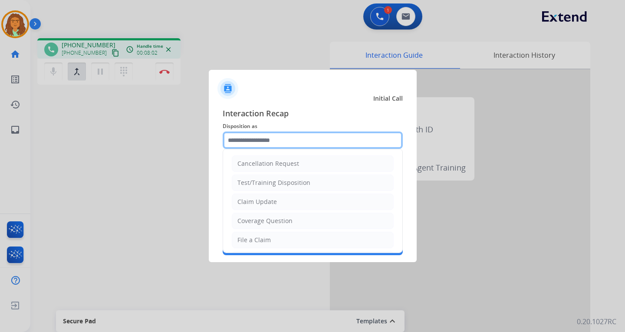
click at [264, 136] on input "text" at bounding box center [313, 140] width 180 height 17
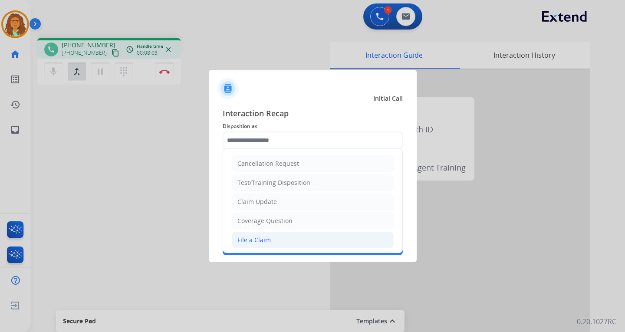
click at [255, 236] on div "File a Claim" at bounding box center [254, 240] width 33 height 9
type input "**********"
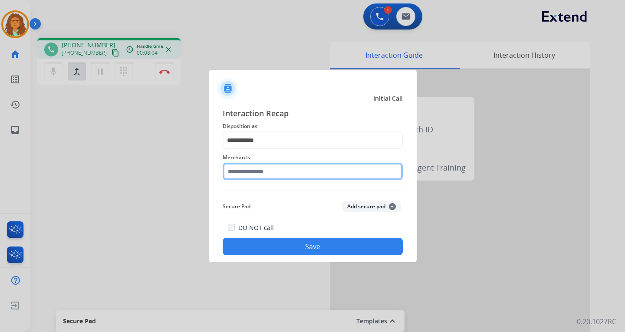
click at [266, 172] on input "text" at bounding box center [313, 171] width 180 height 17
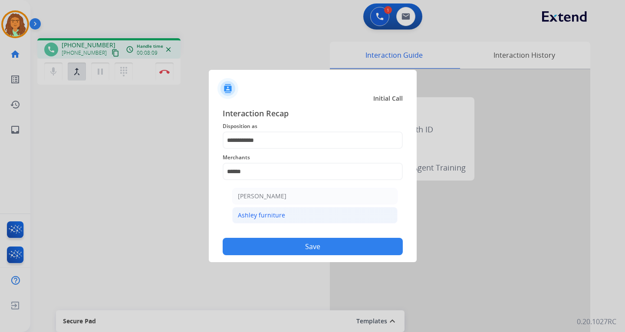
click at [281, 217] on div "Ashley furniture" at bounding box center [261, 215] width 47 height 9
type input "**********"
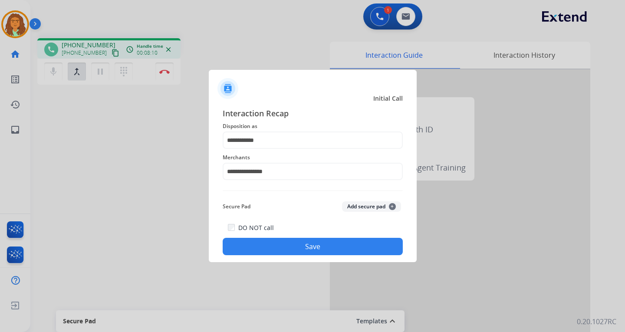
click at [290, 245] on button "Save" at bounding box center [313, 246] width 180 height 17
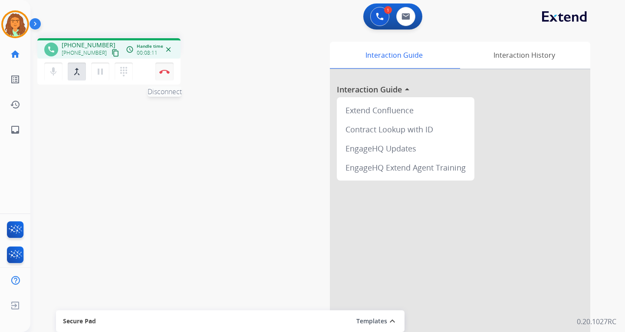
drag, startPoint x: 163, startPoint y: 72, endPoint x: 165, endPoint y: 67, distance: 5.1
click at [163, 72] on img at bounding box center [164, 71] width 10 height 4
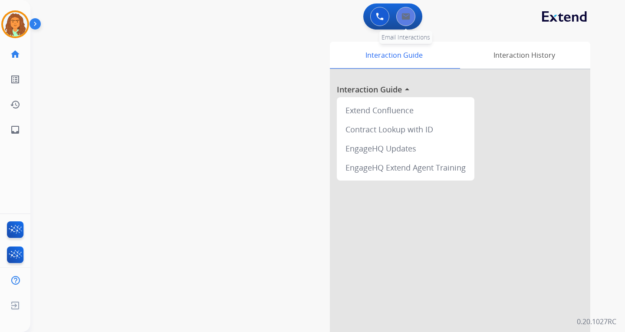
click at [397, 12] on div "0 Email Interactions" at bounding box center [406, 16] width 26 height 19
click at [406, 13] on img at bounding box center [406, 16] width 9 height 7
select select "**********"
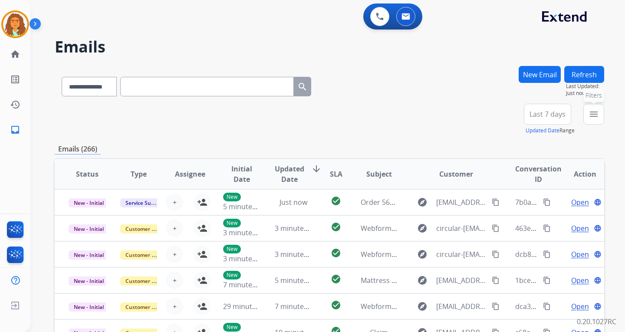
click at [589, 114] on button "menu Filters" at bounding box center [594, 114] width 21 height 21
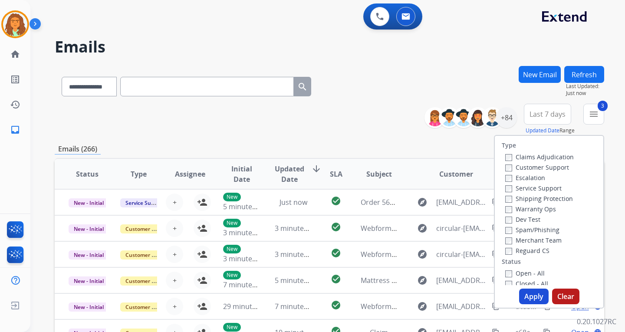
click at [506, 270] on label "Open - All" at bounding box center [526, 273] width 40 height 8
click at [536, 299] on button "Apply" at bounding box center [535, 297] width 30 height 16
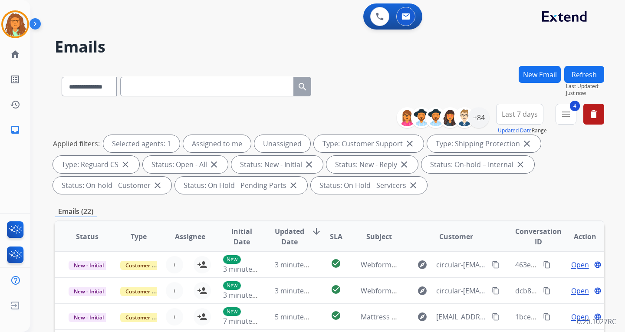
click at [557, 189] on div "Applied filters: Selected agents: 1 Assigned to me Unassigned Type: Customer Su…" at bounding box center [328, 164] width 550 height 59
click at [478, 121] on div "+84" at bounding box center [479, 117] width 21 height 21
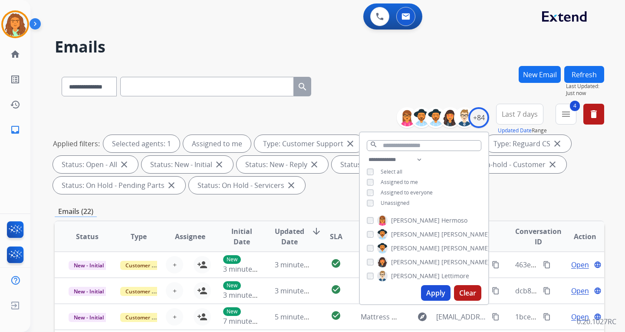
click at [439, 289] on button "Apply" at bounding box center [436, 293] width 30 height 16
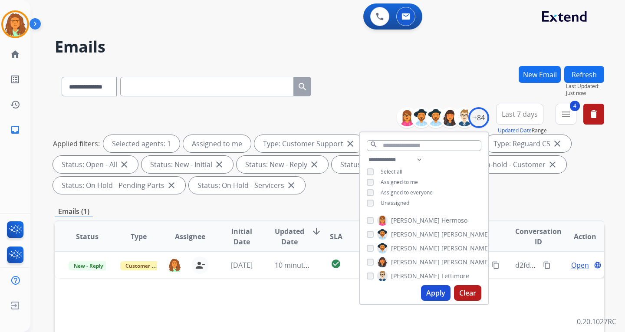
click at [512, 191] on div "Applied filters: Selected agents: 1 Assigned to me Type: Customer Support close…" at bounding box center [328, 164] width 550 height 59
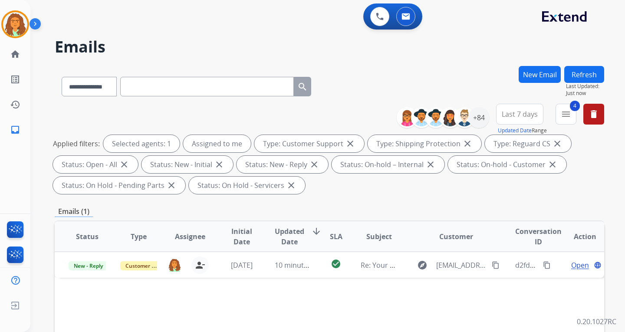
scroll to position [87, 0]
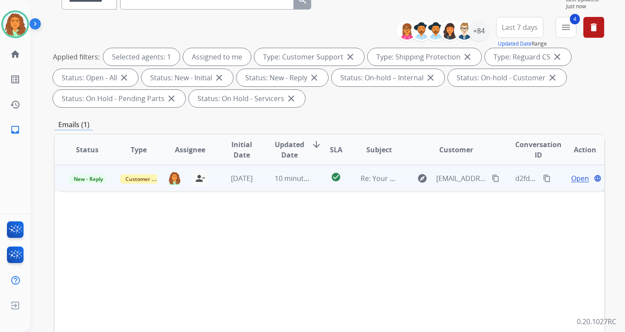
click at [317, 187] on td "check_circle" at bounding box center [329, 178] width 34 height 26
click at [492, 178] on mat-icon "content_copy" at bounding box center [496, 178] width 8 height 8
drag, startPoint x: 169, startPoint y: 212, endPoint x: 63, endPoint y: 211, distance: 106.0
click at [63, 211] on td "But, I’m not being reimbursed. [PERSON_NAME]" at bounding box center [278, 221] width 447 height 60
copy div "But, I’m not being reimbursed."
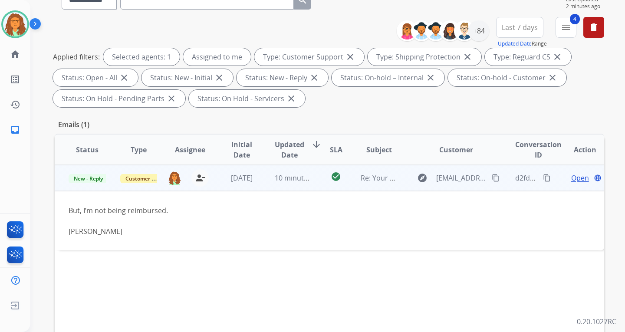
click at [573, 178] on span "Open" at bounding box center [581, 178] width 18 height 10
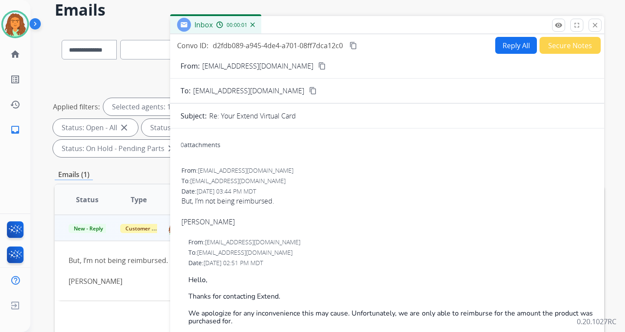
scroll to position [0, 0]
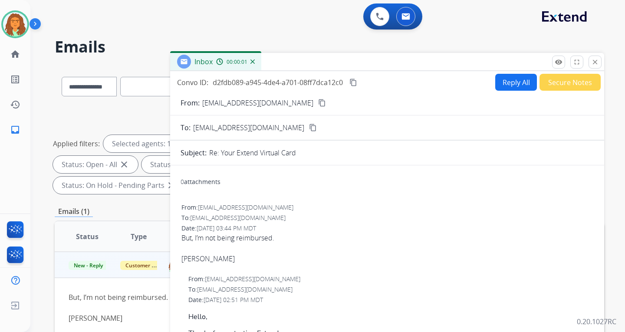
click at [503, 80] on button "Reply All" at bounding box center [517, 82] width 42 height 17
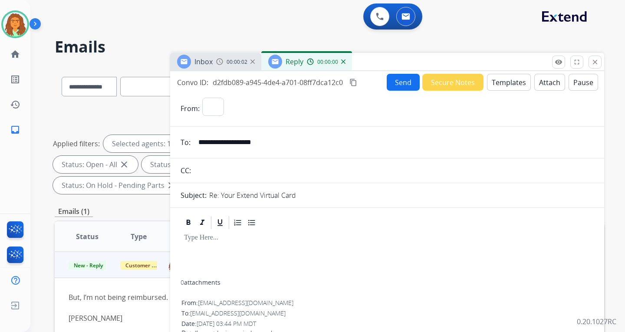
select select "**********"
click at [513, 83] on button "Templates" at bounding box center [509, 82] width 44 height 17
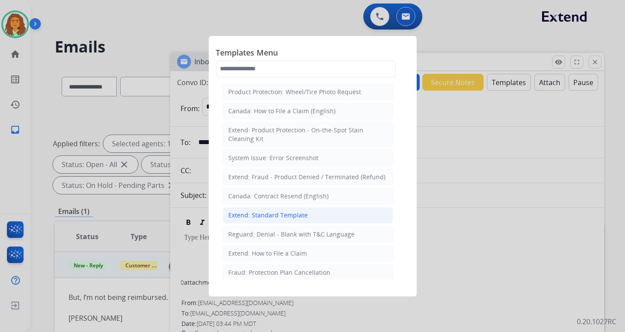
click at [273, 213] on div "Extend: Standard Template" at bounding box center [267, 215] width 79 height 9
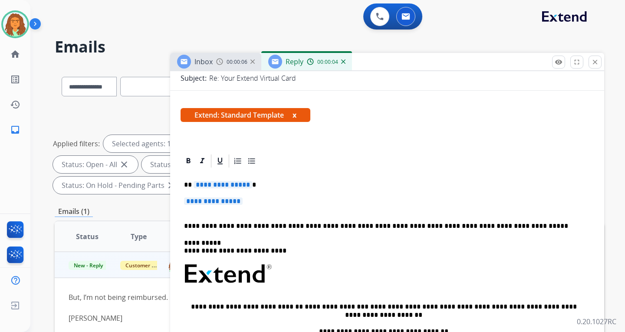
scroll to position [130, 0]
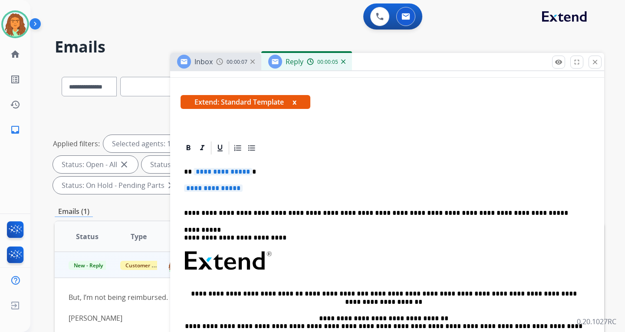
click at [251, 171] on span "**********" at bounding box center [223, 171] width 59 height 7
click at [216, 190] on span "**********" at bounding box center [213, 188] width 59 height 7
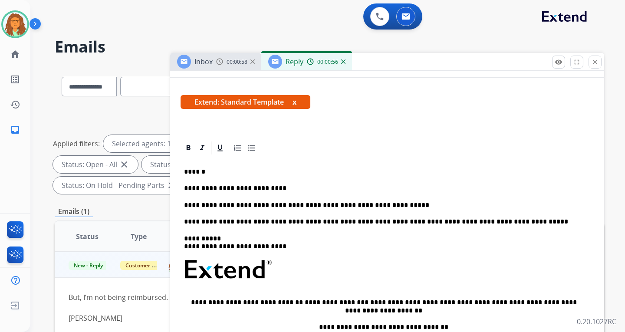
click at [397, 208] on p "**********" at bounding box center [384, 206] width 400 height 8
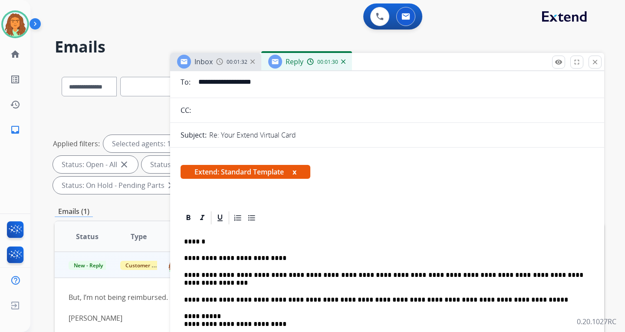
scroll to position [0, 0]
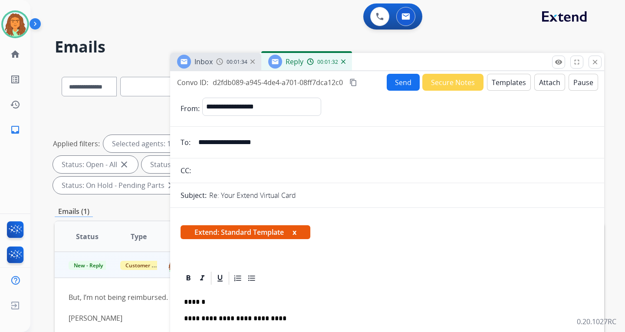
click at [354, 80] on mat-icon "content_copy" at bounding box center [354, 83] width 8 height 8
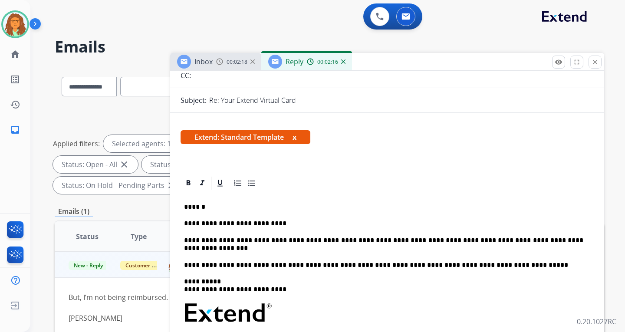
scroll to position [87, 0]
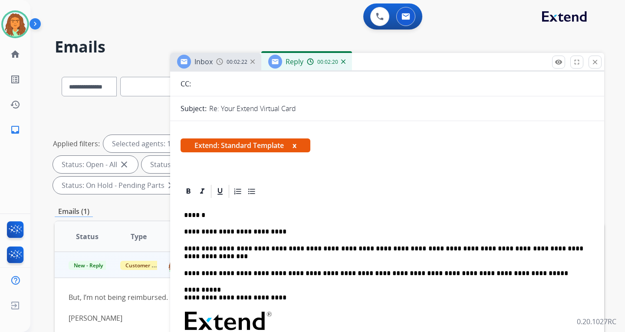
drag, startPoint x: 521, startPoint y: 248, endPoint x: 525, endPoint y: 247, distance: 4.4
click at [521, 248] on p "**********" at bounding box center [384, 253] width 400 height 16
click at [571, 249] on p "**********" at bounding box center [384, 253] width 400 height 16
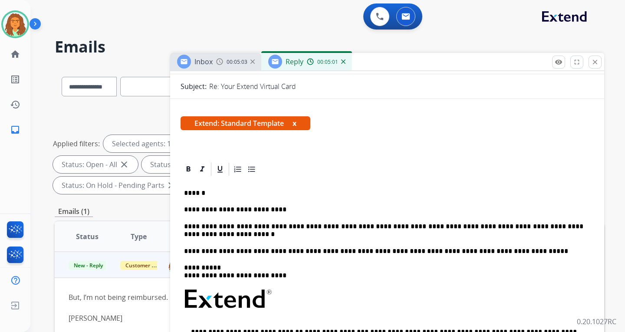
scroll to position [217, 0]
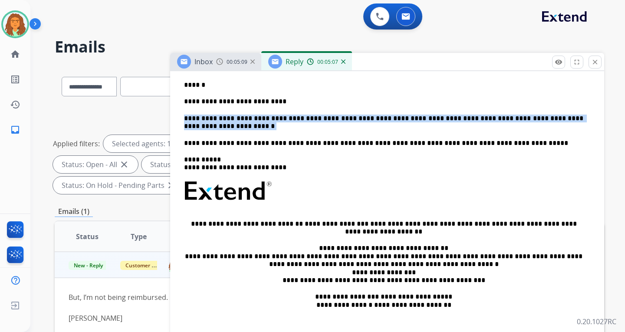
drag, startPoint x: 184, startPoint y: 119, endPoint x: 248, endPoint y: 126, distance: 63.8
click at [248, 126] on p "**********" at bounding box center [384, 123] width 400 height 16
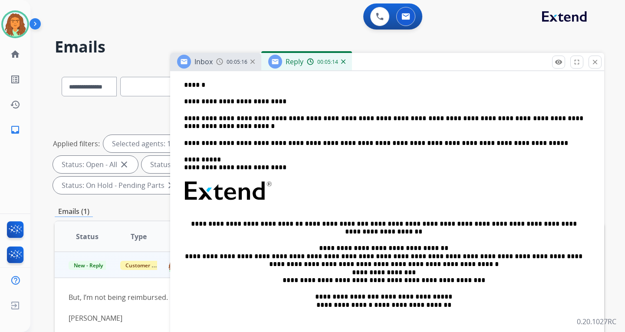
drag, startPoint x: 222, startPoint y: 122, endPoint x: 214, endPoint y: 152, distance: 31.2
click at [214, 152] on div "**********" at bounding box center [388, 208] width 414 height 278
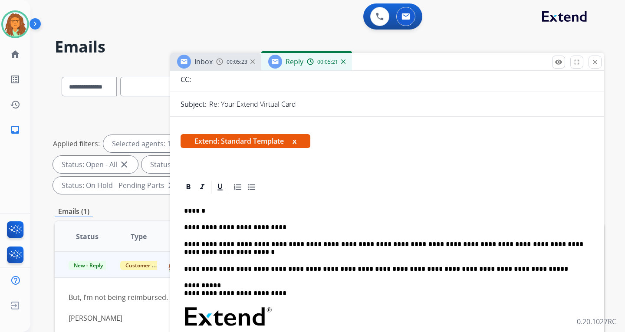
scroll to position [0, 0]
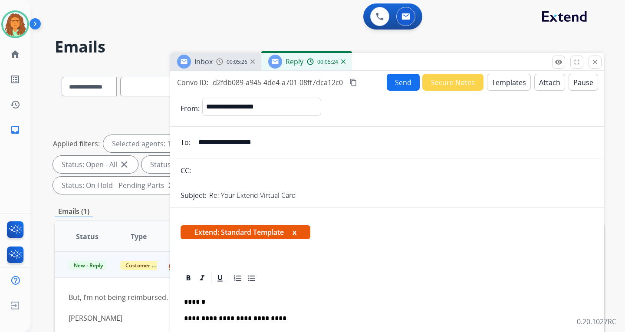
click at [397, 82] on button "Send" at bounding box center [403, 82] width 33 height 17
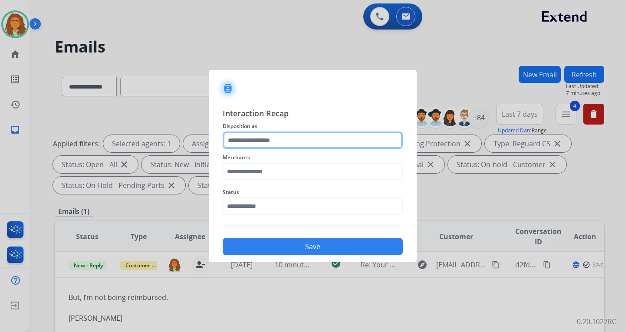
click at [279, 142] on input "text" at bounding box center [313, 140] width 180 height 17
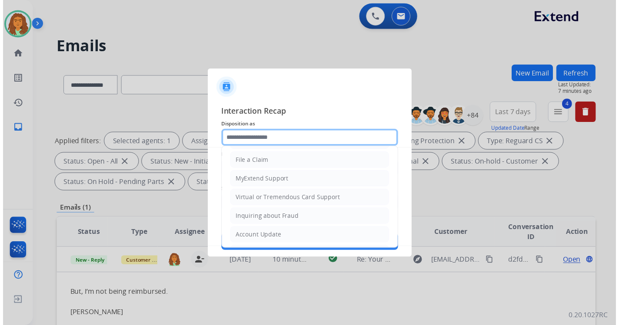
scroll to position [92, 0]
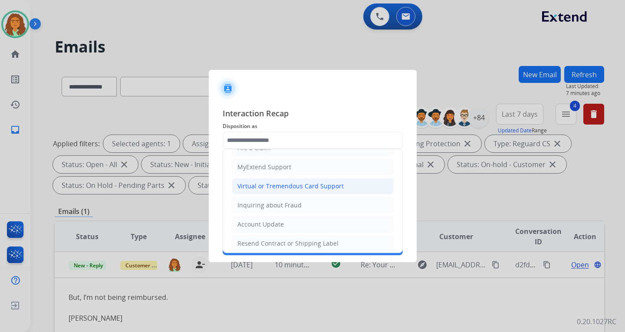
click at [279, 185] on div "Virtual or Tremendous Card Support" at bounding box center [291, 186] width 106 height 9
type input "**********"
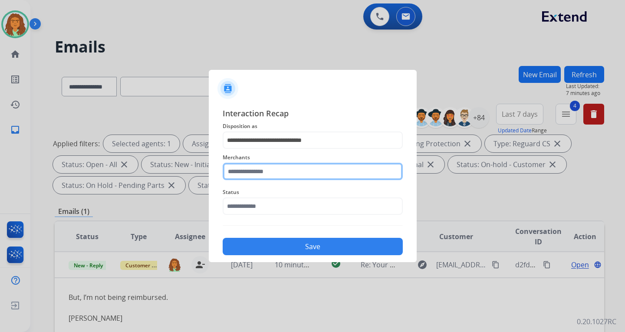
click at [275, 171] on input "text" at bounding box center [313, 171] width 180 height 17
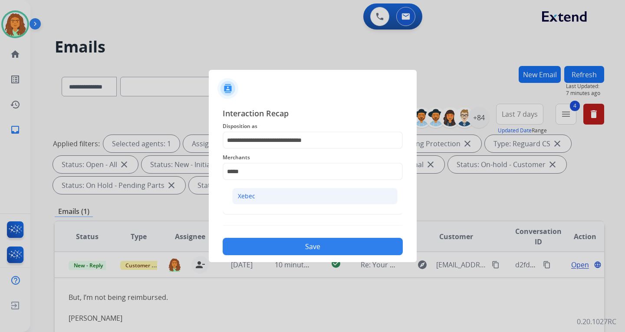
click at [245, 199] on div "Xebec" at bounding box center [246, 196] width 17 height 9
type input "*****"
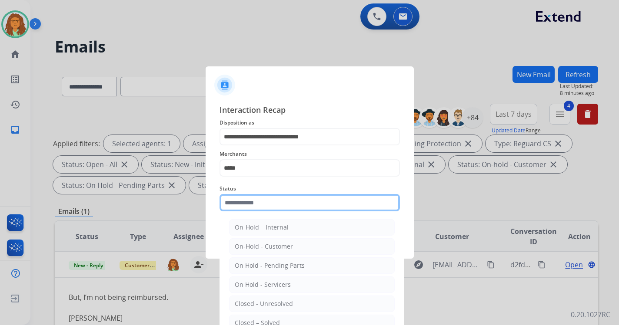
click at [248, 203] on input "text" at bounding box center [309, 202] width 180 height 17
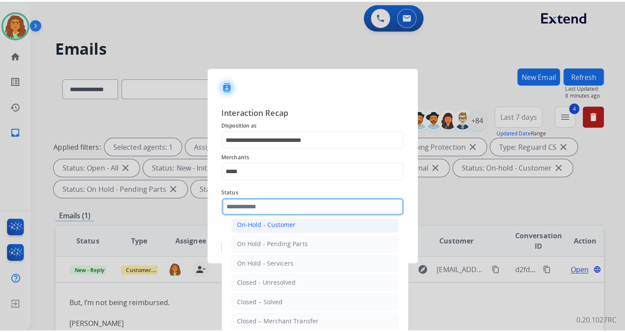
scroll to position [52, 0]
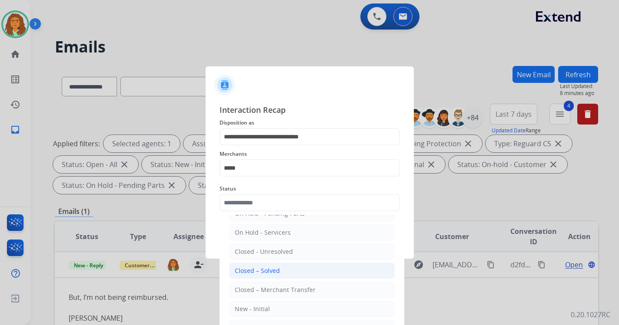
click at [269, 267] on div "Closed – Solved" at bounding box center [257, 271] width 45 height 9
type input "**********"
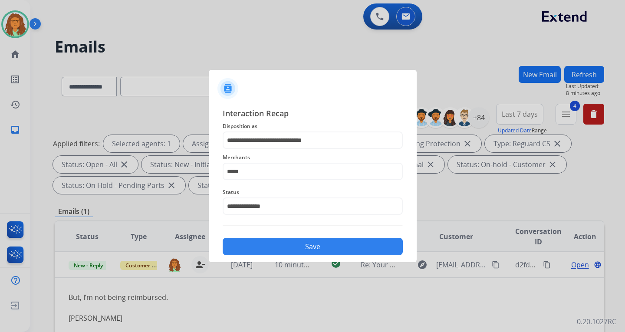
click at [295, 241] on button "Save" at bounding box center [313, 246] width 180 height 17
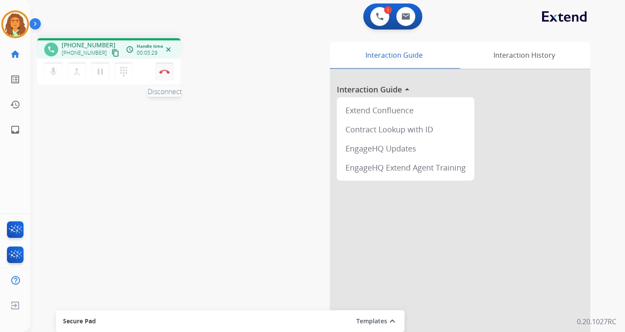
click at [162, 70] on img at bounding box center [164, 71] width 10 height 4
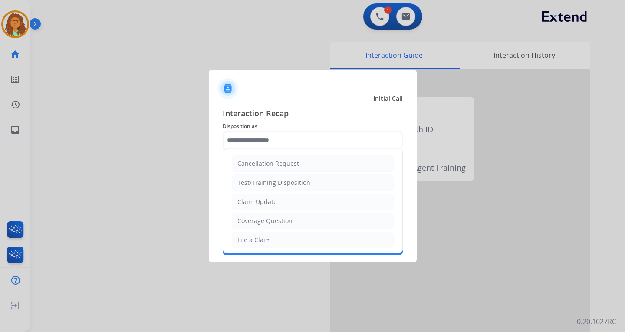
click at [274, 139] on input "text" at bounding box center [313, 140] width 180 height 17
click at [260, 238] on div "File a Claim" at bounding box center [254, 240] width 33 height 9
type input "**********"
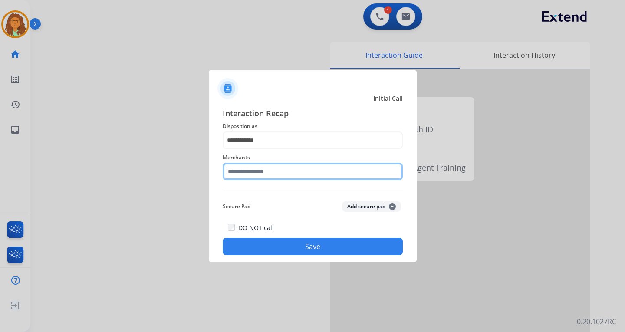
click at [252, 177] on input "text" at bounding box center [313, 171] width 180 height 17
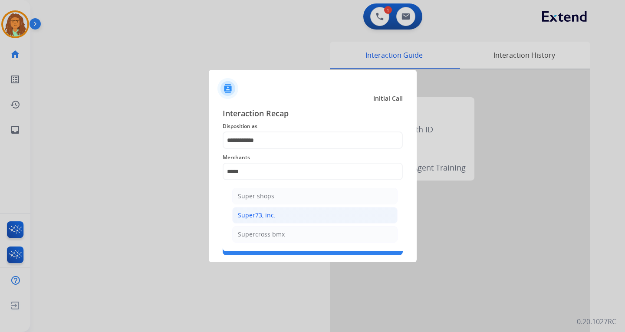
click at [252, 215] on div "Super73, inc." at bounding box center [257, 215] width 38 height 9
type input "**********"
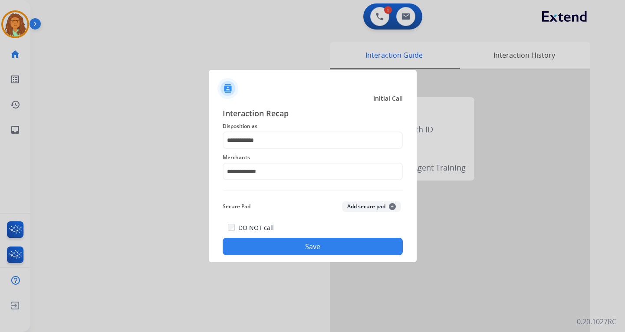
click at [296, 241] on button "Save" at bounding box center [313, 246] width 180 height 17
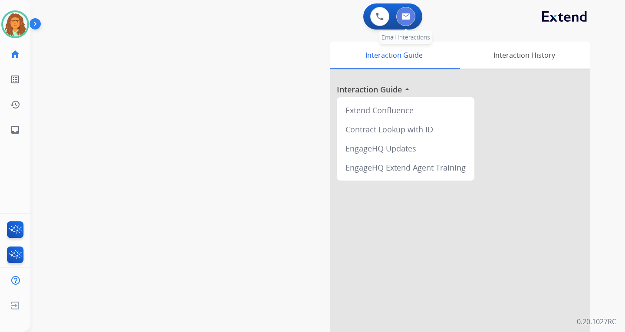
click at [410, 19] on img at bounding box center [406, 16] width 9 height 7
select select "**********"
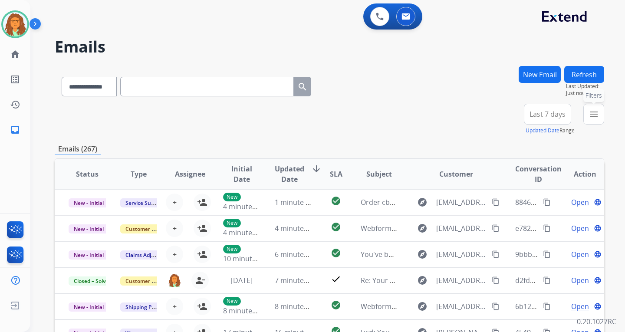
click at [594, 116] on mat-icon "menu" at bounding box center [594, 114] width 10 height 10
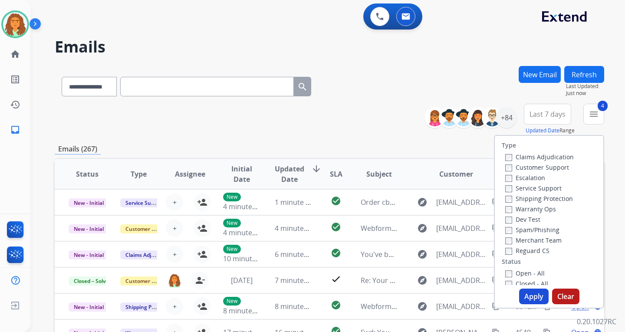
click at [534, 298] on button "Apply" at bounding box center [535, 297] width 30 height 16
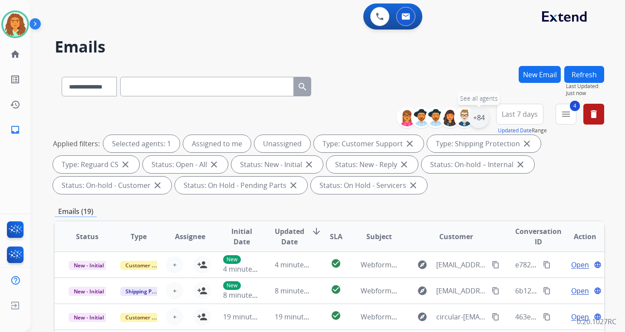
click at [483, 119] on div "+84" at bounding box center [479, 117] width 21 height 21
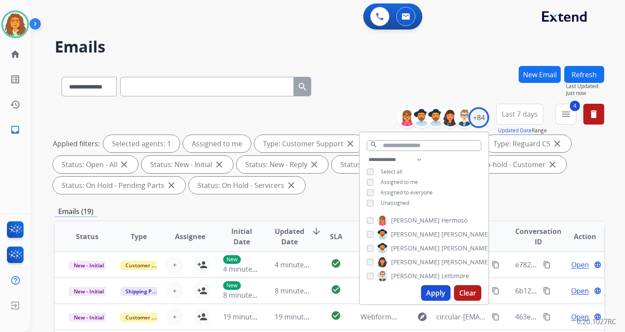
click at [437, 290] on button "Apply" at bounding box center [436, 293] width 30 height 16
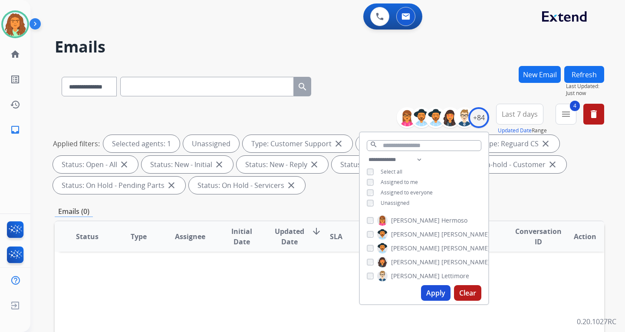
click at [434, 294] on button "Apply" at bounding box center [436, 293] width 30 height 16
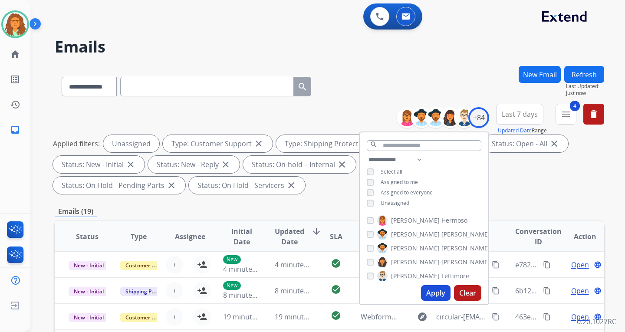
click at [516, 113] on span "Last 7 days" at bounding box center [520, 114] width 36 height 3
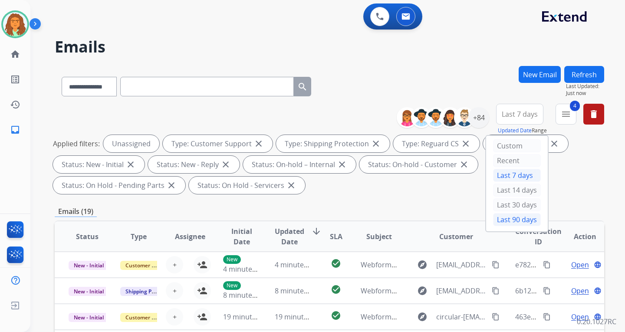
click at [501, 222] on div "Last 90 days" at bounding box center [517, 219] width 48 height 13
click at [465, 193] on div "Applied filters: Unassigned Type: Customer Support close Type: Shipping Protect…" at bounding box center [328, 164] width 550 height 59
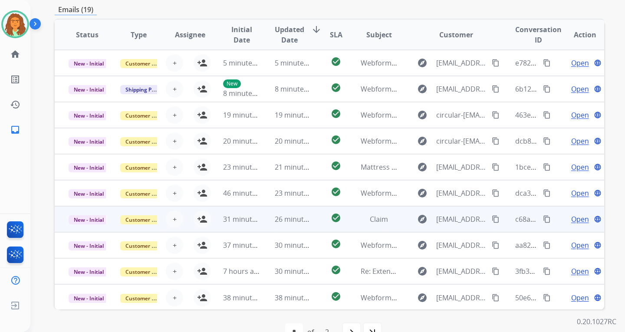
scroll to position [225, 0]
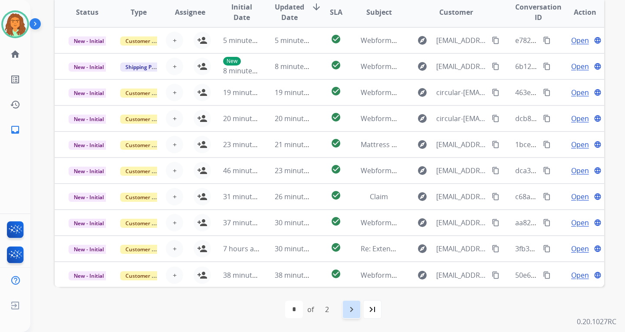
click at [351, 312] on mat-icon "navigate_next" at bounding box center [352, 309] width 10 height 10
select select "*"
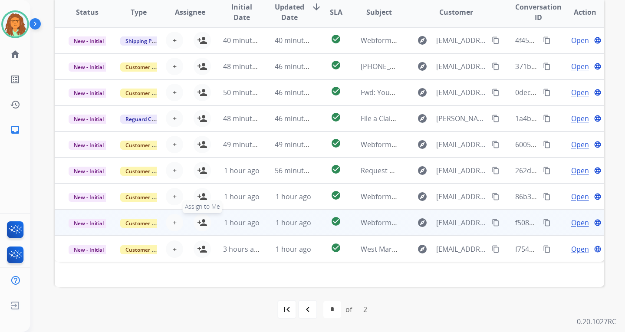
click at [203, 222] on mat-icon "person_add" at bounding box center [202, 223] width 10 height 10
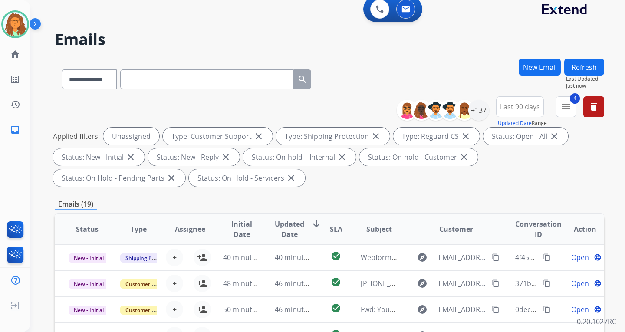
scroll to position [0, 0]
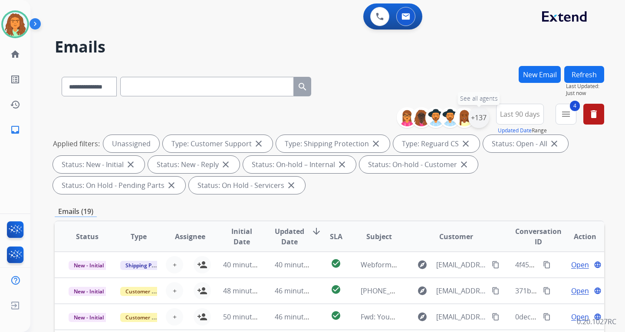
click at [480, 118] on div "+137" at bounding box center [479, 117] width 21 height 21
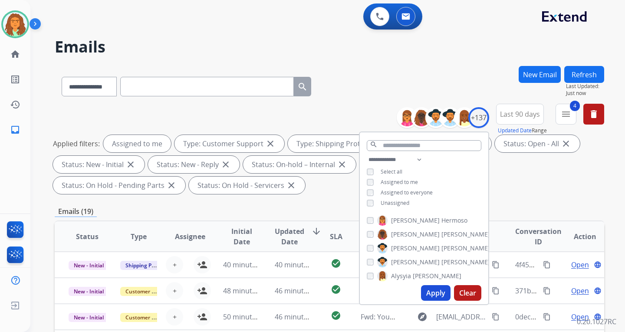
click at [434, 294] on button "Apply" at bounding box center [436, 293] width 30 height 16
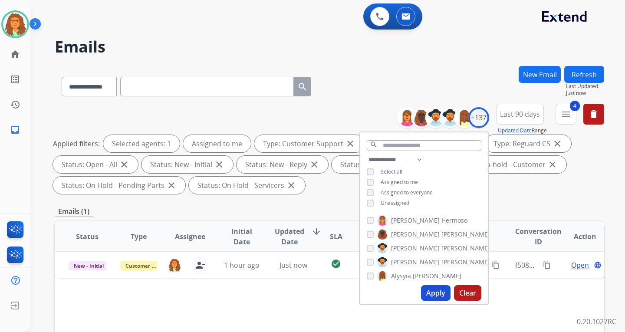
click at [328, 197] on div "**********" at bounding box center [330, 151] width 550 height 94
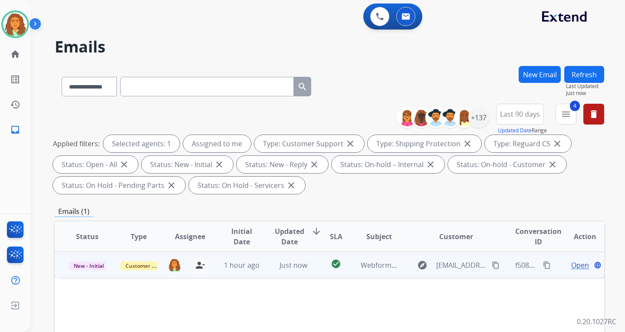
click at [315, 270] on td "check_circle" at bounding box center [329, 265] width 34 height 26
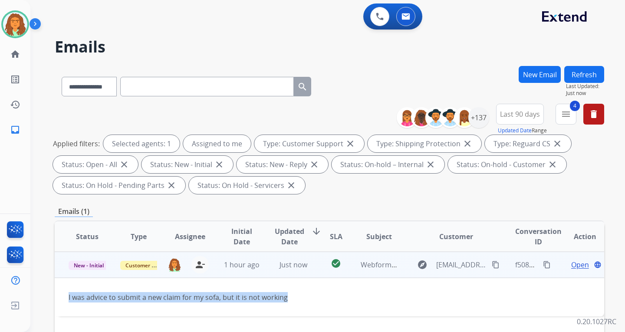
drag, startPoint x: 66, startPoint y: 298, endPoint x: 261, endPoint y: 304, distance: 194.7
click at [288, 304] on td "I was advice to submit a new claim for my sofa, but it is not working" at bounding box center [278, 297] width 447 height 39
copy div "I was advice to submit a new claim for my sofa, but it is not working"
click at [492, 265] on mat-icon "content_copy" at bounding box center [496, 265] width 8 height 8
click at [543, 265] on mat-icon "content_copy" at bounding box center [547, 265] width 8 height 8
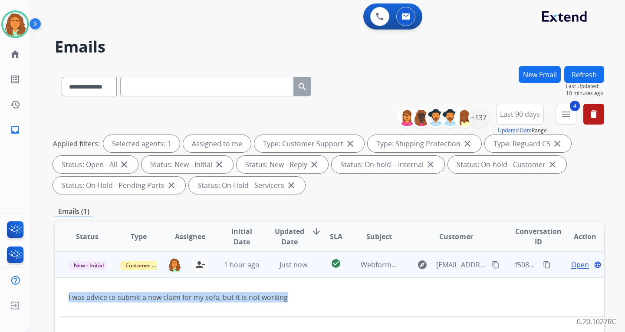
click at [492, 264] on mat-icon "content_copy" at bounding box center [496, 265] width 8 height 8
click at [573, 266] on span "Open" at bounding box center [581, 265] width 18 height 10
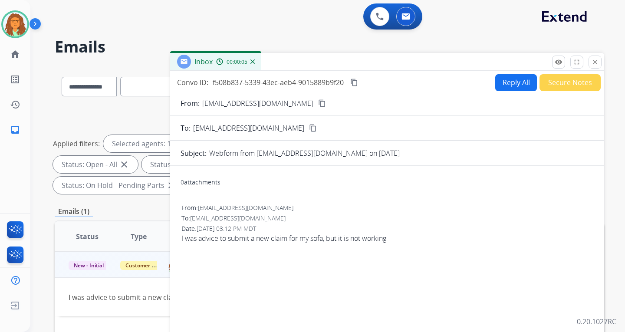
click at [511, 84] on button "Reply All" at bounding box center [517, 82] width 42 height 17
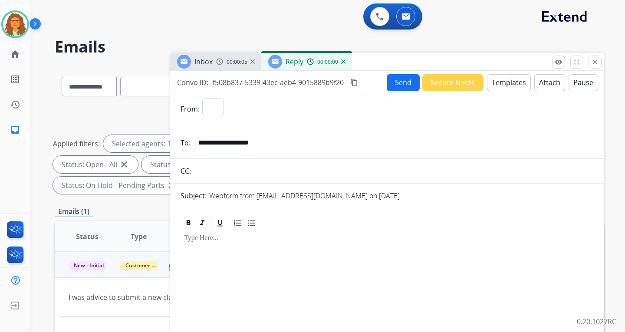
select select "**********"
click at [510, 85] on button "Templates" at bounding box center [509, 82] width 44 height 17
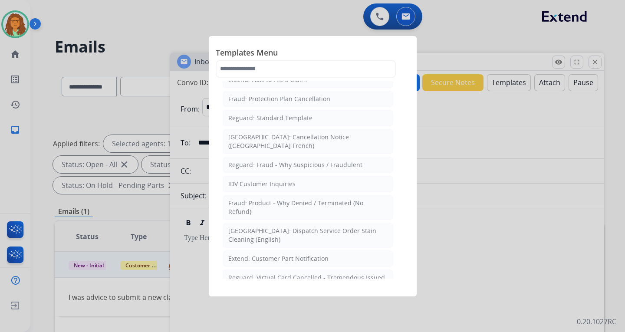
scroll to position [130, 0]
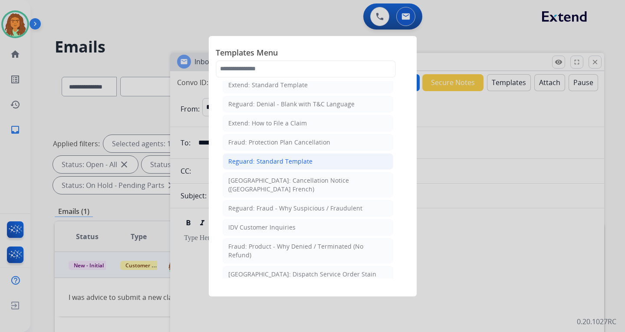
click at [275, 162] on div "Reguard: Standard Template" at bounding box center [270, 161] width 84 height 9
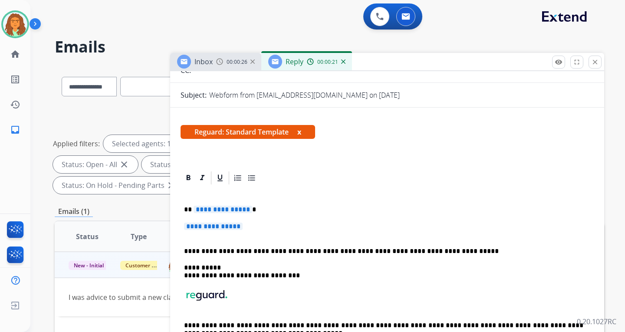
scroll to position [103, 0]
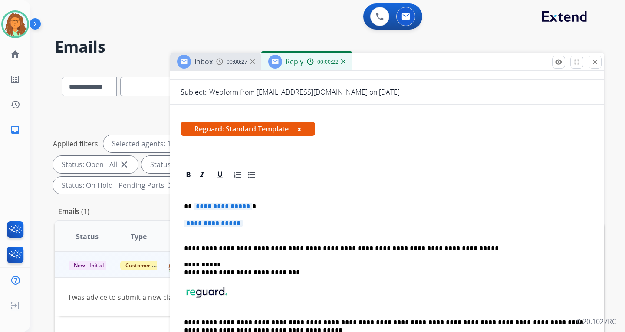
click at [245, 208] on span "**********" at bounding box center [223, 206] width 59 height 7
click at [221, 225] on span "**********" at bounding box center [213, 223] width 59 height 7
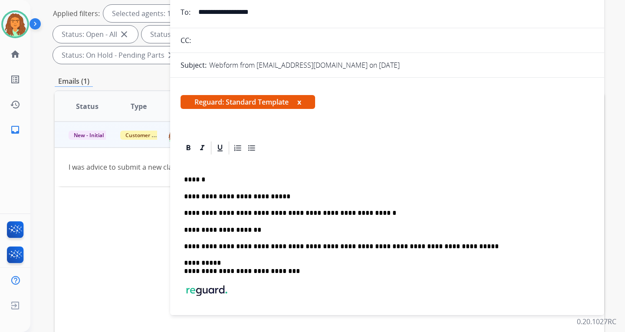
scroll to position [43, 0]
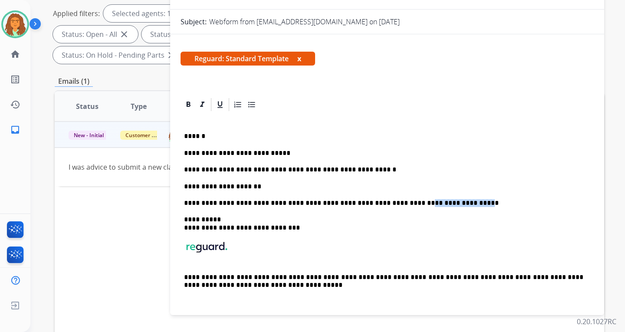
drag, startPoint x: 375, startPoint y: 204, endPoint x: 424, endPoint y: 203, distance: 49.5
click at [424, 203] on p "**********" at bounding box center [384, 203] width 400 height 8
copy p "**********"
click at [255, 188] on p "**********" at bounding box center [384, 187] width 400 height 8
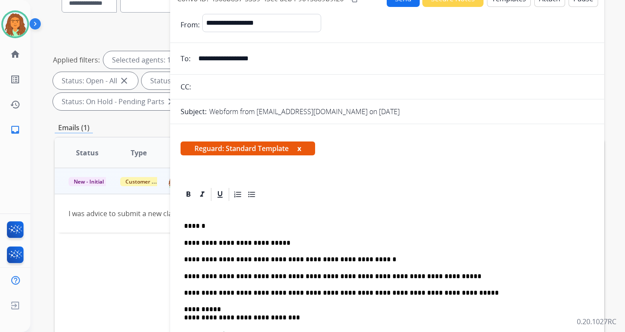
scroll to position [0, 0]
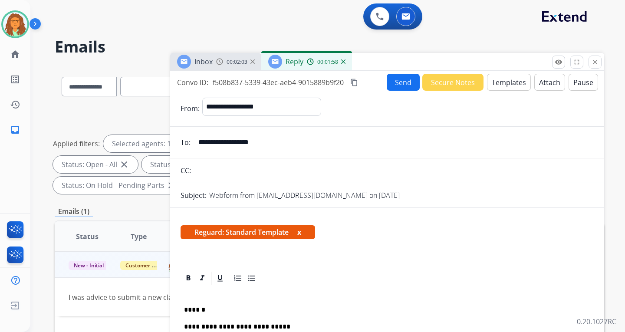
click at [399, 85] on button "Send" at bounding box center [403, 82] width 33 height 17
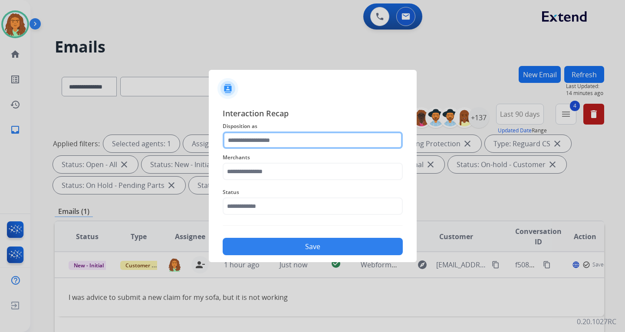
click at [259, 139] on input "text" at bounding box center [313, 140] width 180 height 17
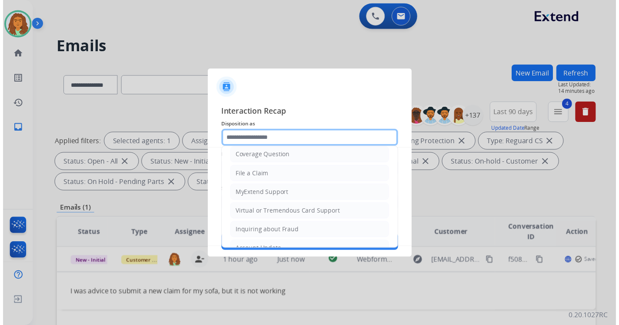
scroll to position [87, 0]
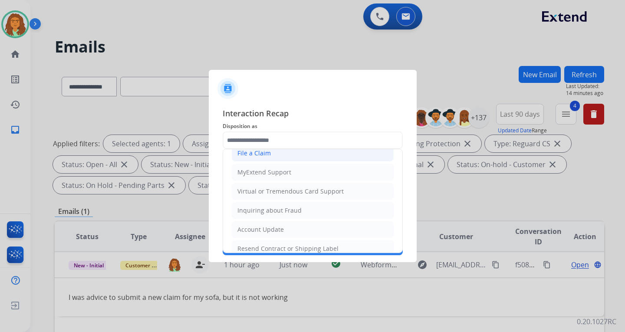
click at [266, 153] on div "File a Claim" at bounding box center [254, 153] width 33 height 9
type input "**********"
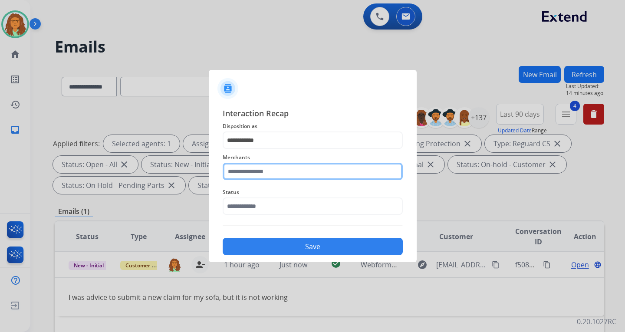
click at [251, 170] on input "text" at bounding box center [313, 171] width 180 height 17
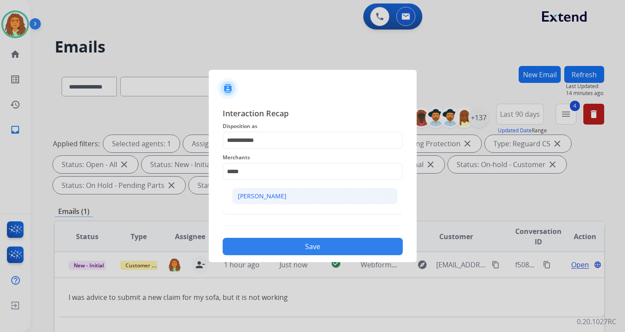
click at [259, 197] on div "[PERSON_NAME]" at bounding box center [262, 196] width 49 height 9
type input "**********"
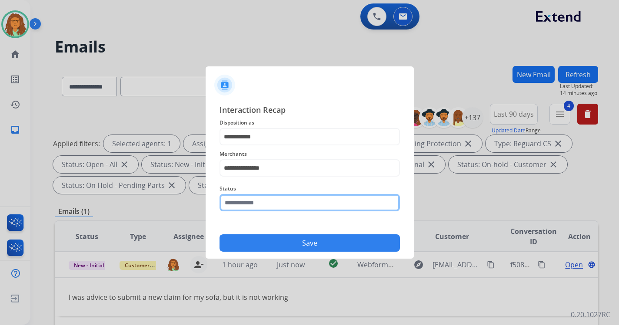
click at [256, 206] on input "text" at bounding box center [309, 202] width 180 height 17
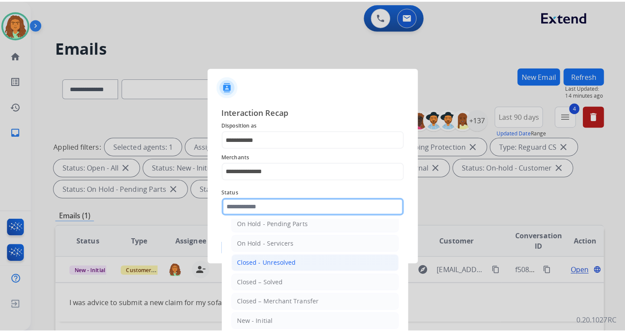
scroll to position [52, 0]
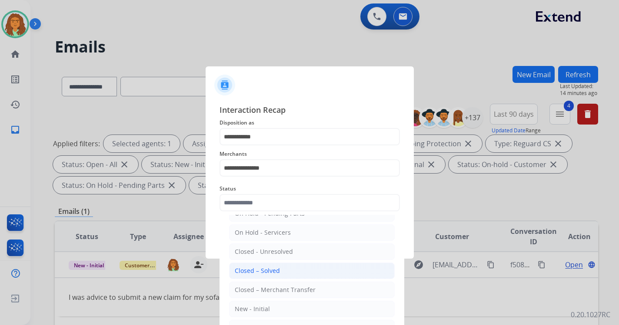
click at [269, 270] on div "Closed – Solved" at bounding box center [257, 271] width 45 height 9
type input "**********"
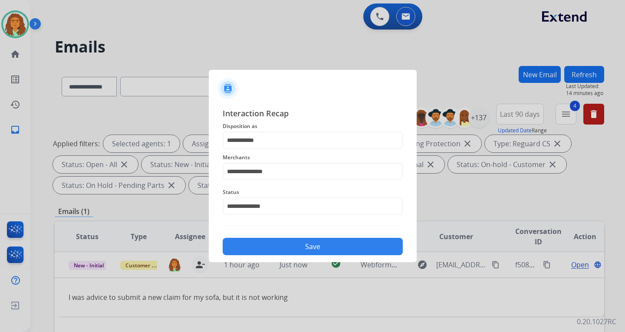
click at [306, 247] on button "Save" at bounding box center [313, 246] width 180 height 17
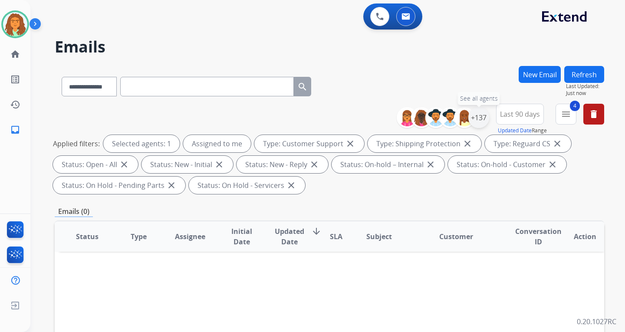
click at [482, 116] on div "+137" at bounding box center [479, 117] width 21 height 21
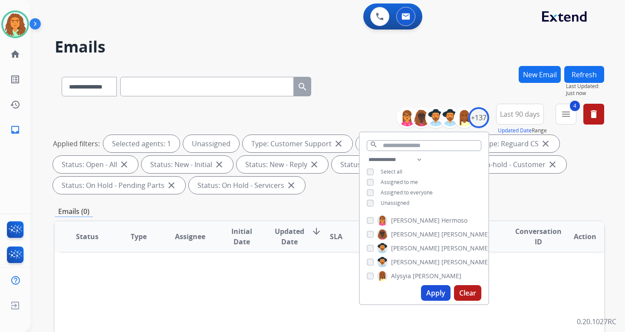
click at [433, 293] on button "Apply" at bounding box center [436, 293] width 30 height 16
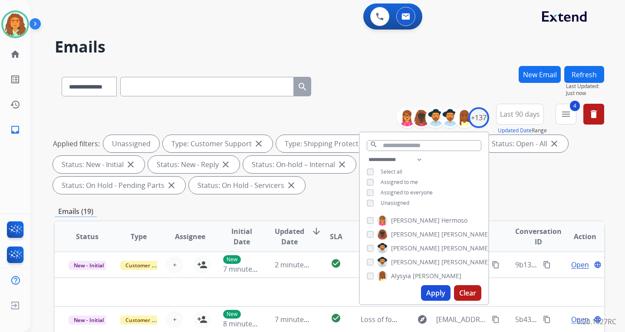
click at [516, 189] on div "Applied filters: Unassigned Type: Customer Support close Type: Shipping Protect…" at bounding box center [328, 164] width 550 height 59
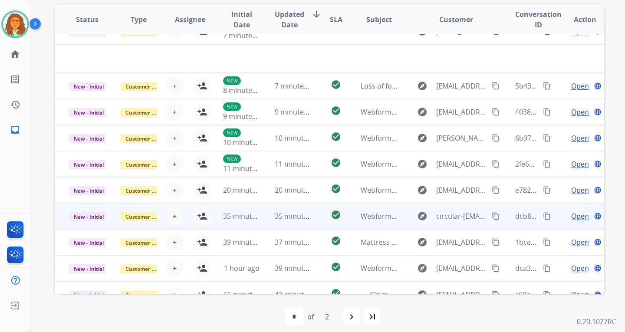
scroll to position [30, 0]
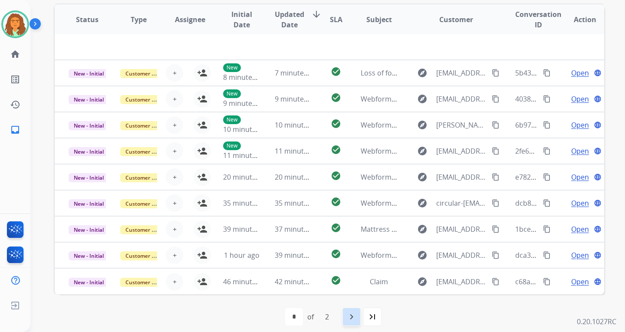
click at [353, 315] on mat-icon "navigate_next" at bounding box center [352, 317] width 10 height 10
select select "*"
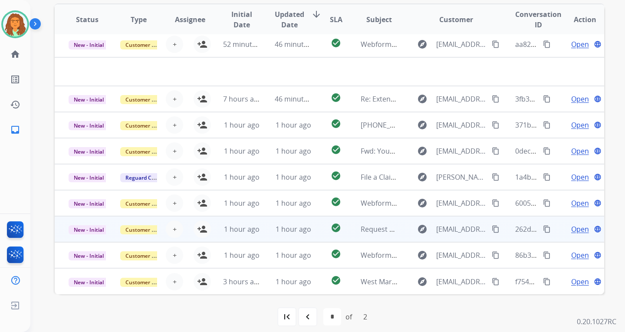
scroll to position [0, 0]
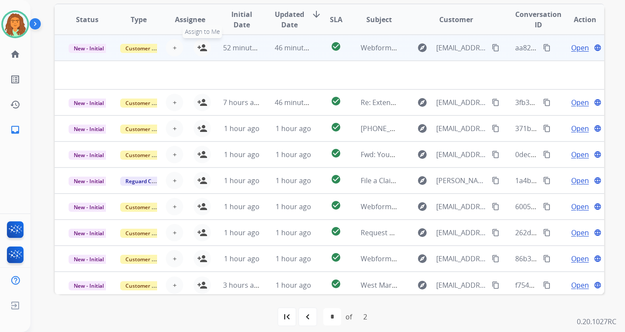
click at [203, 46] on mat-icon "person_add" at bounding box center [202, 48] width 10 height 10
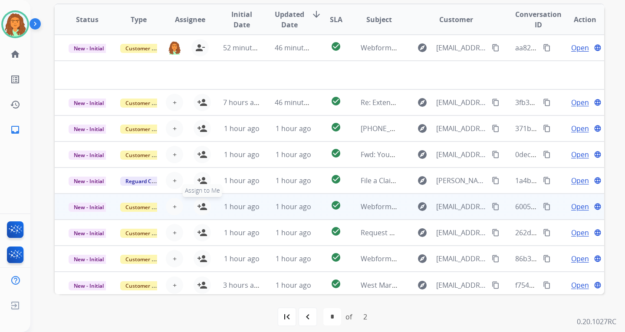
click at [200, 206] on mat-icon "person_add" at bounding box center [202, 207] width 10 height 10
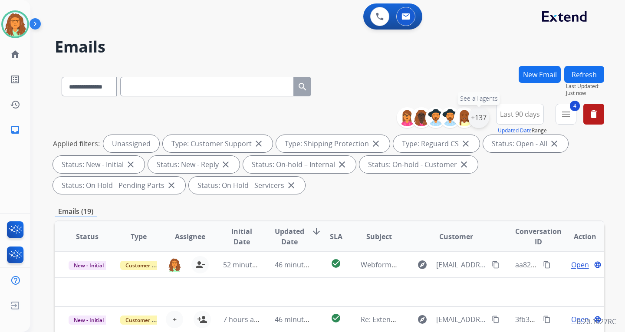
click at [480, 120] on div "+137" at bounding box center [479, 117] width 21 height 21
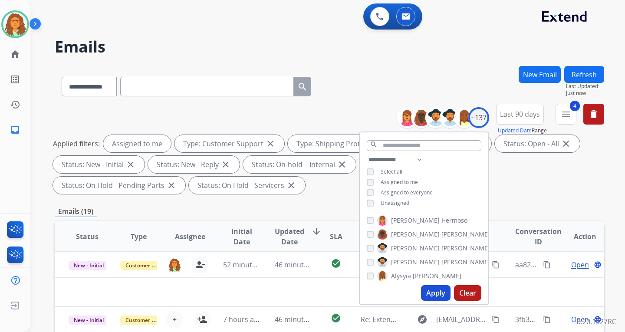
click at [434, 293] on button "Apply" at bounding box center [436, 293] width 30 height 16
click at [519, 205] on div "**********" at bounding box center [330, 311] width 550 height 491
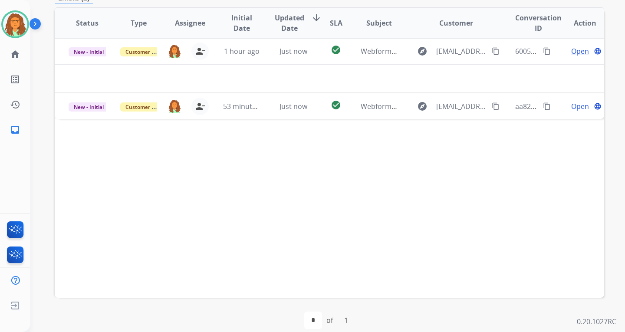
scroll to position [217, 0]
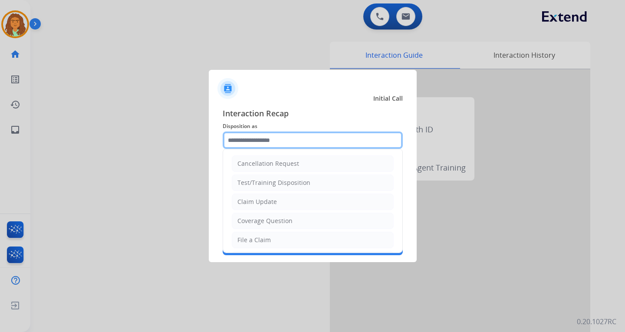
click at [274, 140] on input "text" at bounding box center [313, 140] width 180 height 17
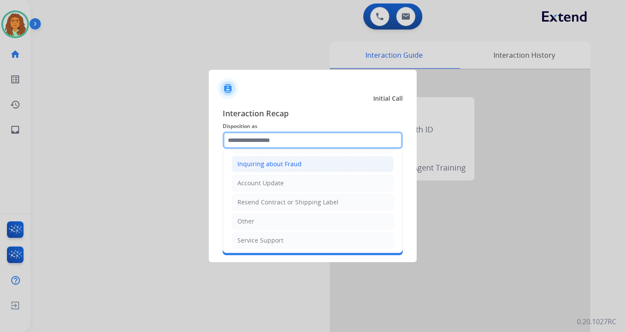
scroll to position [136, 0]
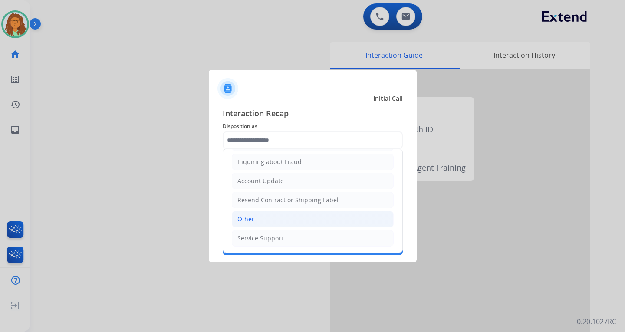
click at [252, 219] on div "Other" at bounding box center [246, 219] width 17 height 9
type input "*****"
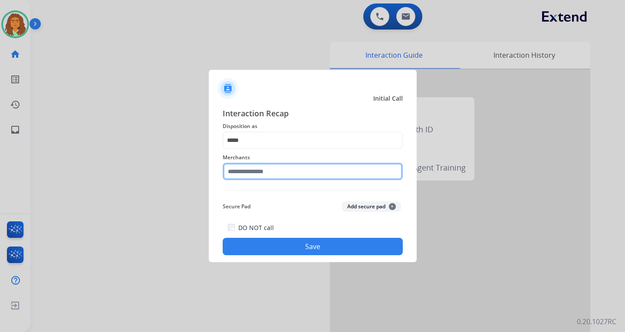
click at [249, 171] on input "text" at bounding box center [313, 171] width 180 height 17
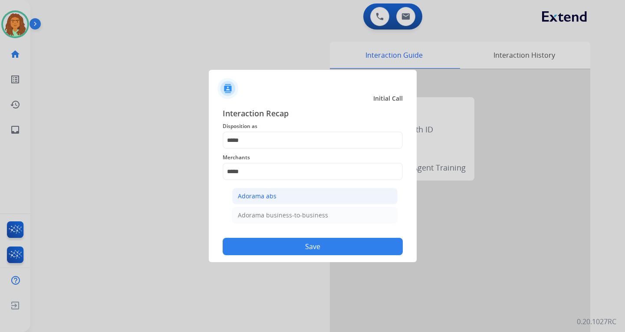
click at [272, 196] on div "Adorama abs" at bounding box center [257, 196] width 39 height 9
type input "**********"
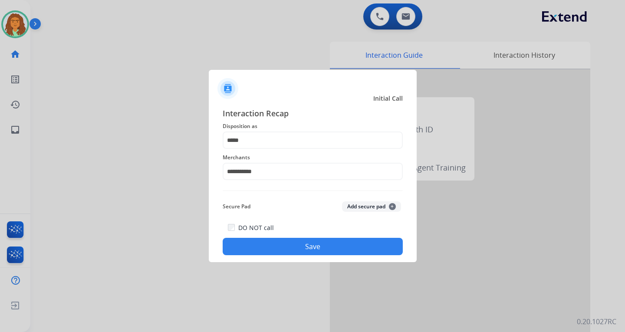
click at [289, 242] on button "Save" at bounding box center [313, 246] width 180 height 17
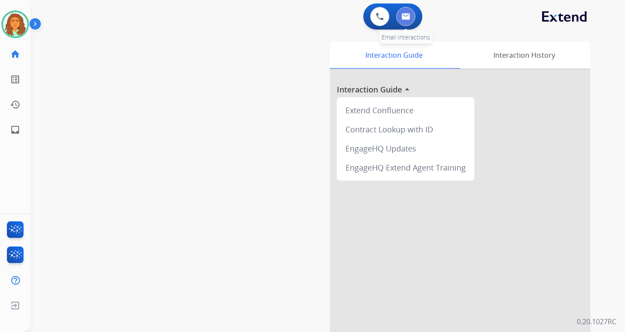
click at [405, 16] on img at bounding box center [406, 16] width 9 height 7
select select "**********"
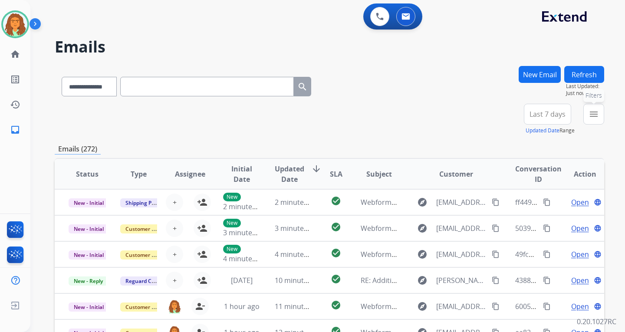
click at [596, 115] on mat-icon "menu" at bounding box center [594, 114] width 10 height 10
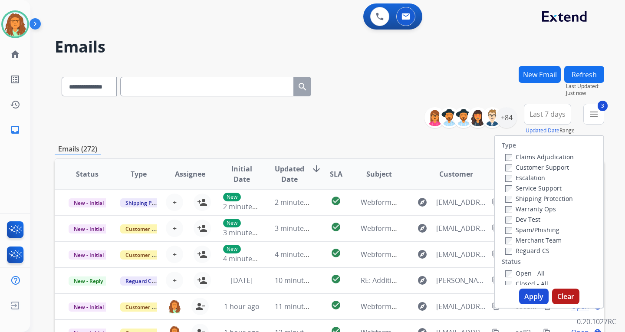
click at [531, 293] on button "Apply" at bounding box center [535, 297] width 30 height 16
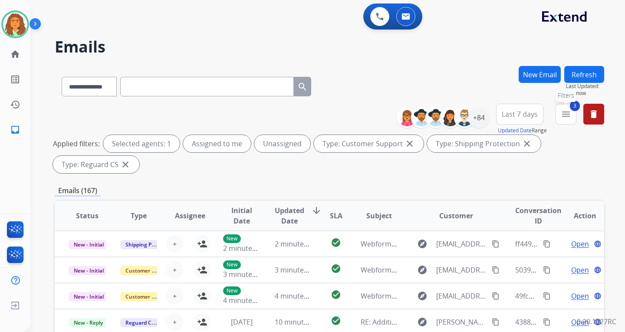
click at [568, 118] on mat-icon "menu" at bounding box center [566, 114] width 10 height 10
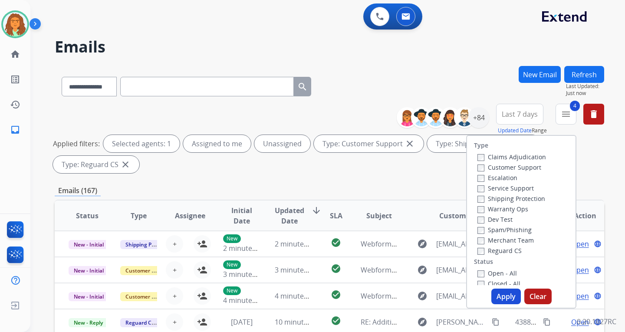
drag, startPoint x: 505, startPoint y: 295, endPoint x: 507, endPoint y: 285, distance: 9.4
click at [505, 294] on button "Apply" at bounding box center [507, 297] width 30 height 16
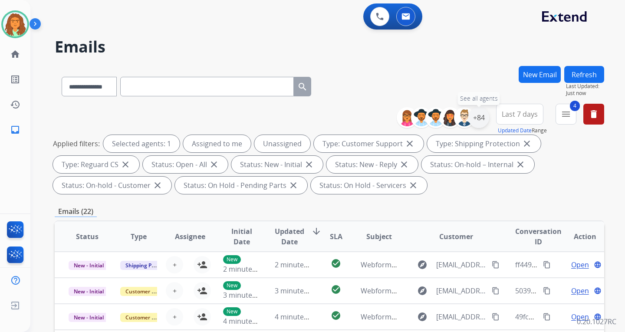
click at [476, 120] on div "+84" at bounding box center [479, 117] width 21 height 21
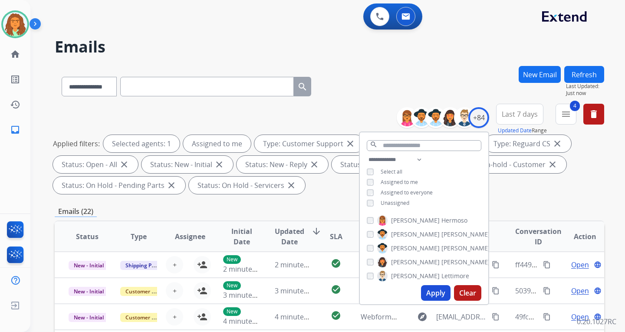
click at [434, 292] on button "Apply" at bounding box center [436, 293] width 30 height 16
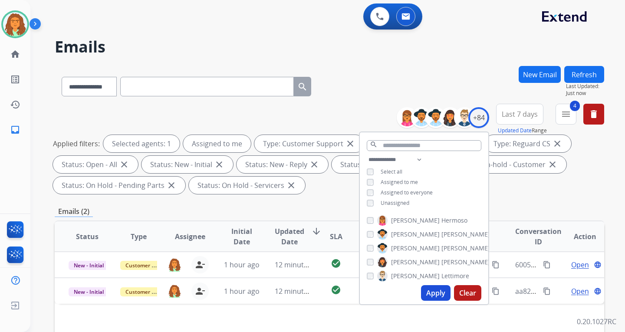
click at [535, 203] on div "**********" at bounding box center [330, 311] width 550 height 491
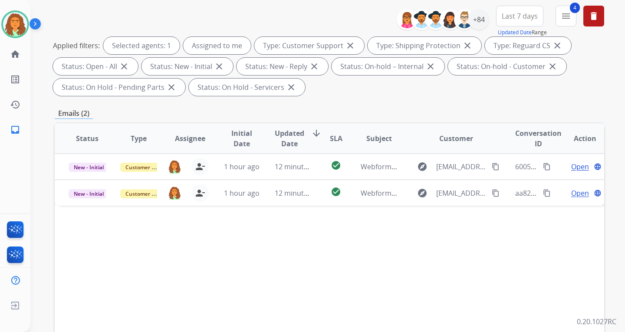
scroll to position [174, 0]
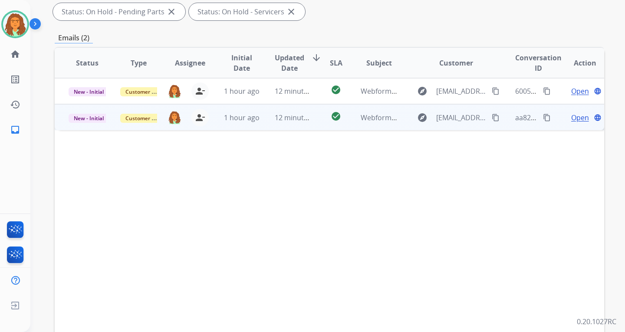
click at [312, 125] on td "check_circle" at bounding box center [329, 117] width 34 height 26
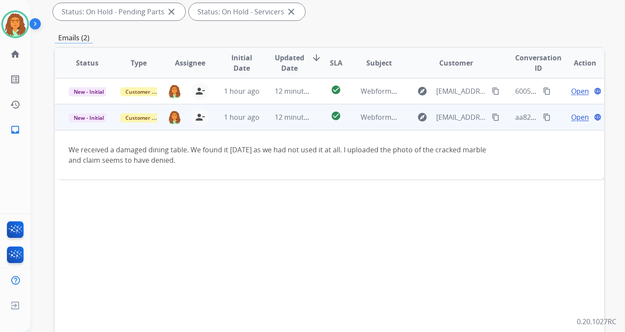
click at [492, 119] on mat-icon "content_copy" at bounding box center [496, 117] width 8 height 8
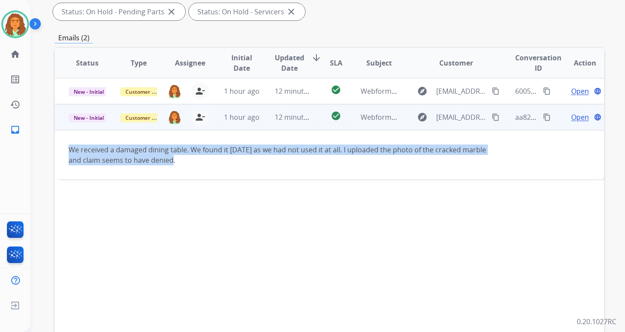
drag, startPoint x: 69, startPoint y: 148, endPoint x: 182, endPoint y: 167, distance: 115.3
click at [182, 167] on td "We received a damaged dining table. We found it [DATE] as we had not used it at…" at bounding box center [278, 154] width 447 height 49
copy div "We received a damaged dining table. We found it [DATE] as we had not used it at…"
click at [543, 116] on mat-icon "content_copy" at bounding box center [547, 117] width 8 height 8
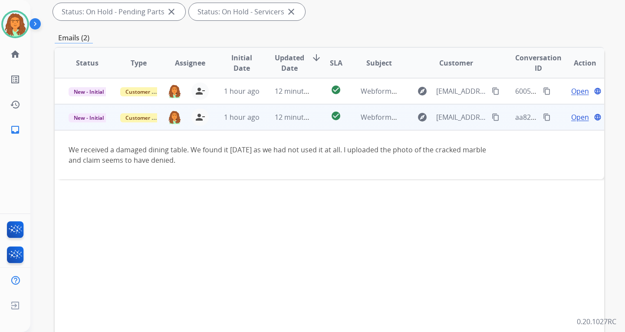
click at [572, 119] on span "Open" at bounding box center [581, 117] width 18 height 10
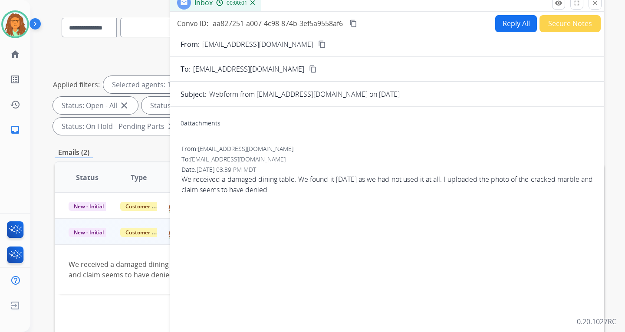
scroll to position [0, 0]
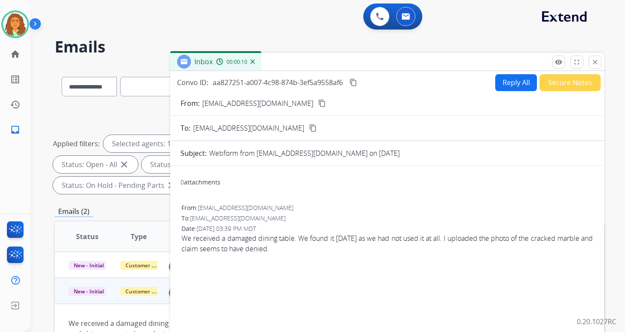
click at [499, 85] on button "Reply All" at bounding box center [517, 82] width 42 height 17
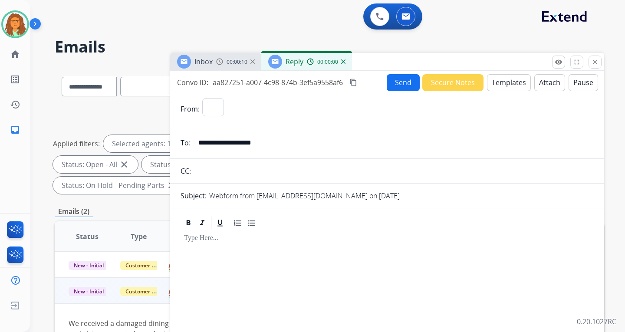
select select "**********"
click at [508, 82] on button "Templates" at bounding box center [509, 82] width 44 height 17
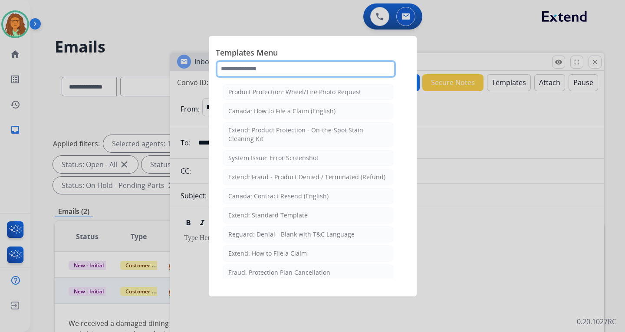
click at [260, 67] on input "text" at bounding box center [306, 68] width 180 height 17
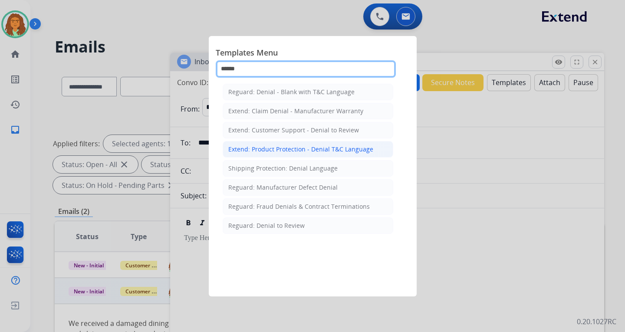
type input "******"
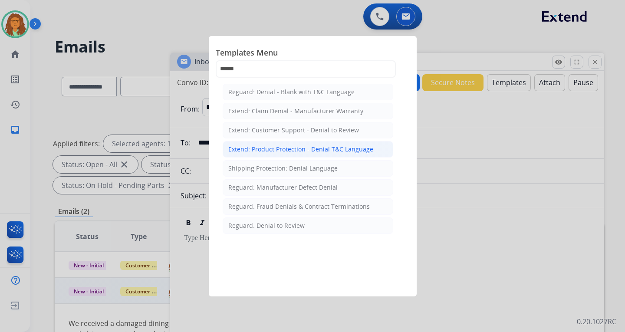
click at [262, 149] on div "Extend: Product Protection - Denial T&C Language" at bounding box center [300, 149] width 145 height 9
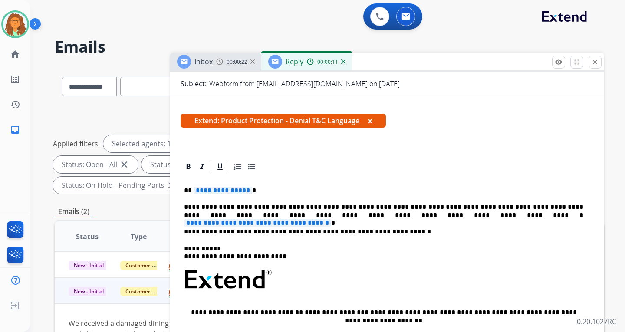
scroll to position [130, 0]
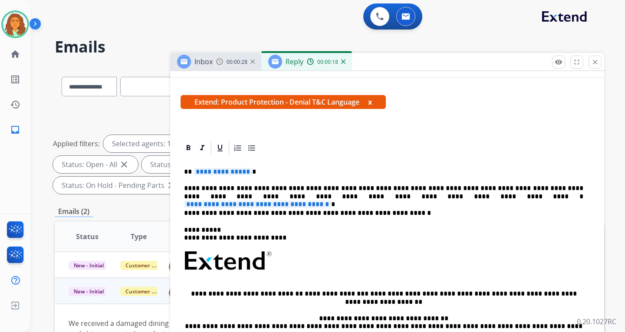
click at [245, 171] on span "**********" at bounding box center [223, 171] width 59 height 7
click at [331, 201] on span "**********" at bounding box center [257, 204] width 147 height 7
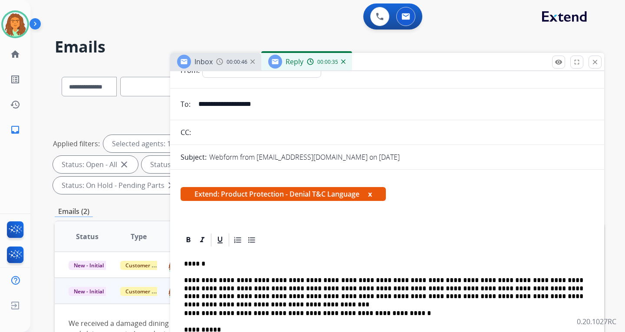
scroll to position [0, 0]
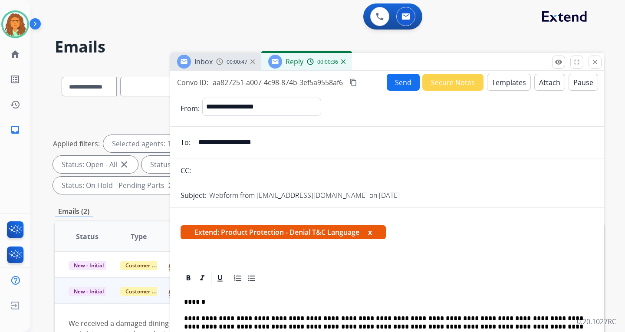
click at [543, 82] on button "Attach" at bounding box center [550, 82] width 31 height 17
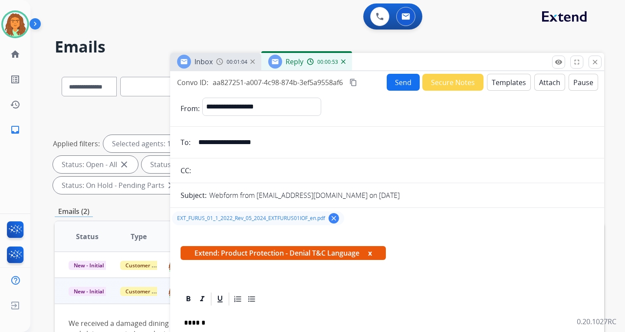
click at [397, 84] on button "Send" at bounding box center [403, 82] width 33 height 17
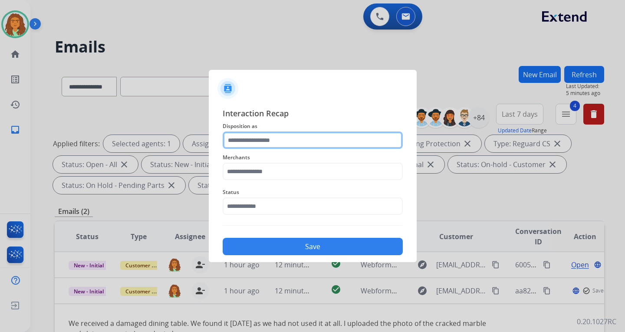
click at [263, 141] on input "text" at bounding box center [313, 140] width 180 height 17
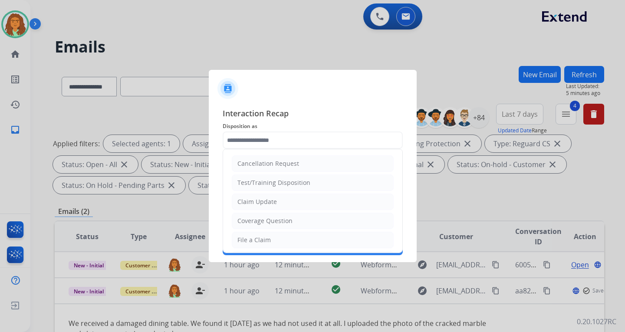
click at [271, 205] on div "Claim Update" at bounding box center [258, 202] width 40 height 9
type input "**********"
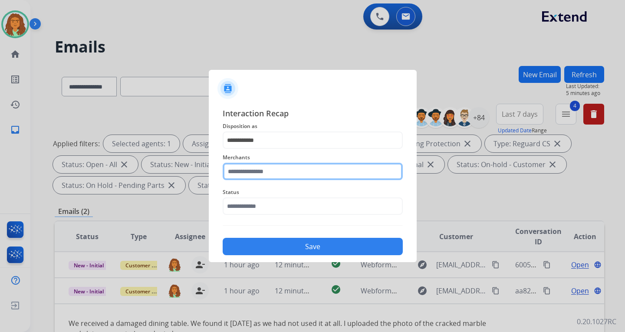
click at [256, 170] on input "text" at bounding box center [313, 171] width 180 height 17
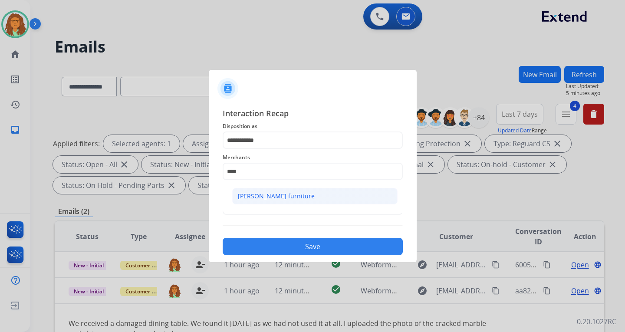
click at [258, 195] on div "[PERSON_NAME] furniture" at bounding box center [276, 196] width 77 height 9
type input "**********"
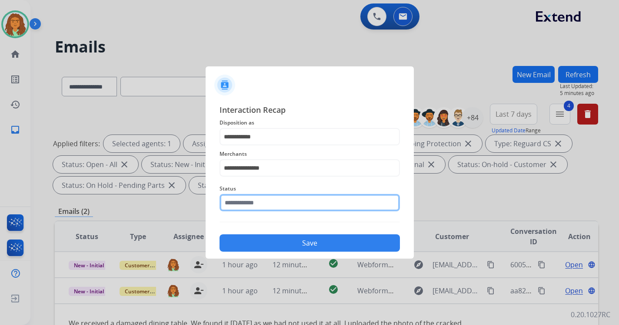
click at [259, 208] on input "text" at bounding box center [309, 202] width 180 height 17
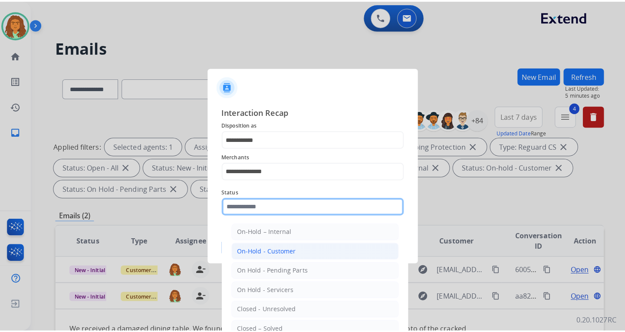
scroll to position [52, 0]
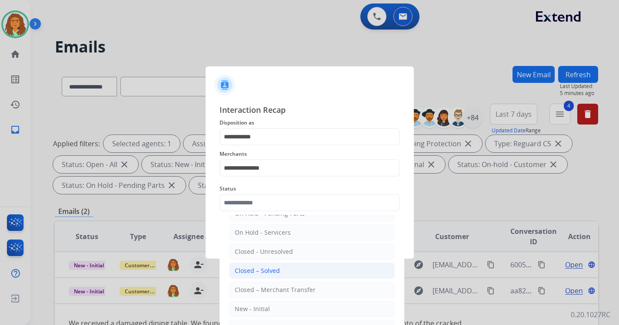
click at [266, 269] on div "Closed – Solved" at bounding box center [257, 271] width 45 height 9
type input "**********"
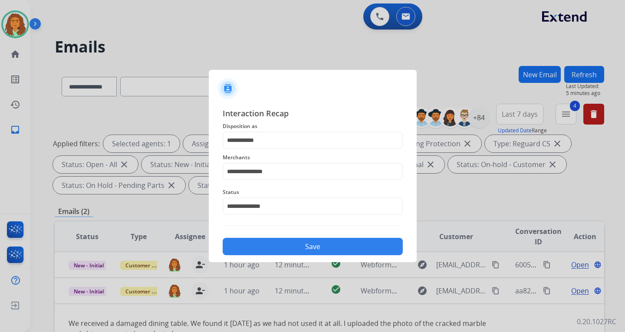
click at [296, 246] on button "Save" at bounding box center [313, 246] width 180 height 17
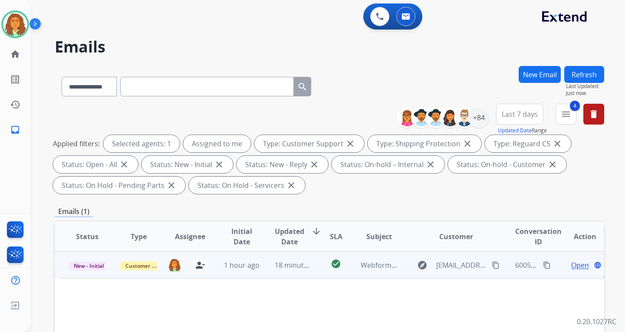
click at [312, 268] on td "check_circle" at bounding box center [329, 265] width 34 height 26
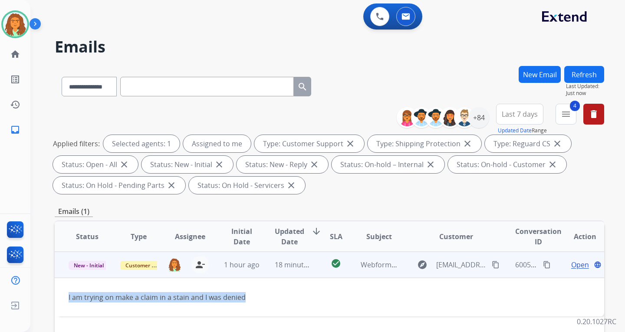
drag, startPoint x: 66, startPoint y: 300, endPoint x: 247, endPoint y: 297, distance: 180.7
click at [247, 297] on td "I am trying on make a claim in a stain and I was denied" at bounding box center [278, 297] width 447 height 39
copy div "I am trying on make a claim in a stain and I was denied"
click at [543, 265] on mat-icon "content_copy" at bounding box center [547, 265] width 8 height 8
click at [492, 265] on mat-icon "content_copy" at bounding box center [496, 265] width 8 height 8
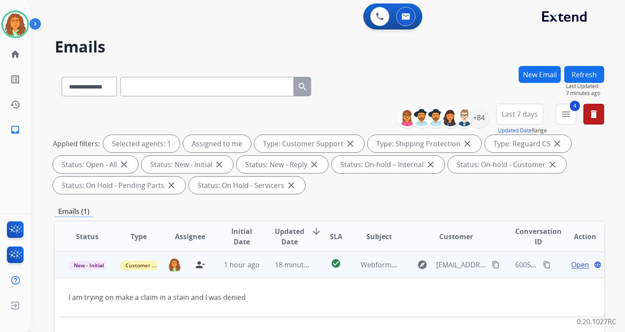
click at [573, 265] on span "Open" at bounding box center [581, 265] width 18 height 10
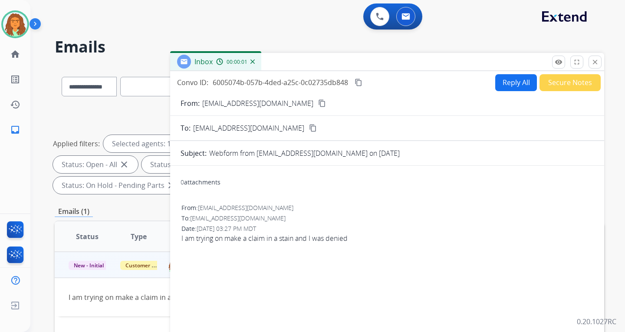
click at [506, 83] on button "Reply All" at bounding box center [517, 82] width 42 height 17
select select "**********"
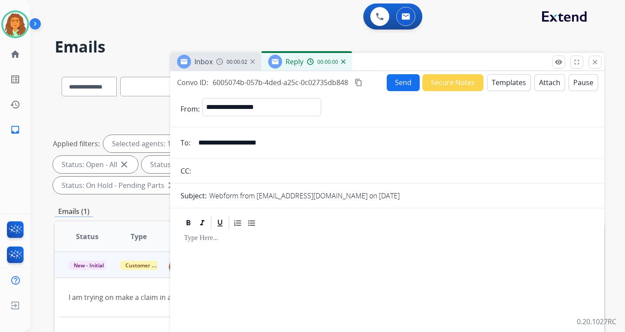
click at [506, 84] on button "Templates" at bounding box center [509, 82] width 44 height 17
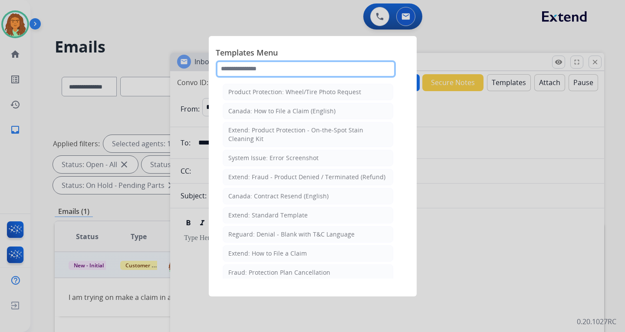
click at [265, 68] on input "text" at bounding box center [306, 68] width 180 height 17
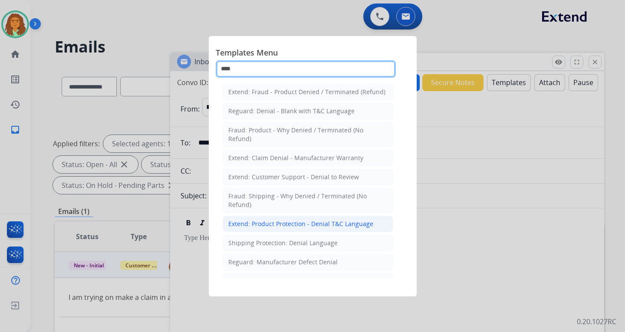
type input "****"
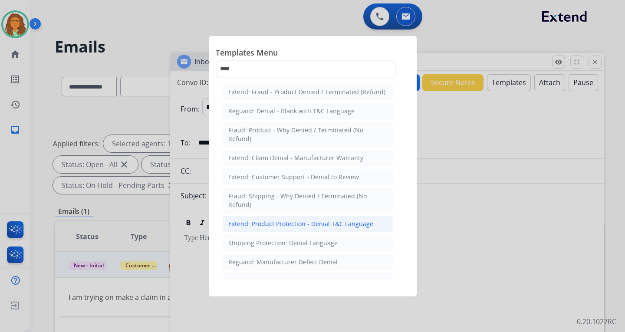
click at [270, 223] on div "Extend: Product Protection - Denial T&C Language" at bounding box center [300, 224] width 145 height 9
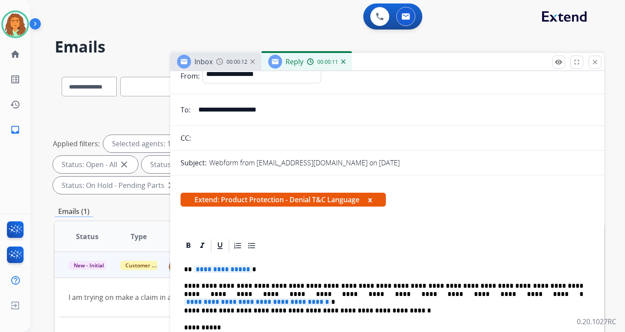
scroll to position [87, 0]
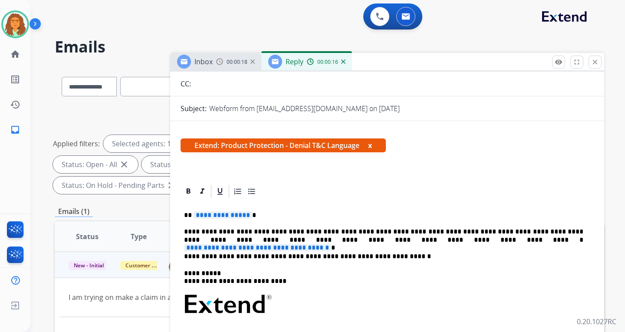
click at [208, 214] on span "**********" at bounding box center [223, 215] width 59 height 7
click at [331, 244] on span "**********" at bounding box center [257, 247] width 147 height 7
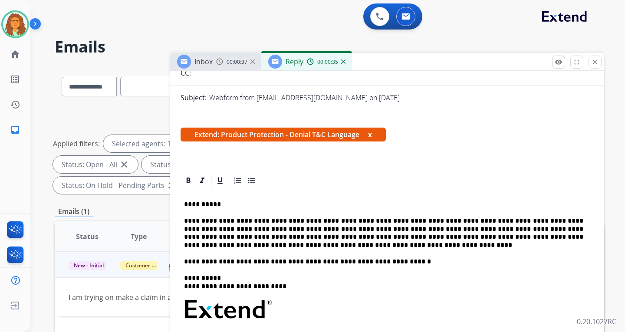
scroll to position [0, 0]
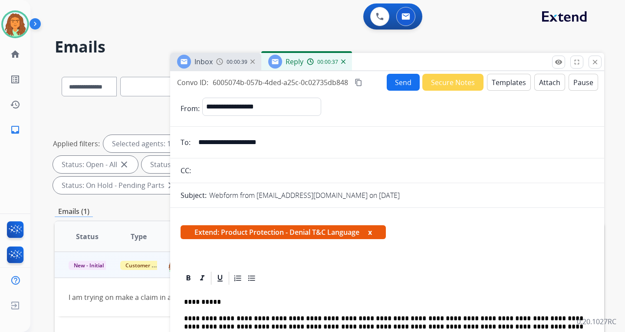
click at [544, 83] on button "Attach" at bounding box center [550, 82] width 31 height 17
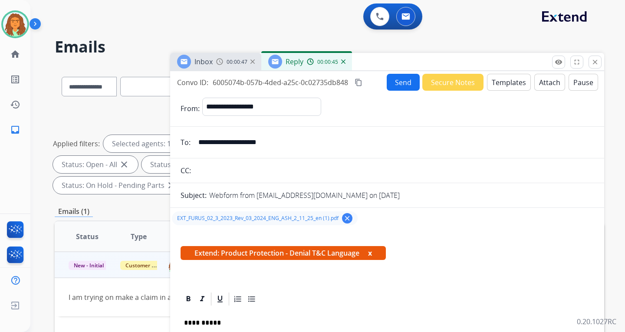
click at [392, 82] on button "Send" at bounding box center [403, 82] width 33 height 17
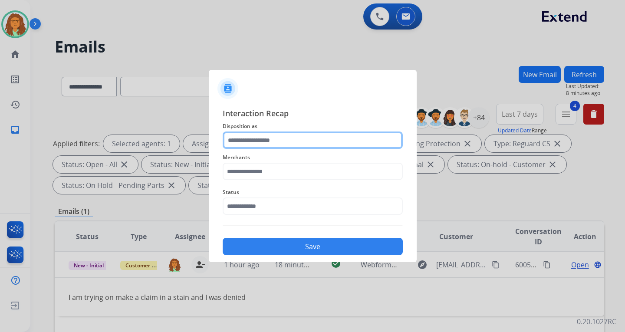
click at [250, 137] on input "text" at bounding box center [313, 140] width 180 height 17
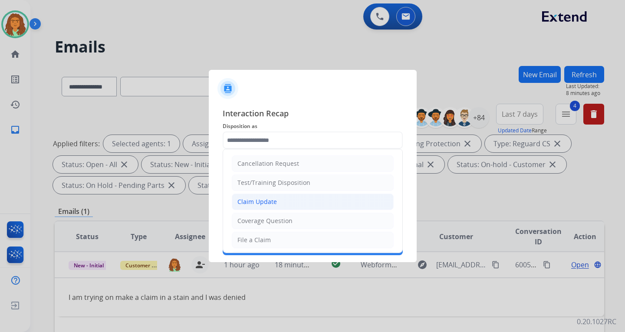
click at [270, 201] on div "Claim Update" at bounding box center [258, 202] width 40 height 9
type input "**********"
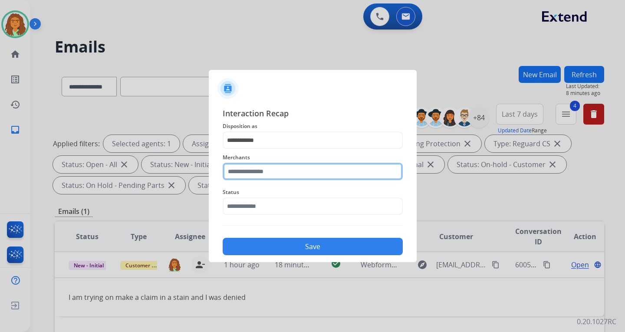
click at [258, 171] on input "text" at bounding box center [313, 171] width 180 height 17
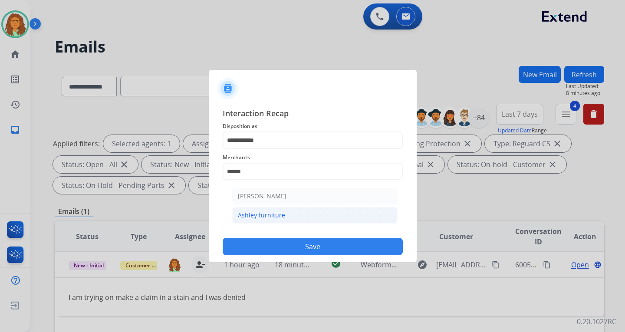
click at [250, 212] on div "Ashley furniture" at bounding box center [261, 215] width 47 height 9
type input "**********"
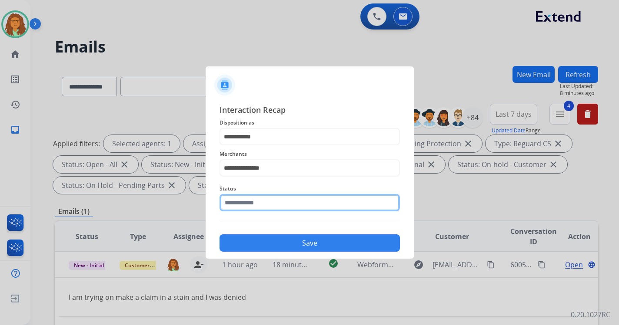
click at [252, 209] on input "text" at bounding box center [309, 202] width 180 height 17
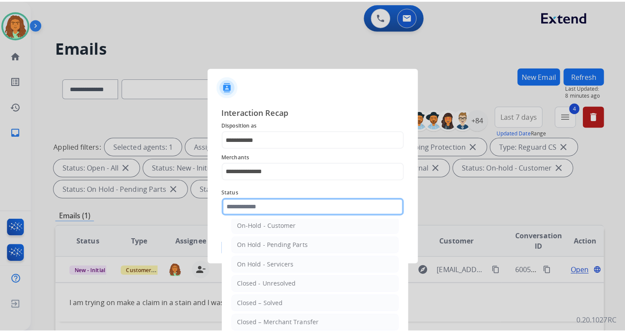
scroll to position [52, 0]
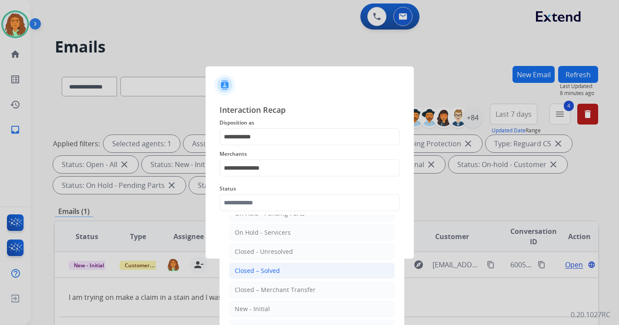
click at [259, 270] on div "Closed – Solved" at bounding box center [257, 271] width 45 height 9
type input "**********"
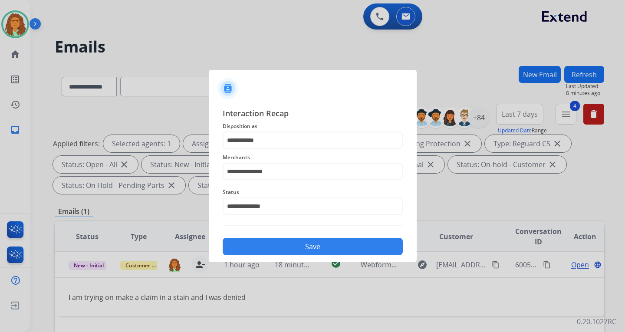
click at [308, 248] on button "Save" at bounding box center [313, 246] width 180 height 17
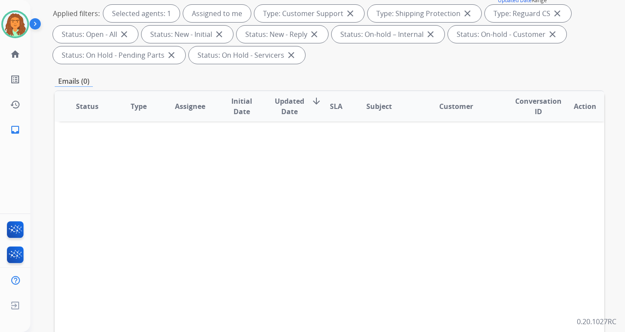
scroll to position [87, 0]
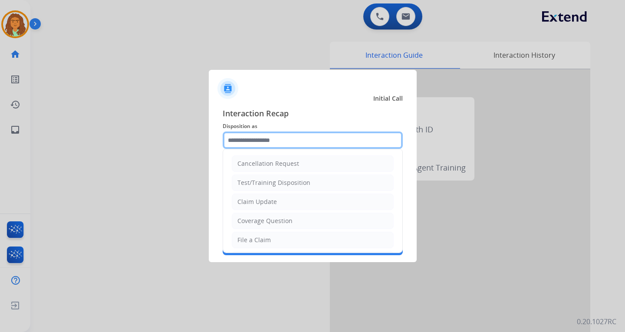
click at [258, 140] on input "text" at bounding box center [313, 140] width 180 height 17
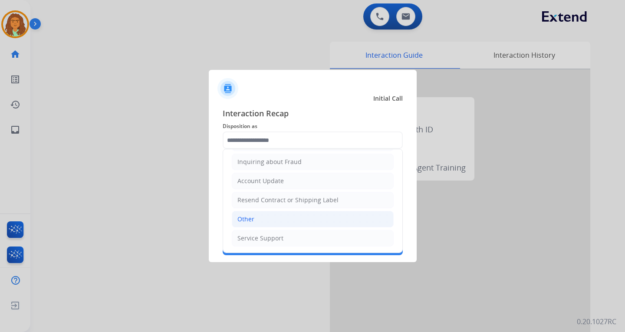
click at [251, 220] on div "Other" at bounding box center [246, 219] width 17 height 9
type input "*****"
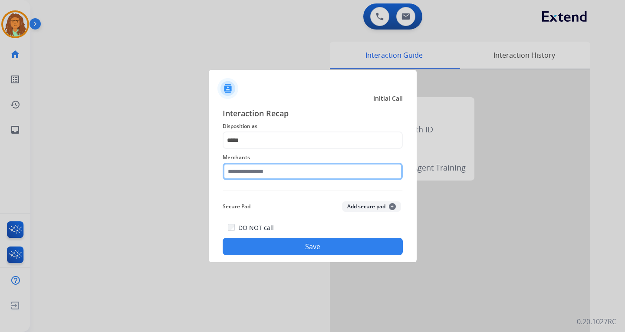
click at [261, 170] on input "text" at bounding box center [313, 171] width 180 height 17
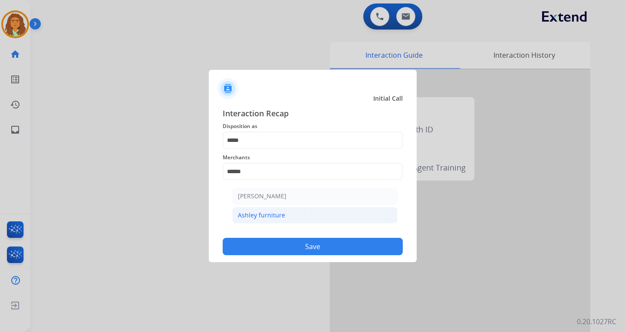
click at [265, 217] on div "Ashley furniture" at bounding box center [261, 215] width 47 height 9
type input "**********"
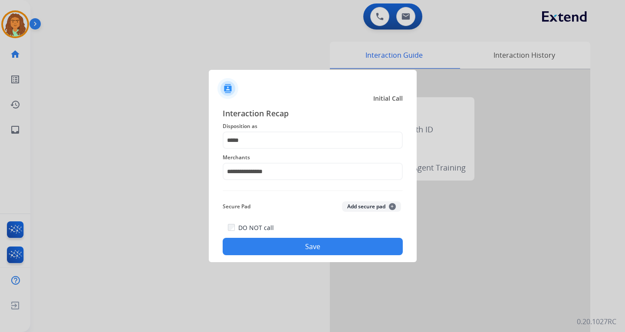
click at [279, 247] on button "Save" at bounding box center [313, 246] width 180 height 17
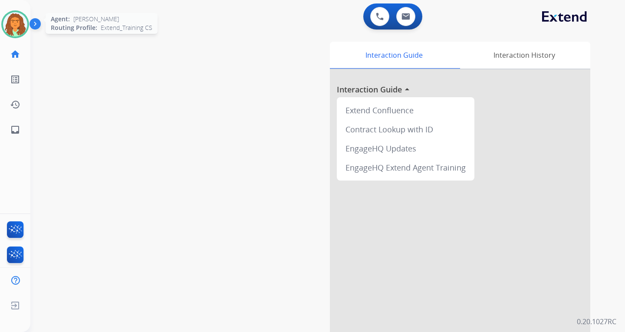
click at [25, 21] on img at bounding box center [15, 24] width 24 height 24
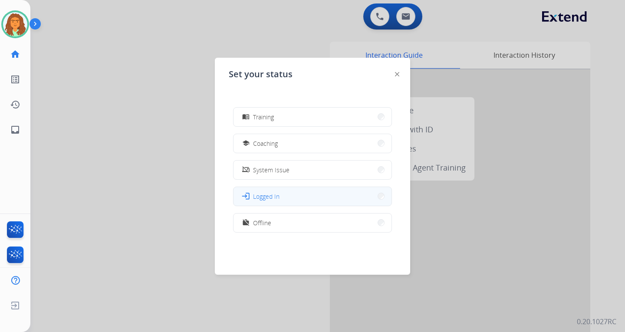
scroll to position [137, 0]
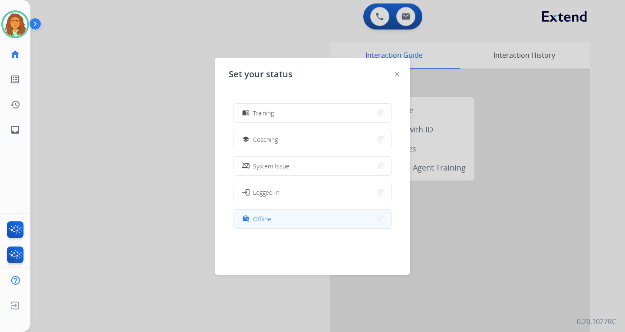
click at [304, 220] on button "work_off Offline" at bounding box center [313, 219] width 158 height 19
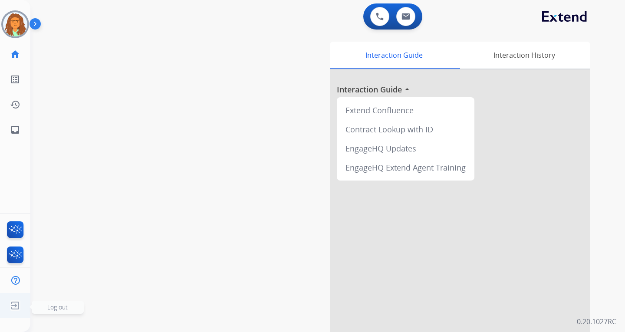
click at [16, 303] on img at bounding box center [15, 306] width 16 height 17
click at [59, 309] on span "Log out" at bounding box center [57, 307] width 20 height 8
